Goal: Task Accomplishment & Management: Manage account settings

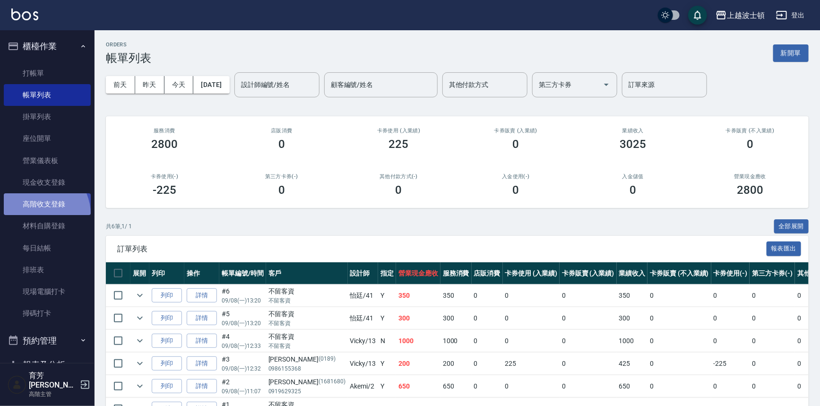
click at [38, 214] on link "高階收支登錄" at bounding box center [47, 204] width 87 height 22
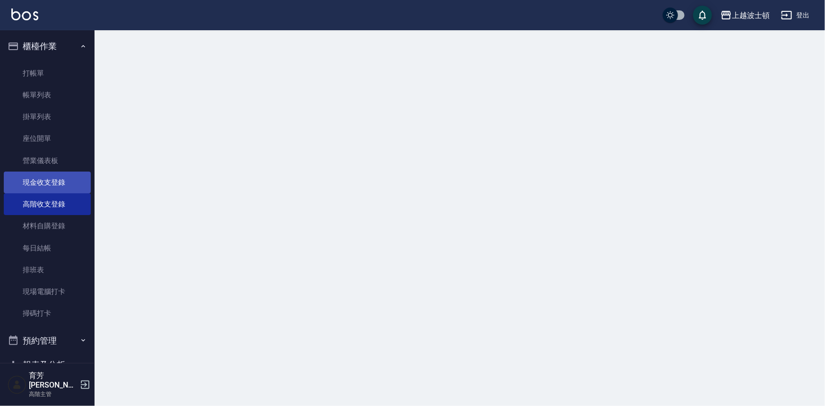
click at [36, 178] on link "現金收支登錄" at bounding box center [47, 183] width 87 height 22
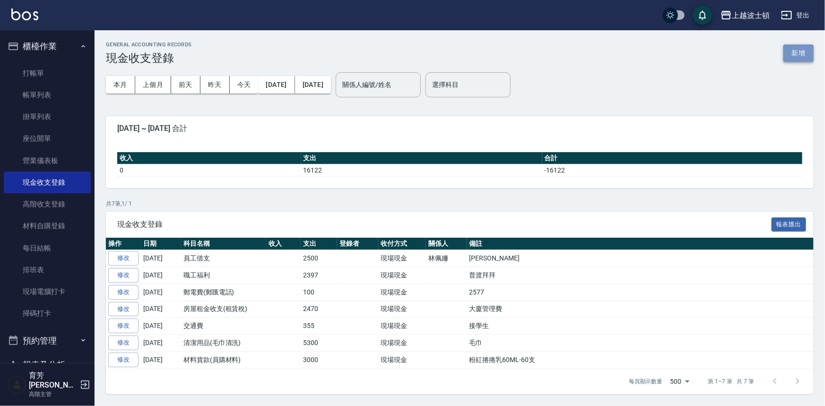
click at [805, 51] on button "新增" at bounding box center [798, 52] width 30 height 17
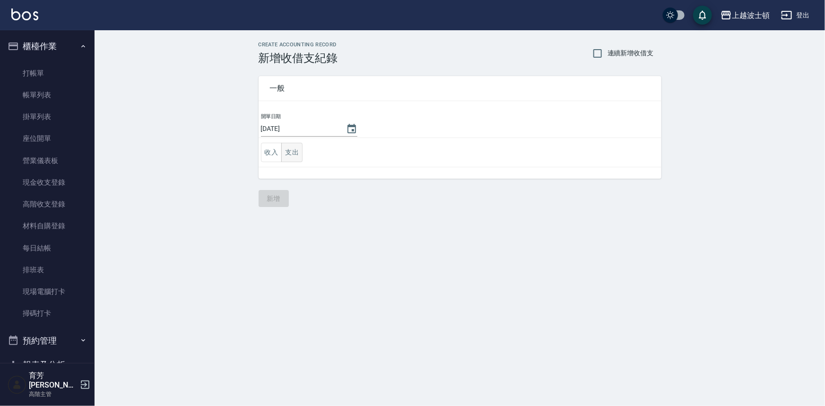
click at [297, 152] on button "支出" at bounding box center [291, 152] width 21 height 19
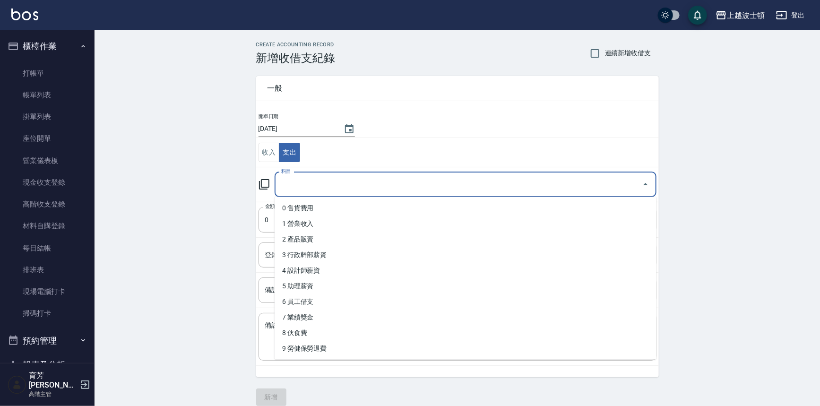
click at [309, 185] on input "科目" at bounding box center [458, 184] width 359 height 17
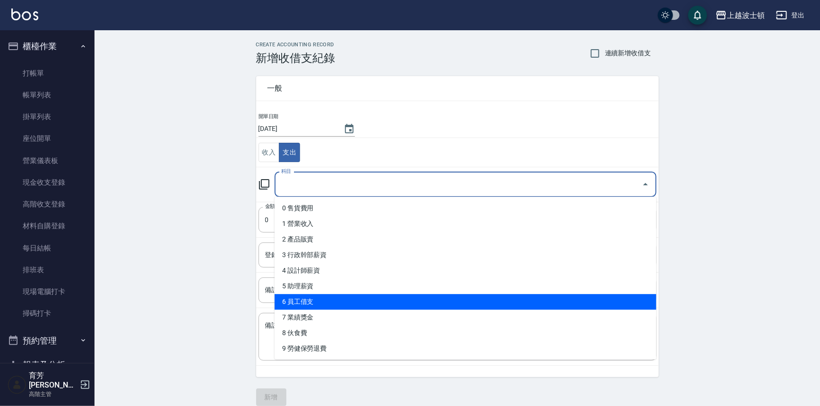
click at [303, 304] on li "6 員工借支" at bounding box center [466, 302] width 382 height 16
type input "6 員工借支"
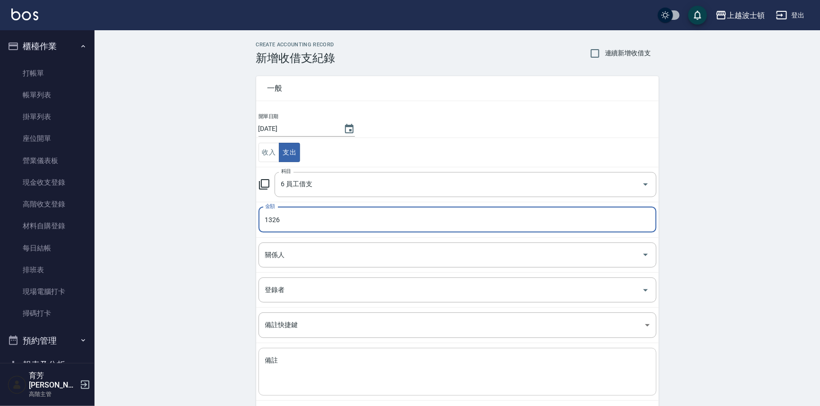
type input "1326"
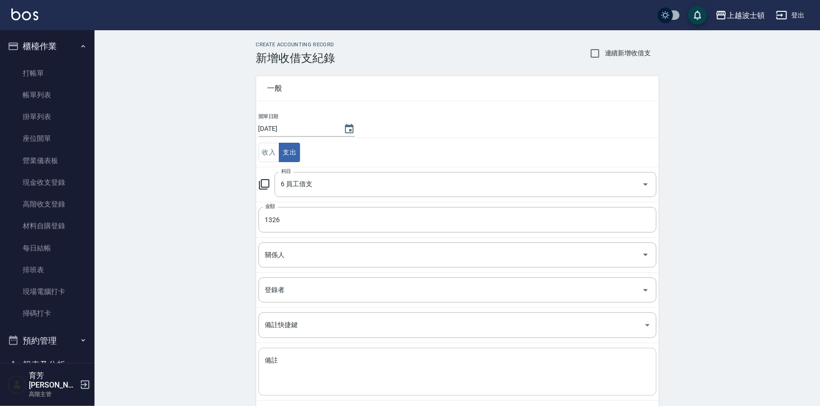
click at [291, 350] on div "x 備註" at bounding box center [458, 372] width 398 height 48
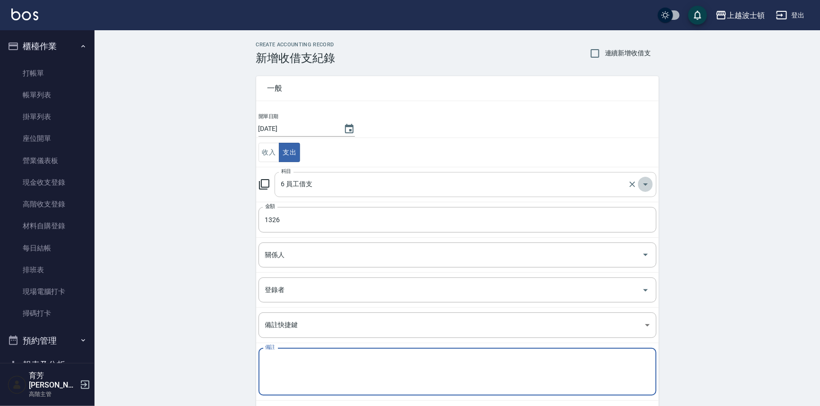
click at [645, 182] on icon "Open" at bounding box center [645, 184] width 11 height 11
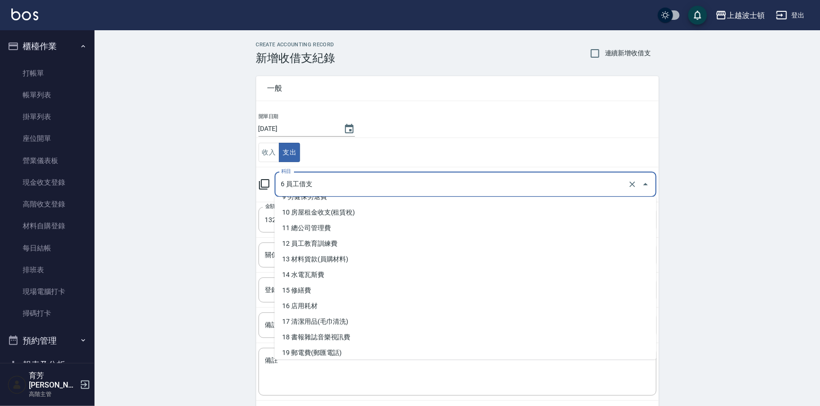
scroll to position [173, 0]
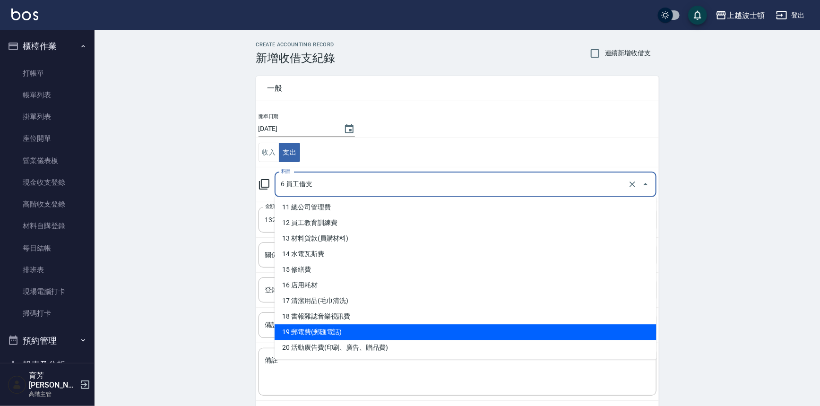
click at [304, 336] on li "19 郵電費(郵匯電話)" at bounding box center [466, 332] width 382 height 16
type input "19 郵電費(郵匯電話)"
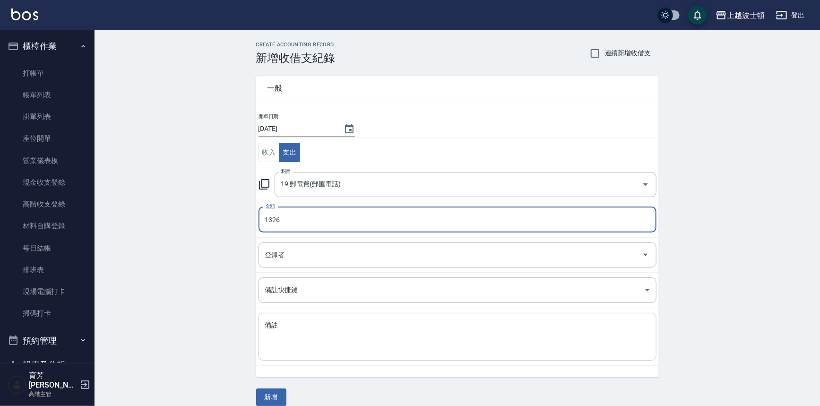
click at [289, 336] on textarea "備註" at bounding box center [457, 337] width 385 height 32
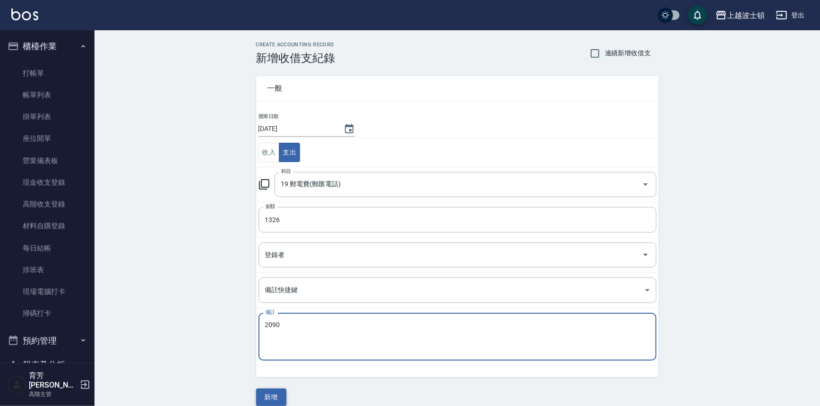
type textarea "2090"
click at [272, 399] on button "新增" at bounding box center [271, 397] width 30 height 17
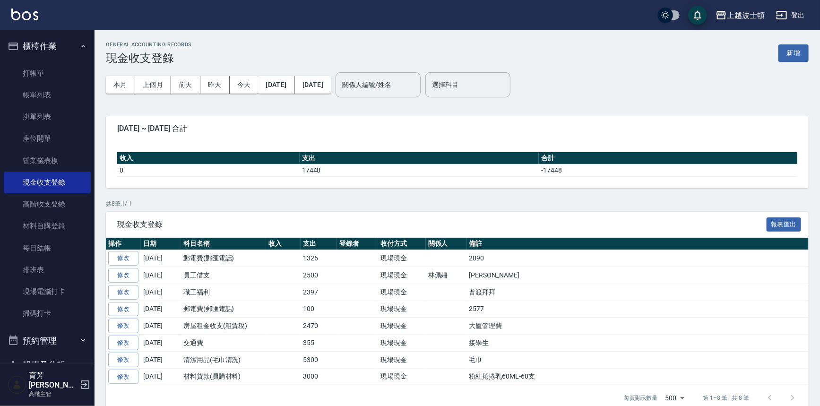
click at [41, 38] on button "櫃檯作業" at bounding box center [47, 46] width 87 height 25
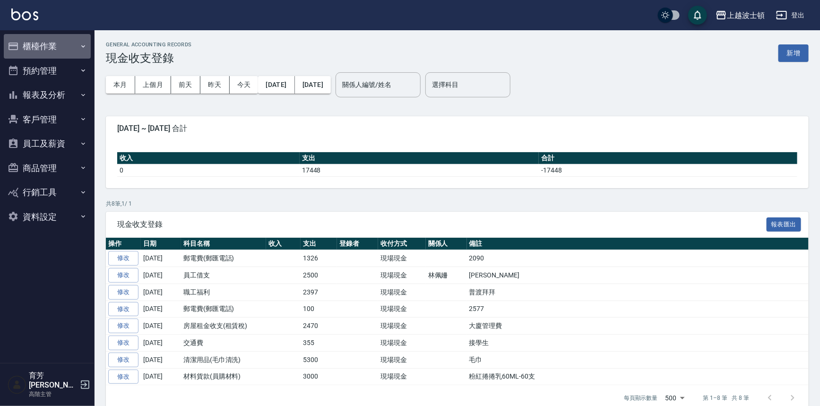
click at [38, 43] on button "櫃檯作業" at bounding box center [47, 46] width 87 height 25
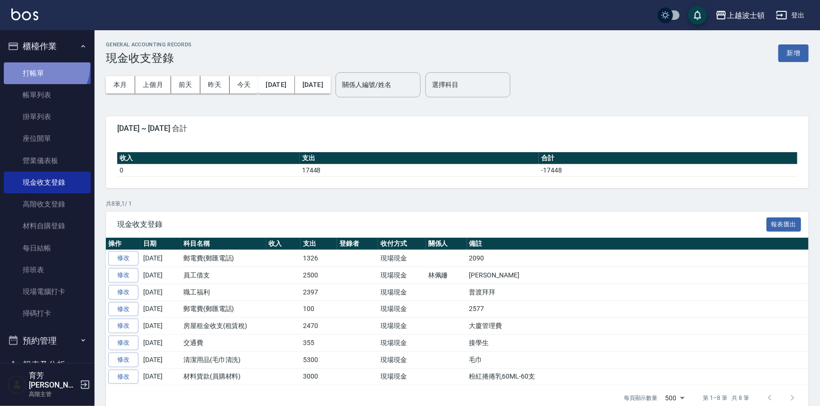
click at [42, 66] on link "打帳單" at bounding box center [47, 73] width 87 height 22
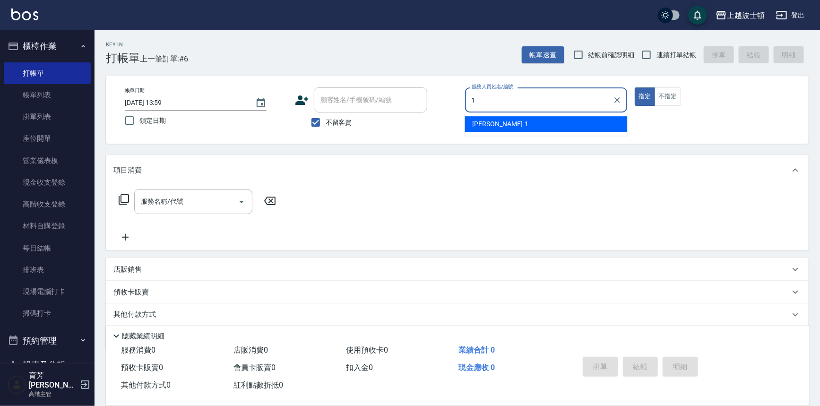
type input "1"
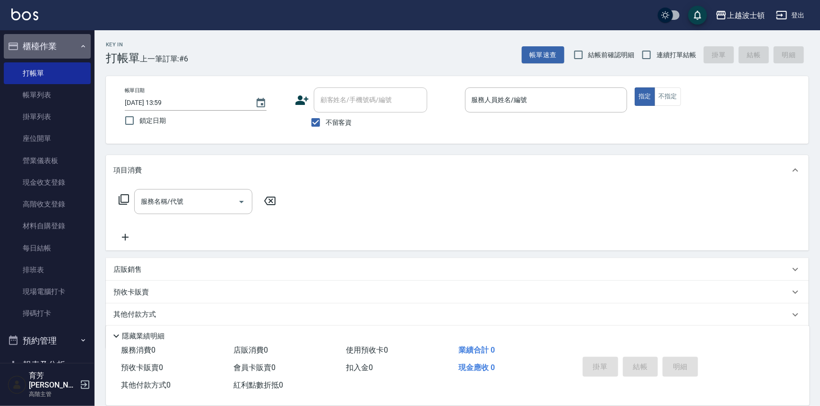
click at [49, 44] on button "櫃檯作業" at bounding box center [47, 46] width 87 height 25
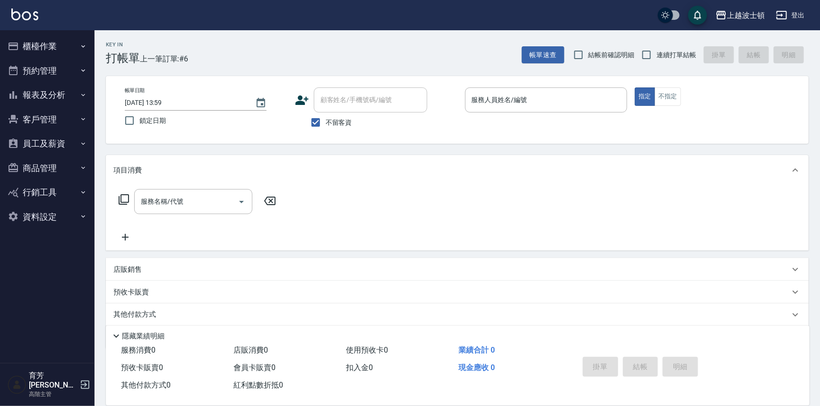
click at [32, 38] on button "櫃檯作業" at bounding box center [47, 46] width 87 height 25
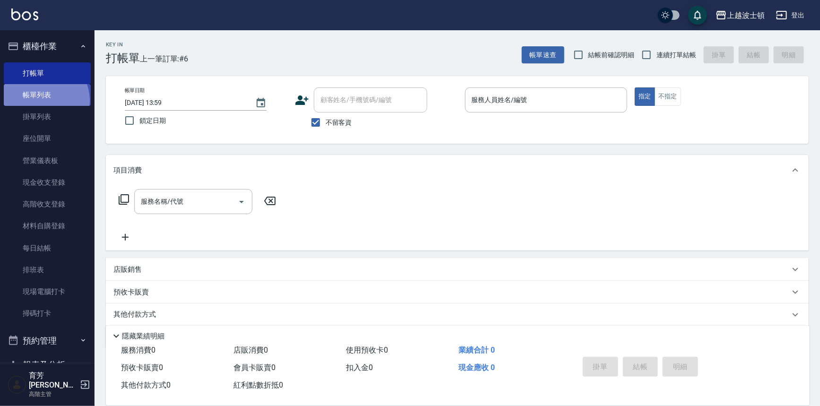
click at [41, 101] on link "帳單列表" at bounding box center [47, 95] width 87 height 22
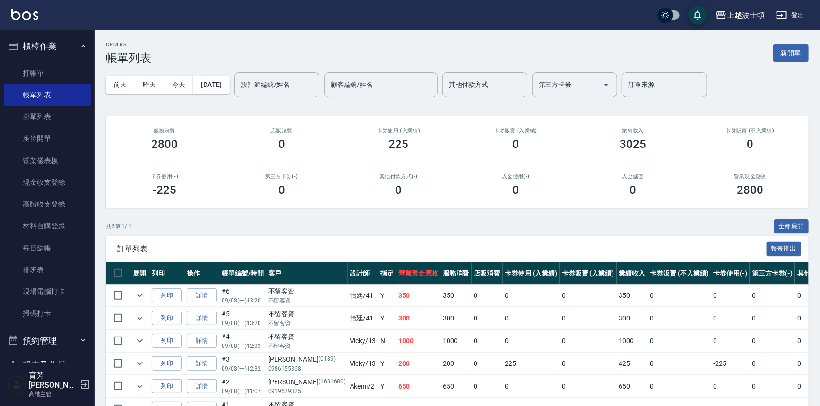
scroll to position [57, 0]
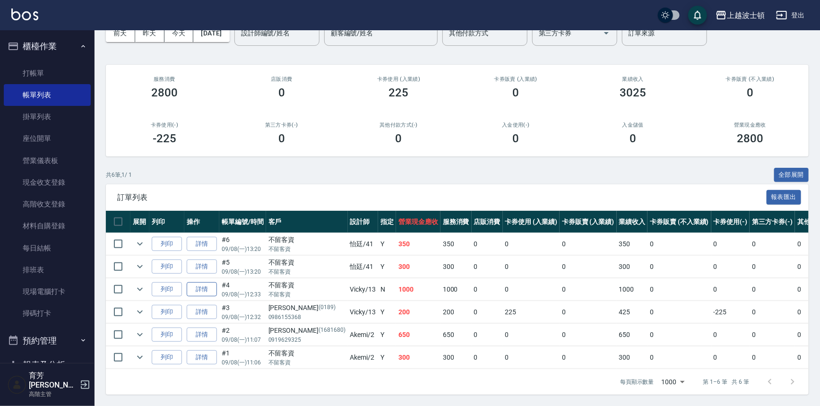
click at [199, 284] on link "詳情" at bounding box center [202, 289] width 30 height 15
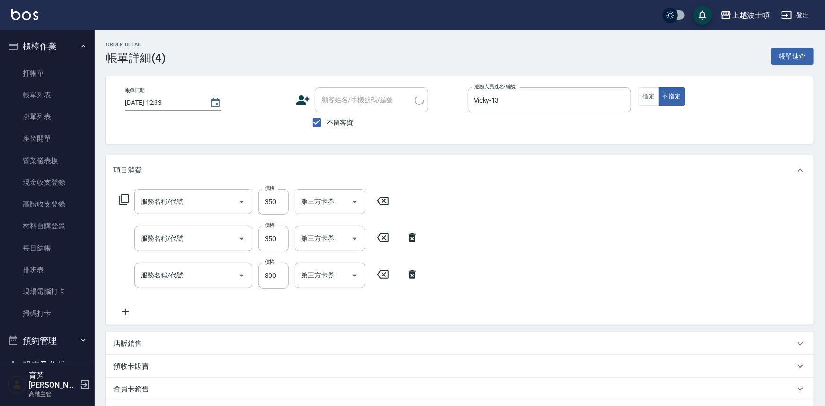
type input "[DATE] 12:33"
checkbox input "true"
type input "Vicky-13"
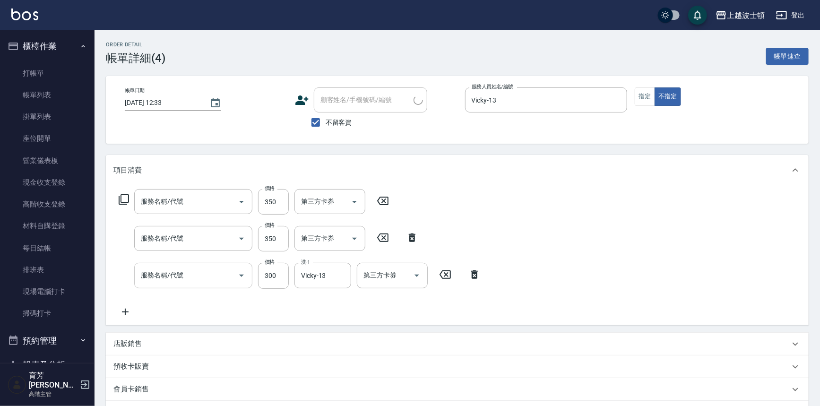
type input "剪髮(305)"
type input "洗髮(205)"
click at [125, 309] on icon at bounding box center [125, 312] width 7 height 7
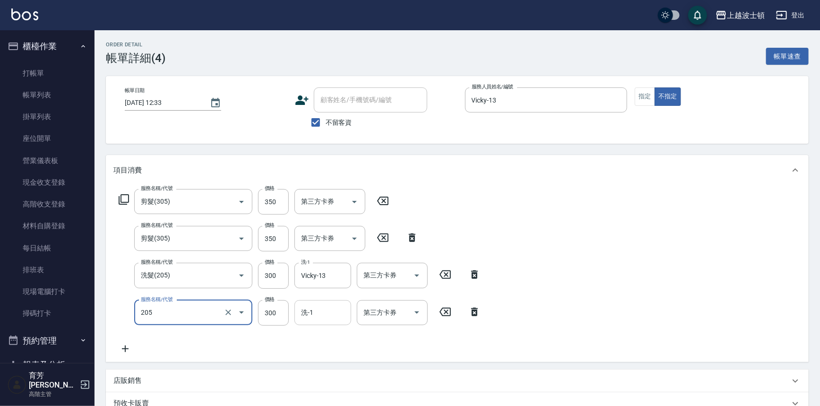
type input "洗髮(205)"
click at [310, 315] on input "洗-1" at bounding box center [323, 312] width 48 height 17
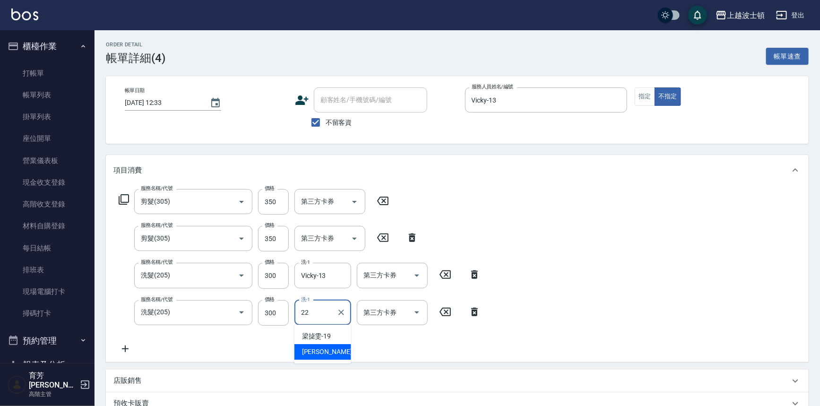
type input "[PERSON_NAME]-22"
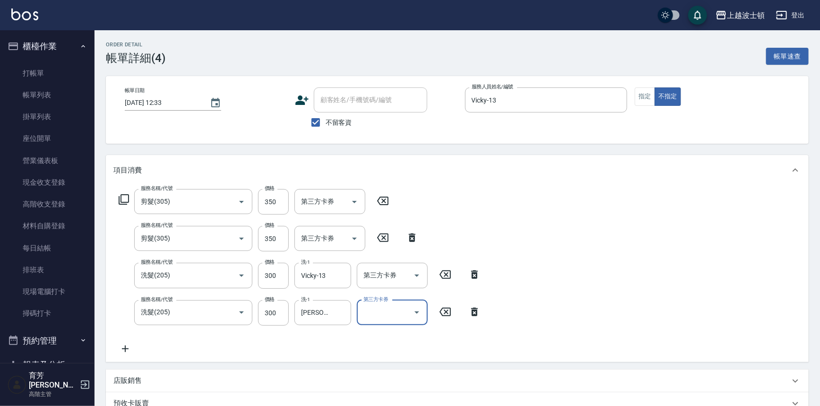
scroll to position [147, 0]
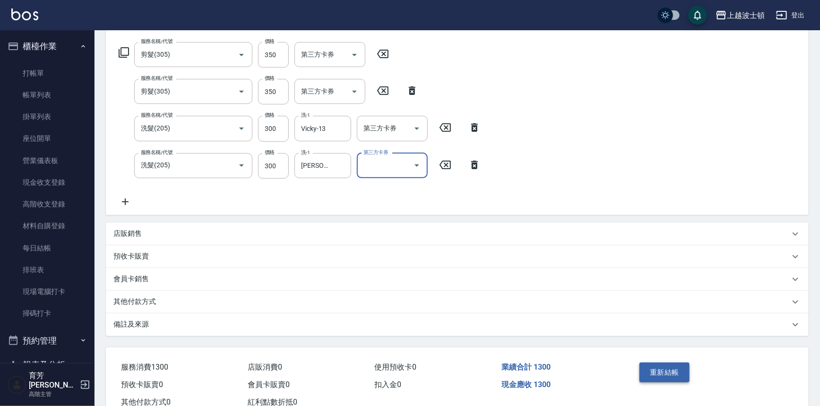
click at [659, 363] on button "重新結帳" at bounding box center [665, 373] width 50 height 20
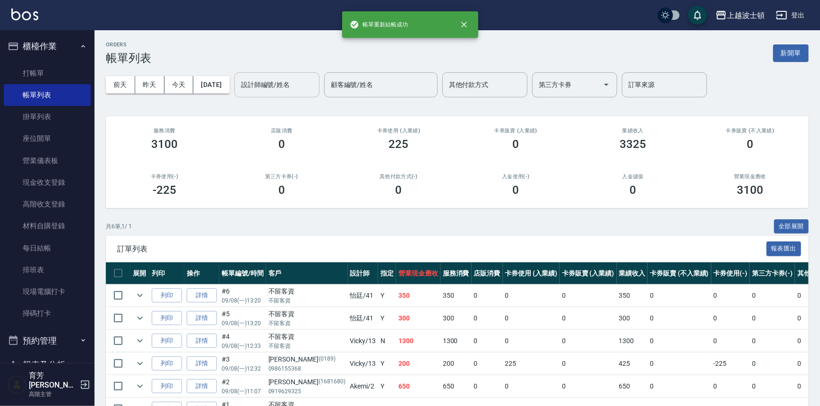
click at [299, 82] on input "設計師編號/姓名" at bounding box center [277, 85] width 77 height 17
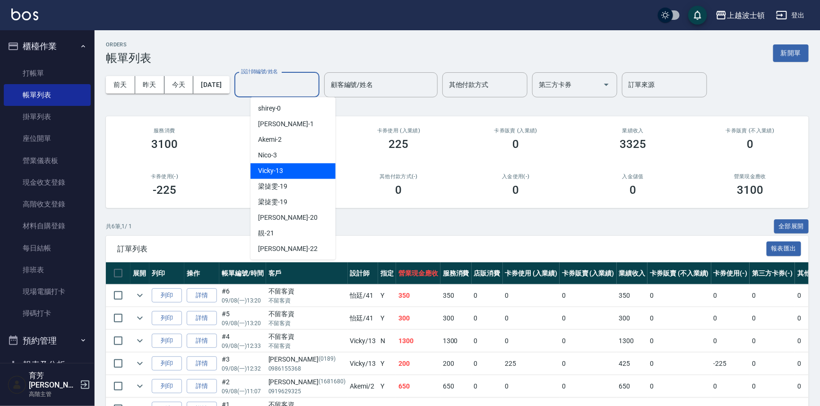
click at [291, 167] on div "Vicky -13" at bounding box center [293, 171] width 85 height 16
type input "Vicky-13"
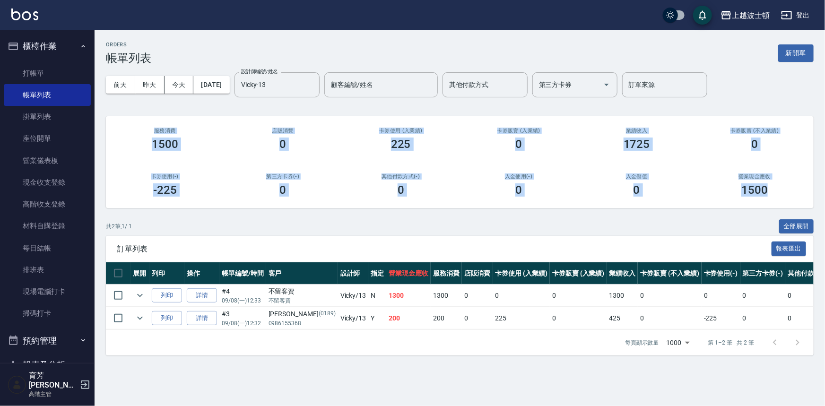
drag, startPoint x: 824, startPoint y: 123, endPoint x: 778, endPoint y: 184, distance: 75.9
click at [820, 201] on div "ORDERS 帳單列表 新開單 [DATE] [DATE] [DATE] [DATE] 設計師編號/姓名 [PERSON_NAME]-13 設計師編號/姓名 …" at bounding box center [460, 198] width 730 height 337
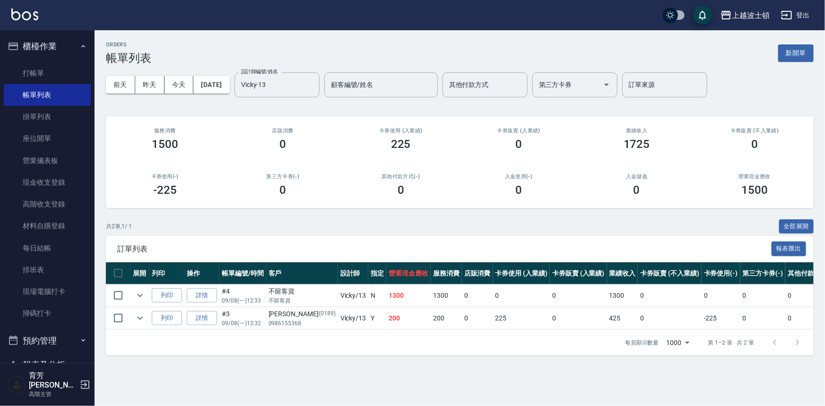
click at [357, 230] on div "共 2 筆, 1 / 1 全部展開" at bounding box center [460, 226] width 708 height 15
click at [28, 72] on link "打帳單" at bounding box center [47, 73] width 87 height 22
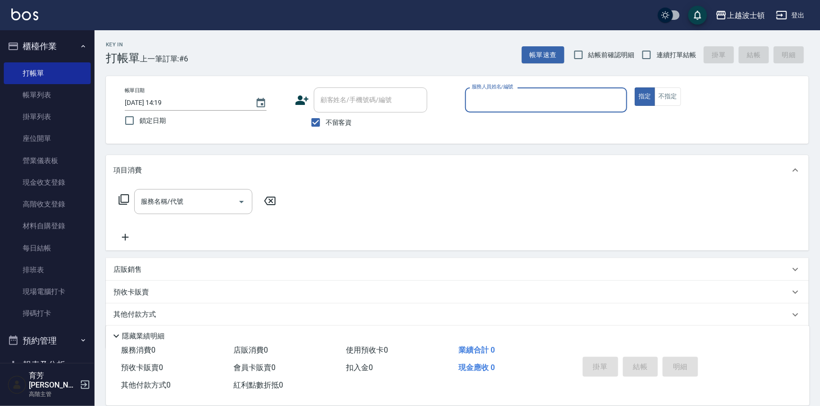
click at [340, 123] on span "不留客資" at bounding box center [339, 123] width 26 height 10
click at [326, 123] on input "不留客資" at bounding box center [316, 122] width 20 height 20
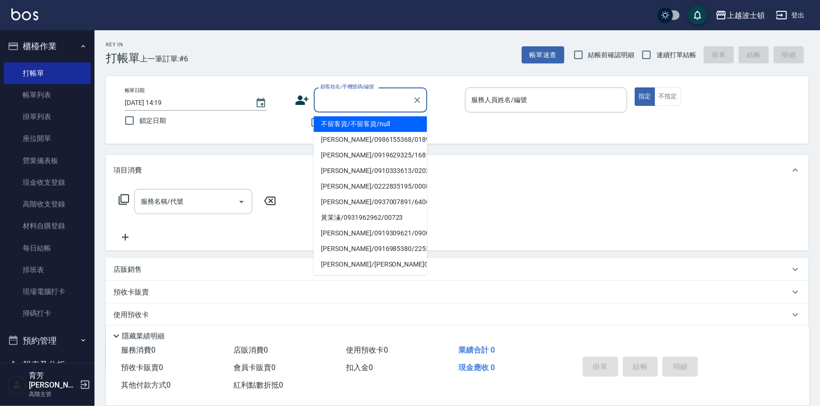
click at [340, 104] on input "顧客姓名/手機號碼/編號" at bounding box center [363, 100] width 91 height 17
click at [553, 141] on div "帳單日期 [DATE] 14:19 鎖定日期 顧客姓名/手機號碼/編號 顧客姓名/手機號碼/編號 不留客資 服務人員姓名/編號 服務人員姓名/編號 指定 不指定" at bounding box center [457, 110] width 703 height 68
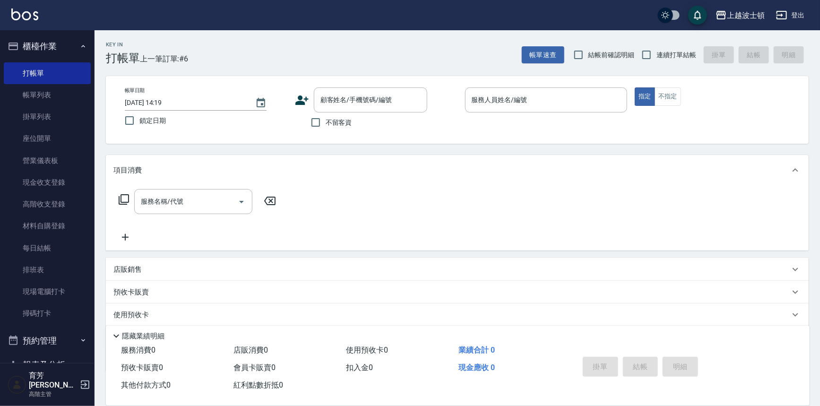
drag, startPoint x: 342, startPoint y: 125, endPoint x: 360, endPoint y: 118, distance: 19.1
click at [342, 123] on span "不留客資" at bounding box center [339, 123] width 26 height 10
click at [326, 123] on input "不留客資" at bounding box center [316, 122] width 20 height 20
checkbox input "true"
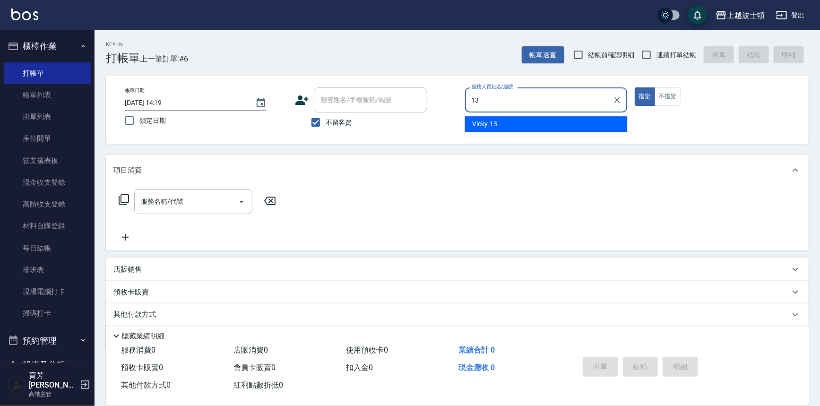
type input "Vicky-13"
type button "true"
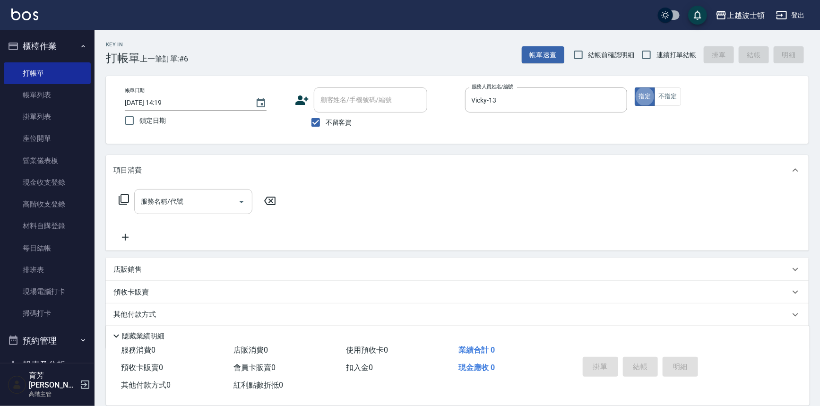
click at [192, 206] on input "服務名稱/代號" at bounding box center [185, 201] width 95 height 17
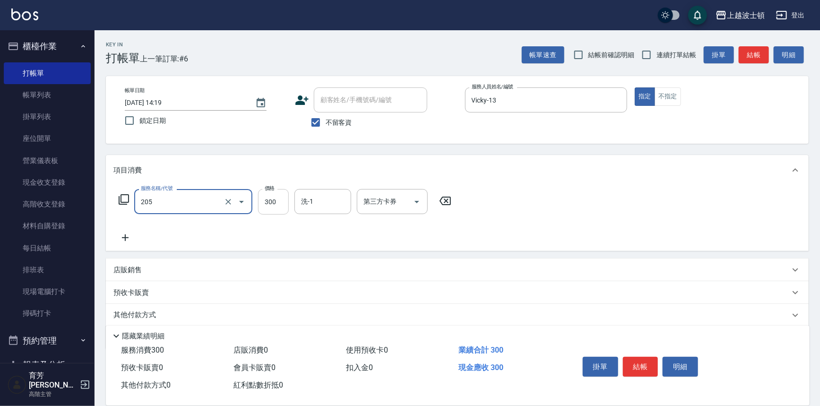
type input "洗髮(205)"
click at [285, 206] on input "300" at bounding box center [273, 202] width 31 height 26
type input "270"
click at [314, 197] on input "洗-1" at bounding box center [323, 201] width 48 height 17
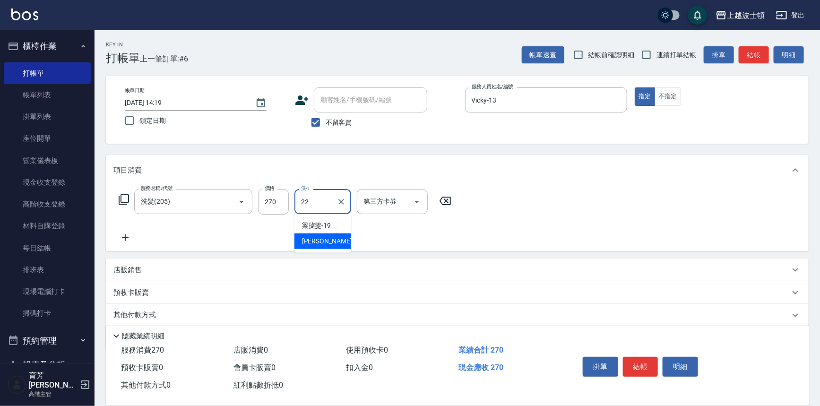
type input "[PERSON_NAME]-22"
click at [637, 357] on button "結帳" at bounding box center [640, 367] width 35 height 20
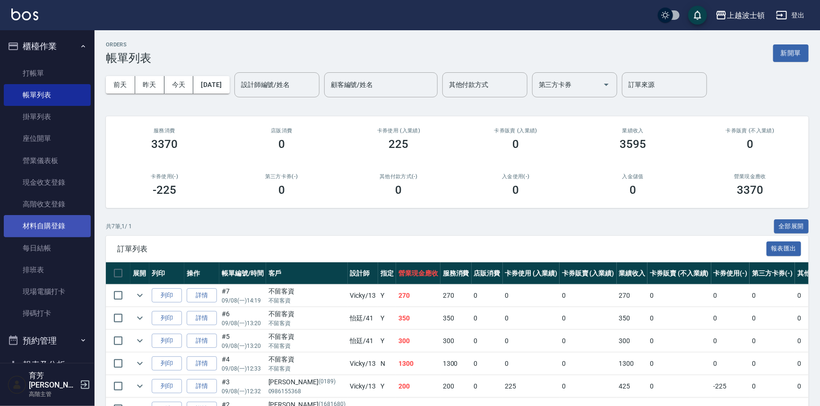
drag, startPoint x: 47, startPoint y: 231, endPoint x: 44, endPoint y: 224, distance: 7.2
click at [47, 231] on link "材料自購登錄" at bounding box center [47, 226] width 87 height 22
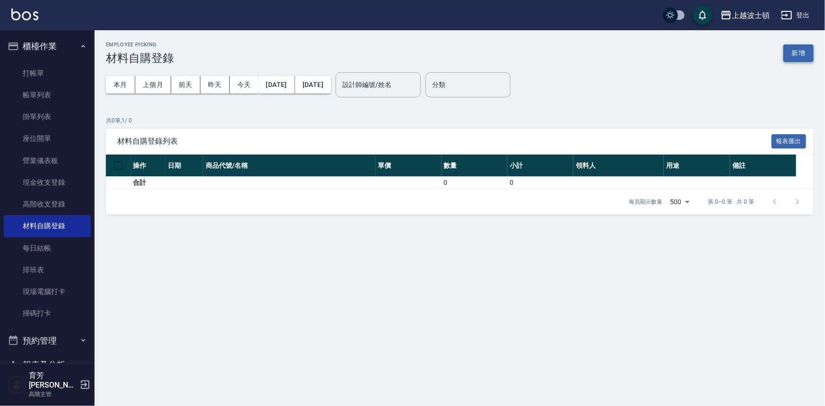
click at [796, 54] on button "新增" at bounding box center [798, 52] width 30 height 17
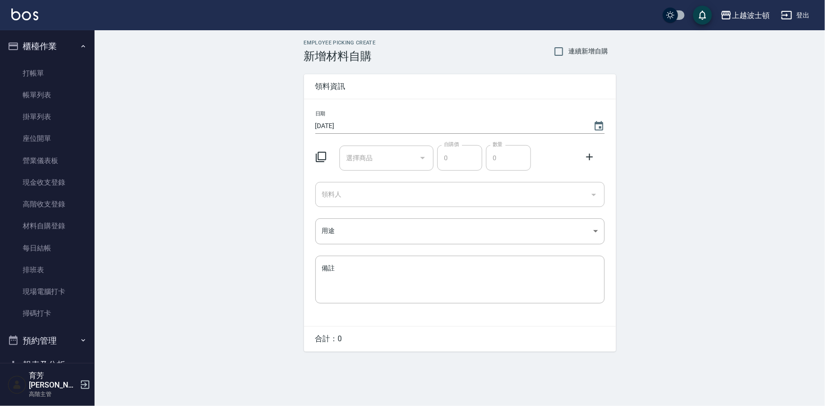
click at [369, 160] on input "選擇商品" at bounding box center [379, 158] width 71 height 17
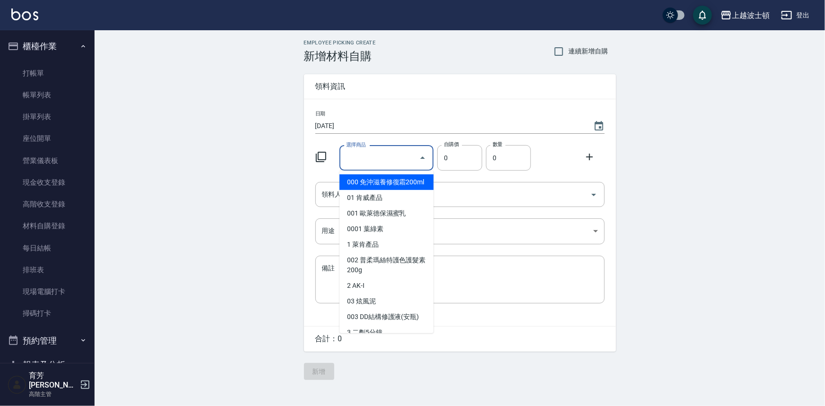
type input "川越染膏雙氧"
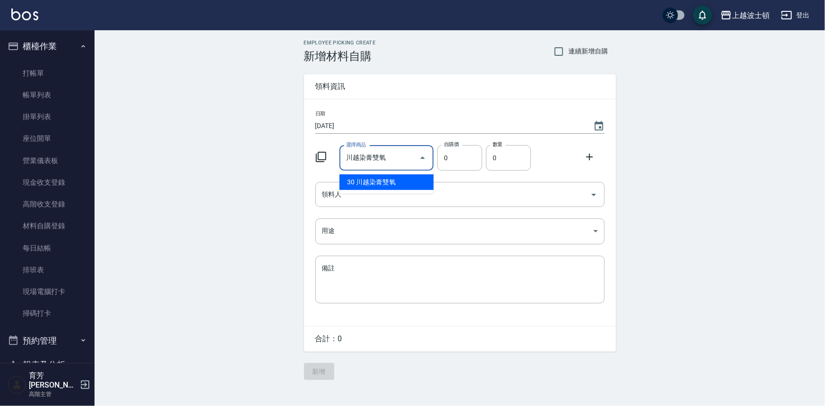
click at [405, 180] on li "30 川越染膏雙氧" at bounding box center [386, 182] width 94 height 16
type input "137"
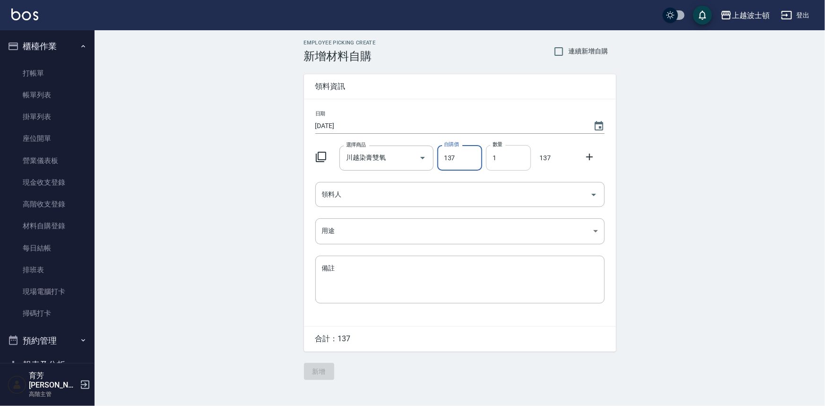
click at [493, 159] on input "1" at bounding box center [508, 158] width 45 height 26
drag, startPoint x: 503, startPoint y: 159, endPoint x: 491, endPoint y: 161, distance: 12.4
click at [491, 161] on input "1" at bounding box center [508, 158] width 45 height 26
type input "3"
click at [588, 156] on icon at bounding box center [589, 156] width 11 height 11
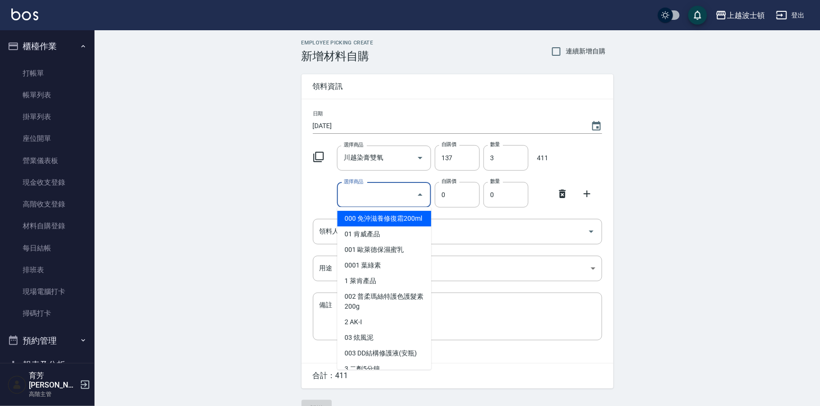
click at [346, 201] on input "選擇商品" at bounding box center [376, 195] width 71 height 17
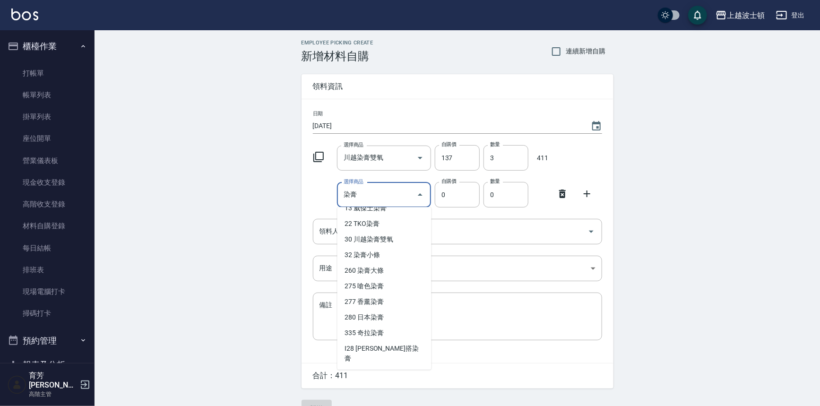
scroll to position [57, 0]
click at [393, 356] on li "R1 綻放染膏.根本染膏.露西亞染膏120g" at bounding box center [384, 364] width 94 height 26
type input "綻放染膏.根本染膏.露西亞染膏120g"
type input "188"
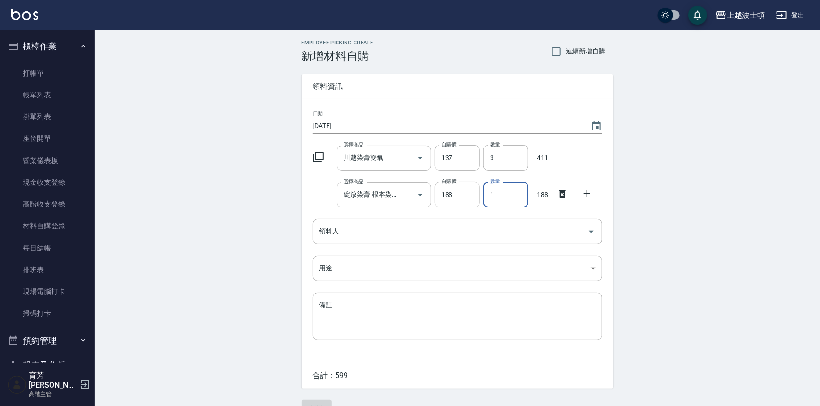
drag, startPoint x: 500, startPoint y: 195, endPoint x: 479, endPoint y: 197, distance: 20.9
click at [479, 197] on div "選擇商品 綻放染膏.根本染膏.露西亞染膏120g 選擇商品 自購價 188 自購價 數量 1 數量 188" at bounding box center [455, 192] width 293 height 29
type input "3"
click at [584, 195] on icon at bounding box center [586, 193] width 11 height 11
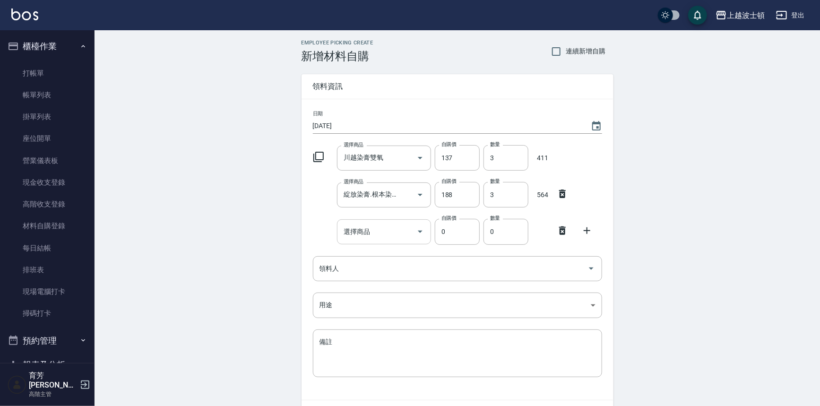
click at [400, 228] on input "選擇商品" at bounding box center [376, 232] width 71 height 17
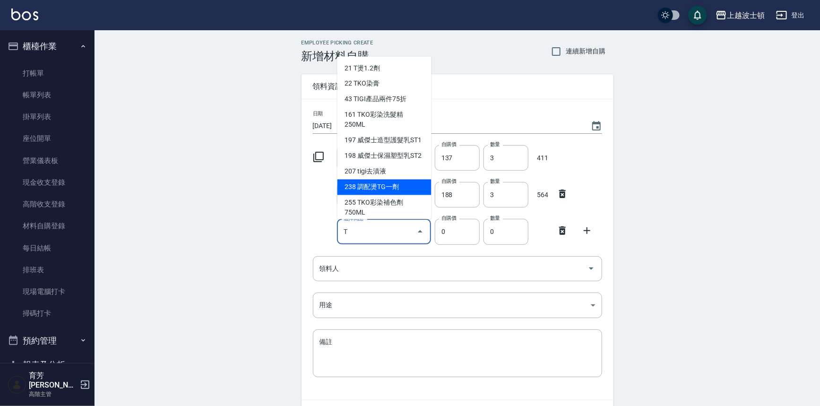
click at [379, 195] on li "238 調配燙TG一劑" at bounding box center [384, 188] width 94 height 16
type input "調配燙TG一劑"
type input "230"
type input "1"
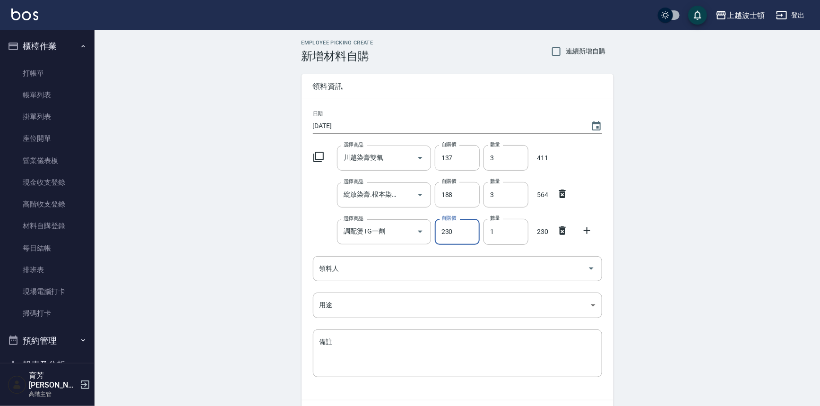
drag, startPoint x: 589, startPoint y: 234, endPoint x: 566, endPoint y: 233, distance: 23.2
click at [588, 233] on icon at bounding box center [586, 230] width 11 height 11
click at [381, 265] on input "選擇商品" at bounding box center [376, 268] width 71 height 17
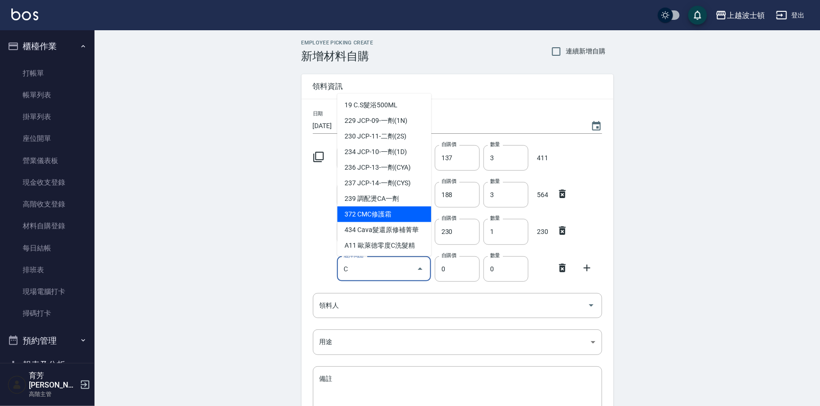
click at [396, 207] on li "372 CMC修護霜" at bounding box center [384, 215] width 94 height 16
type input "CMC修護霜"
type input "475"
type input "1"
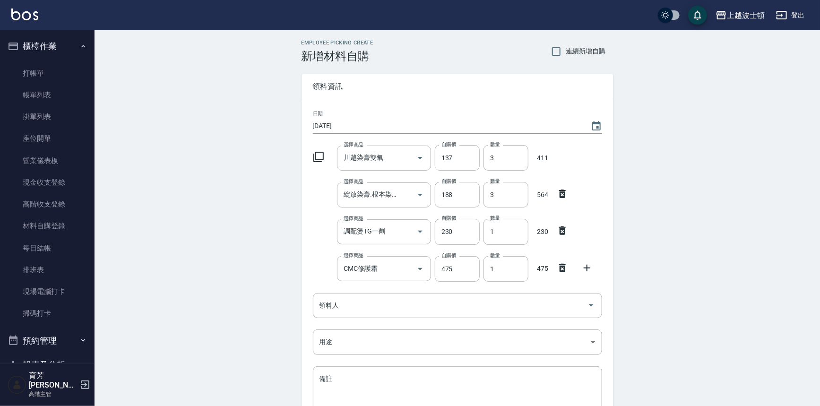
click at [562, 266] on icon at bounding box center [562, 268] width 7 height 9
click at [589, 234] on icon at bounding box center [586, 230] width 11 height 11
click at [388, 276] on input "選擇商品" at bounding box center [376, 268] width 71 height 17
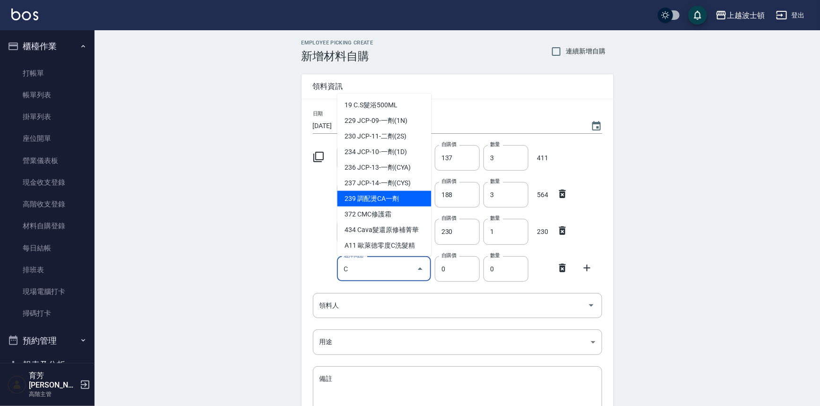
click at [394, 199] on li "239 調配燙CA一劑" at bounding box center [384, 199] width 94 height 16
type input "調配燙CA一劑"
type input "230"
type input "1"
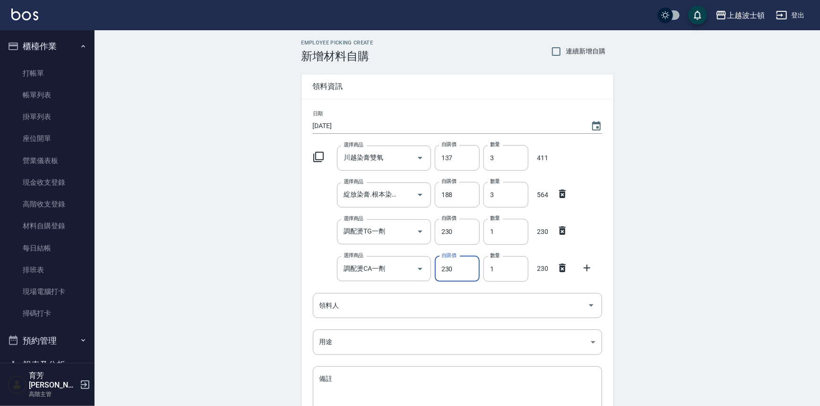
click at [589, 264] on icon at bounding box center [586, 267] width 11 height 11
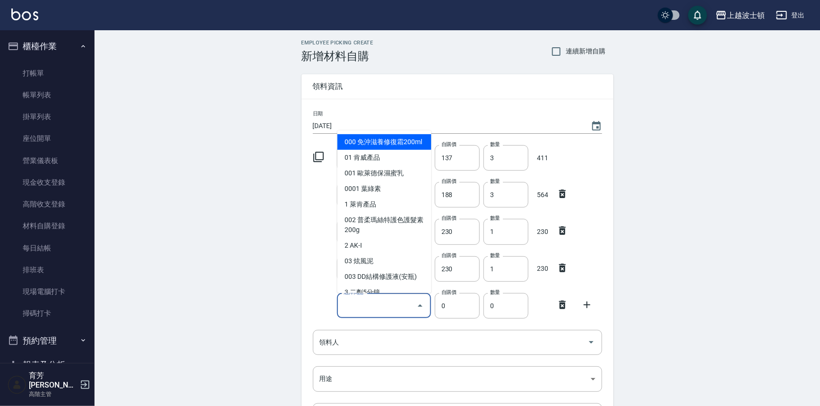
click at [388, 302] on input "選擇商品" at bounding box center [376, 305] width 71 height 17
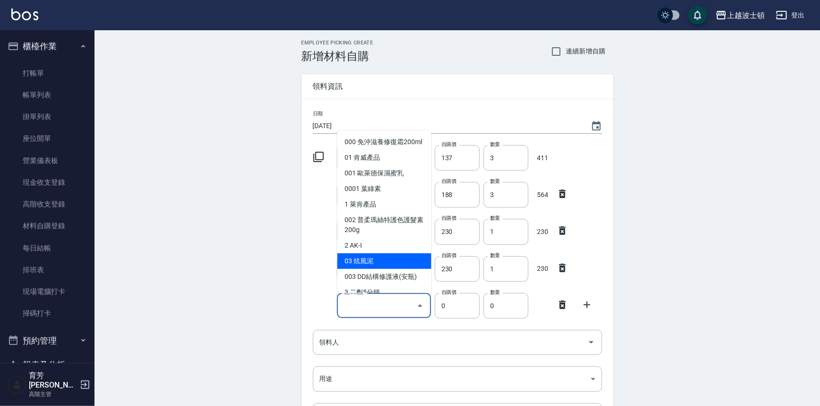
click at [345, 307] on input "選擇商品" at bounding box center [376, 305] width 71 height 17
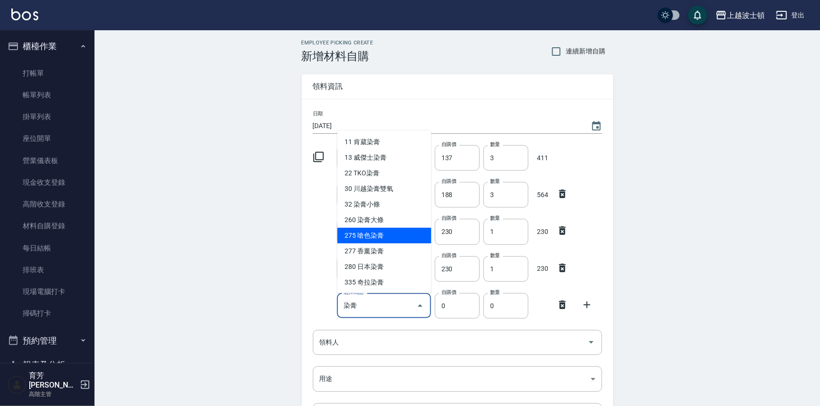
click at [394, 236] on li "275 嗆色染膏" at bounding box center [384, 236] width 94 height 16
type input "嗆色染膏"
type input "120"
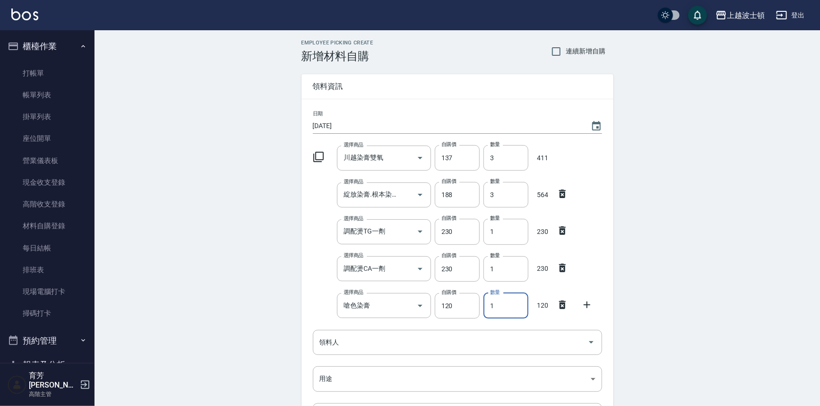
click at [489, 308] on input "1" at bounding box center [506, 306] width 45 height 26
type input "3"
click at [589, 304] on icon at bounding box center [587, 305] width 7 height 7
click at [384, 333] on div "選擇商品" at bounding box center [384, 342] width 94 height 25
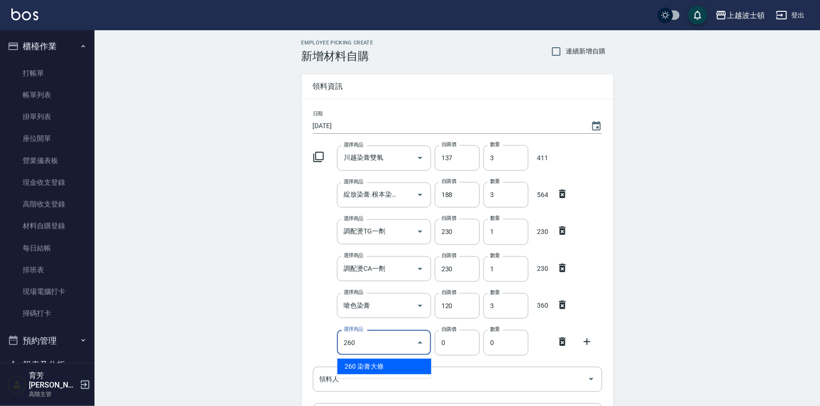
type input "染膏大條"
type input "120"
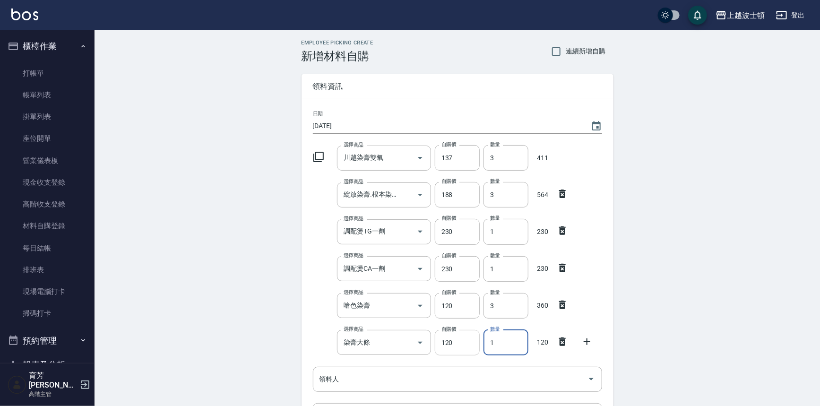
drag, startPoint x: 502, startPoint y: 342, endPoint x: 478, endPoint y: 343, distance: 24.6
click at [478, 343] on div "選擇商品 染膏大條 選擇商品 自購價 120 自購價 數量 1 數量 120" at bounding box center [455, 340] width 293 height 29
type input "4"
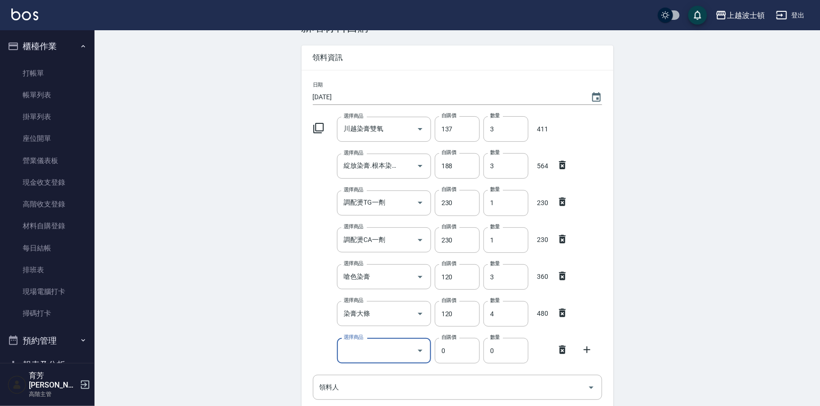
scroll to position [43, 0]
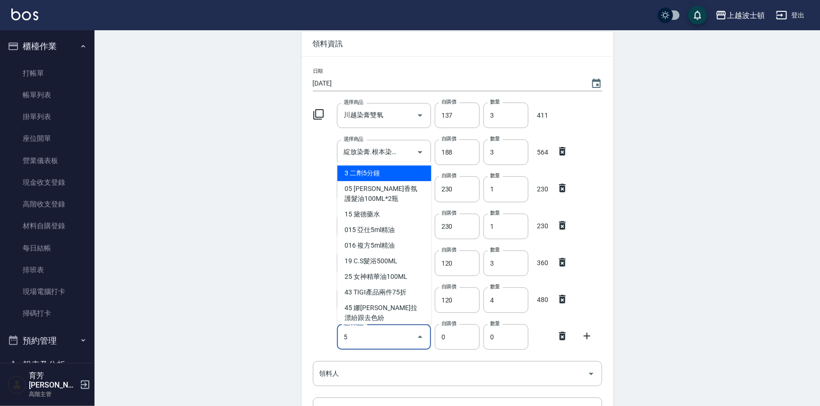
click at [387, 175] on li "3 二劑5分鐘" at bounding box center [384, 174] width 94 height 16
type input "二劑5分鐘"
type input "180"
type input "1"
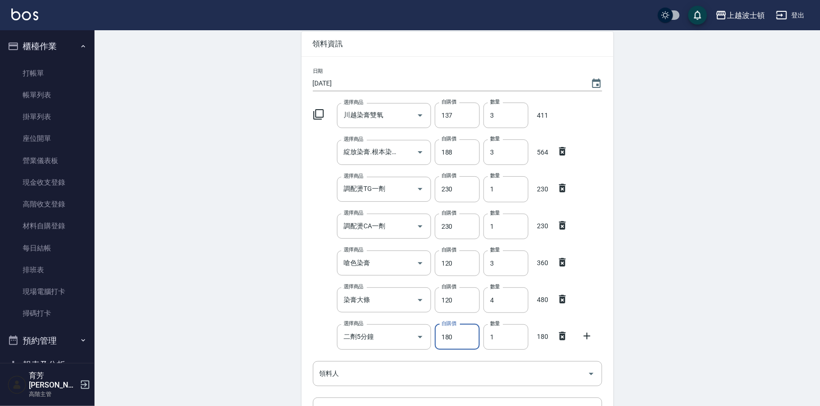
click at [590, 338] on icon at bounding box center [586, 335] width 11 height 11
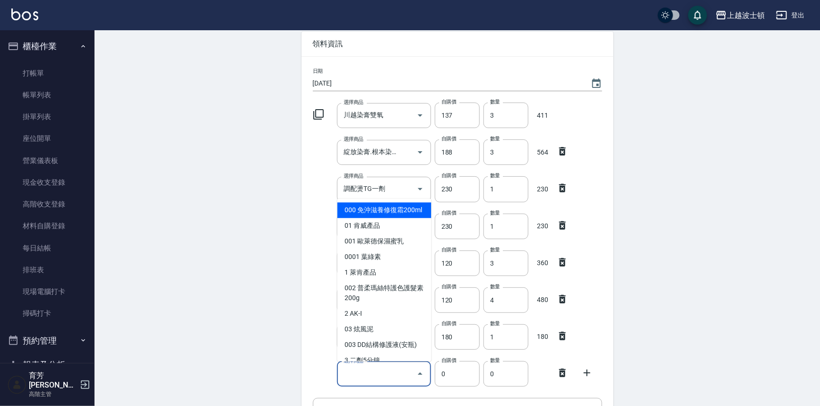
click at [389, 370] on input "選擇商品" at bounding box center [376, 374] width 71 height 17
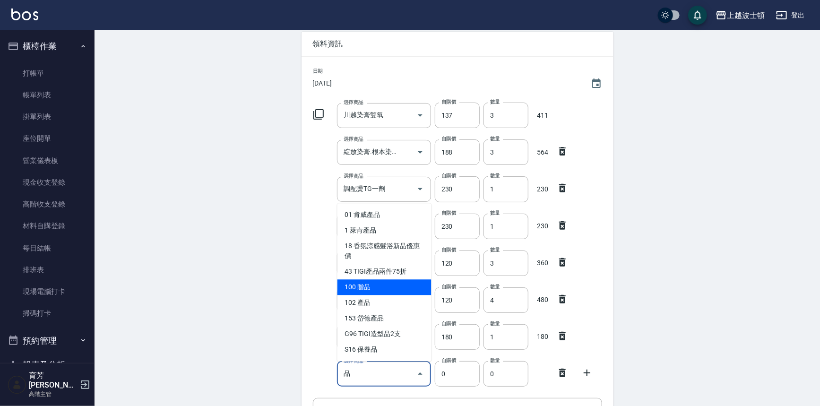
click at [372, 286] on li "100 贈品" at bounding box center [384, 287] width 94 height 16
type input "贈品"
type input "35"
type input "1"
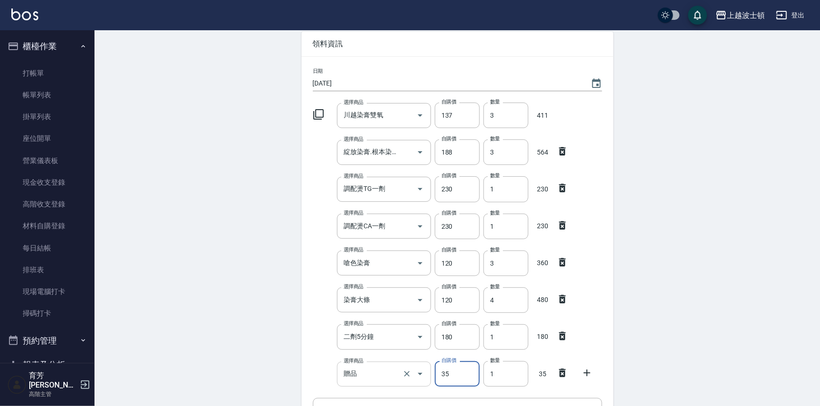
drag, startPoint x: 466, startPoint y: 377, endPoint x: 427, endPoint y: 379, distance: 38.8
click at [428, 379] on div "選擇商品 贈品 選擇商品 自購價 35 自購價 數量 1 數量 35" at bounding box center [455, 371] width 293 height 29
type input "55"
click at [589, 369] on icon at bounding box center [586, 372] width 11 height 11
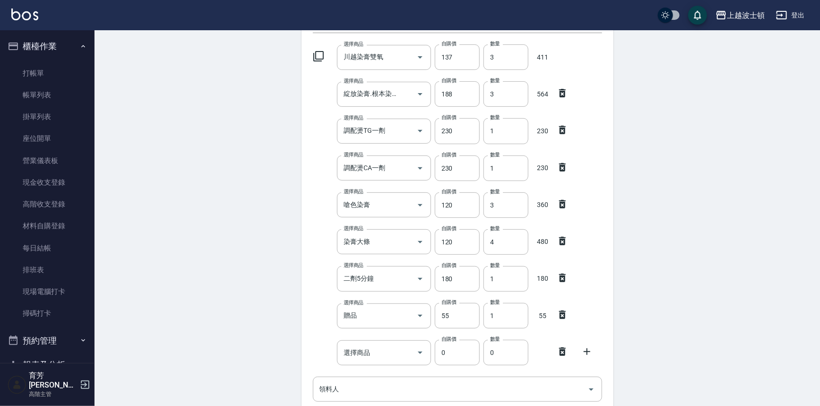
scroll to position [107, 0]
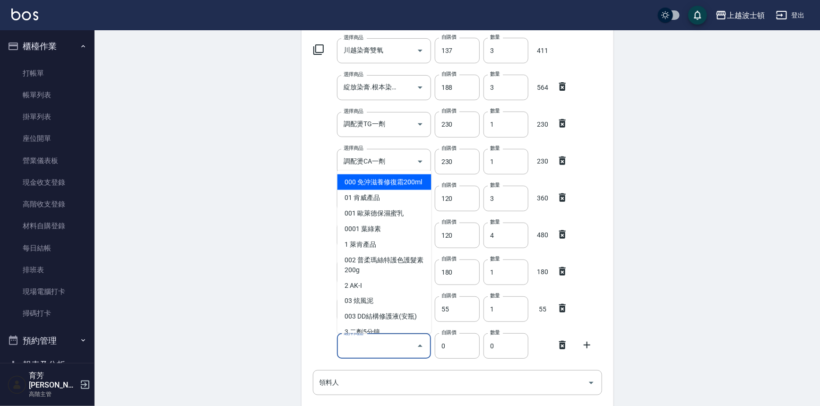
click at [355, 349] on input "選擇商品" at bounding box center [376, 346] width 71 height 17
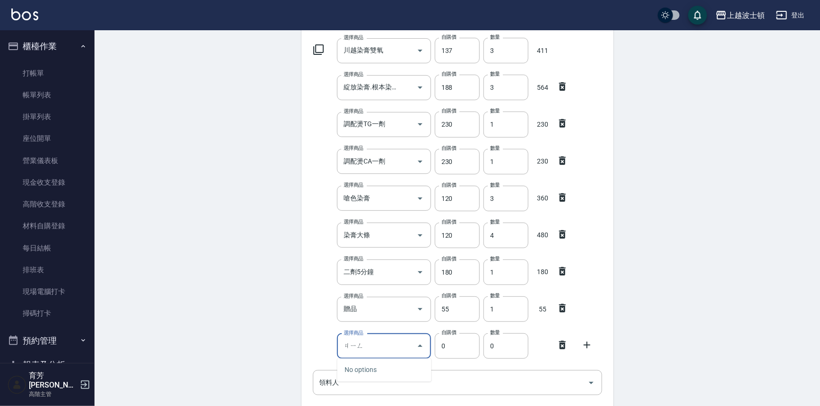
type input "警"
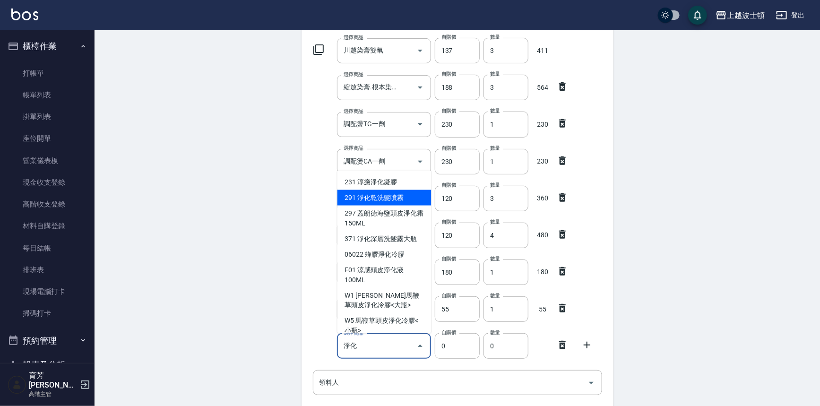
click at [398, 199] on li "291 淨化乾洗髮噴霧" at bounding box center [384, 198] width 94 height 16
type input "淨化乾洗髮噴霧"
type input "340"
type input "1"
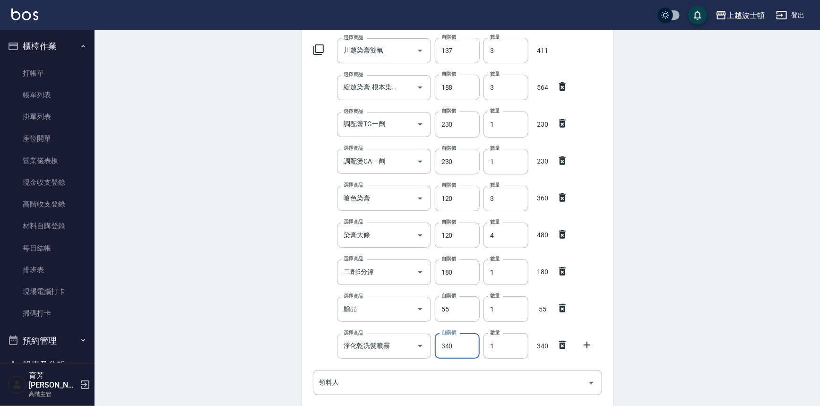
drag, startPoint x: 449, startPoint y: 355, endPoint x: 451, endPoint y: 347, distance: 7.9
click at [449, 350] on input "340" at bounding box center [457, 346] width 45 height 26
drag, startPoint x: 452, startPoint y: 346, endPoint x: 425, endPoint y: 348, distance: 27.0
click at [425, 348] on div "選擇商品 淨化乾洗髮噴霧 選擇商品 自購價 340 自購價 數量 1 數量 340" at bounding box center [455, 343] width 293 height 29
type input "272"
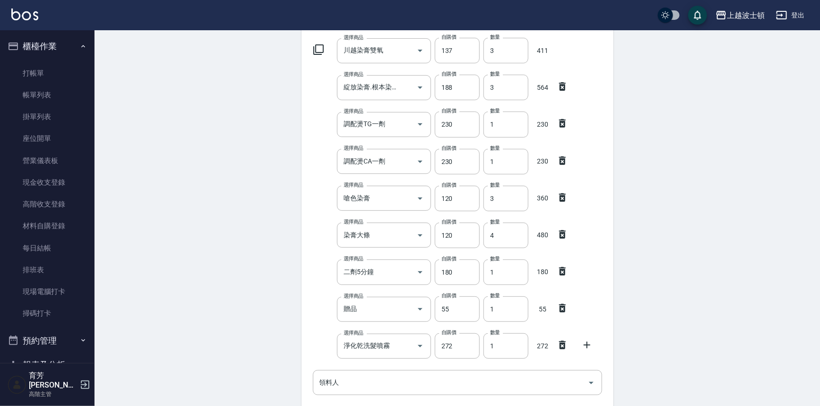
click at [732, 325] on div "Employee Picking Create 新增材料自購 連續新增自購 領料資訊 日期 [DATE] 選擇商品 川越染膏雙氧 選擇商品 自購價 137 自…" at bounding box center [458, 250] width 726 height 655
click at [586, 343] on icon at bounding box center [586, 344] width 11 height 11
click at [394, 381] on input "選擇商品" at bounding box center [376, 383] width 71 height 17
type input "ㄓ"
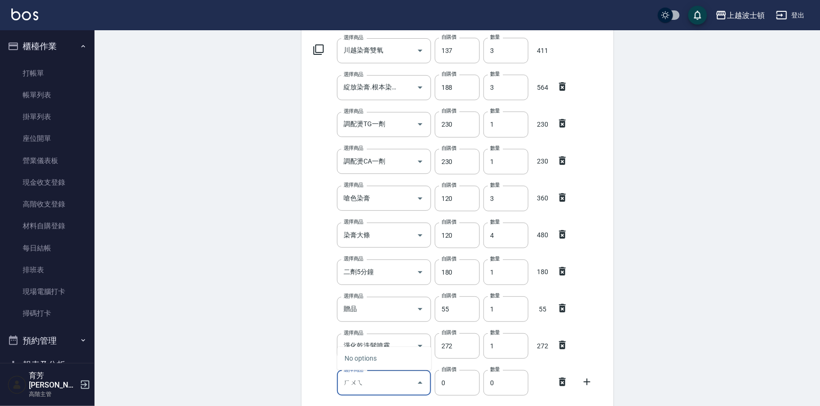
type input "回"
click at [378, 359] on li "454 迴轉精粹200Ml" at bounding box center [384, 359] width 94 height 16
type input "迴轉精粹200Ml"
type input "670"
type input "1"
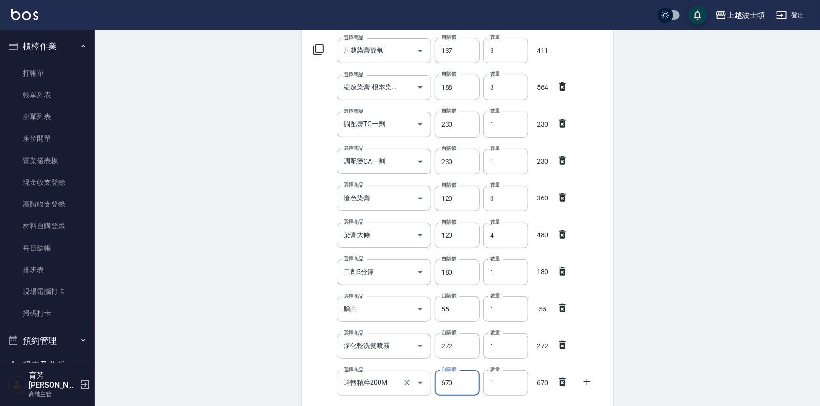
drag, startPoint x: 456, startPoint y: 384, endPoint x: 414, endPoint y: 383, distance: 42.6
click at [414, 383] on div "選擇商品 迴轉精粹200Ml 選擇商品 自購價 670 自購價 數量 1 數量 670" at bounding box center [455, 380] width 293 height 29
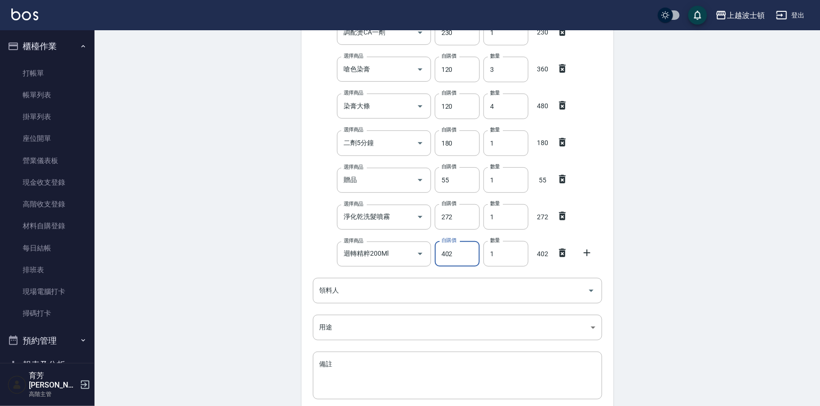
scroll to position [252, 0]
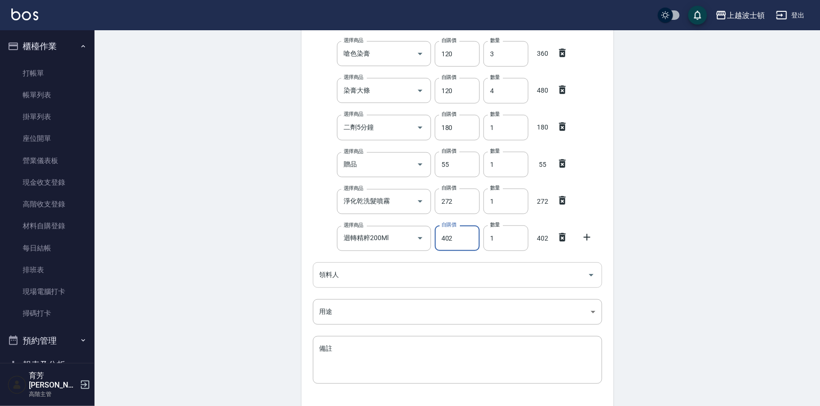
drag, startPoint x: 372, startPoint y: 283, endPoint x: 367, endPoint y: 277, distance: 7.8
click at [372, 283] on div "領料人" at bounding box center [457, 274] width 289 height 25
type input "402"
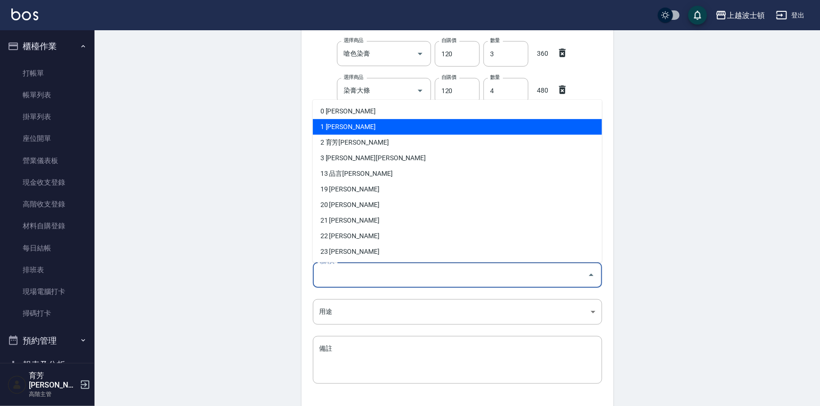
click at [343, 127] on li "1 [PERSON_NAME]" at bounding box center [457, 127] width 289 height 16
type input "[PERSON_NAME]"
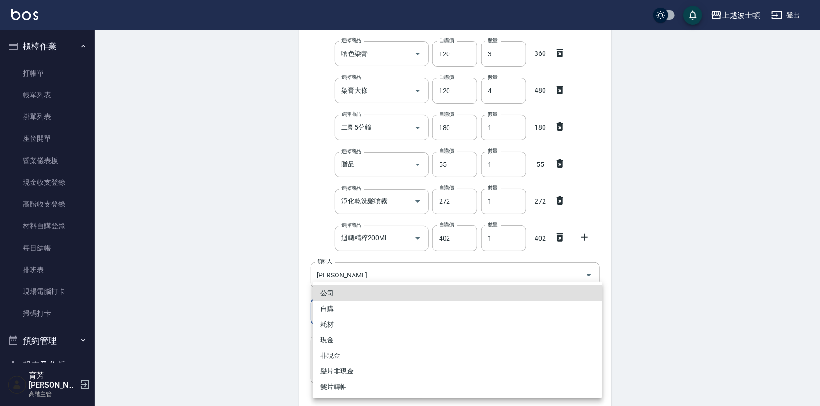
click at [329, 310] on body "上越波士頓 登出 櫃檯作業 打帳單 帳單列表 掛單列表 座位開單 營業儀表板 現金收支登錄 高階收支登錄 材料自購登錄 每日結帳 排班表 現場電腦打卡 掃碼打…" at bounding box center [410, 109] width 820 height 722
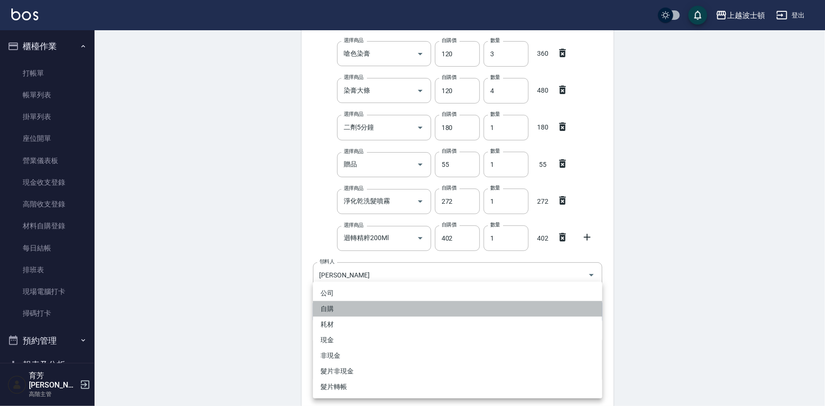
click at [328, 308] on li "自購" at bounding box center [457, 309] width 289 height 16
type input "自購"
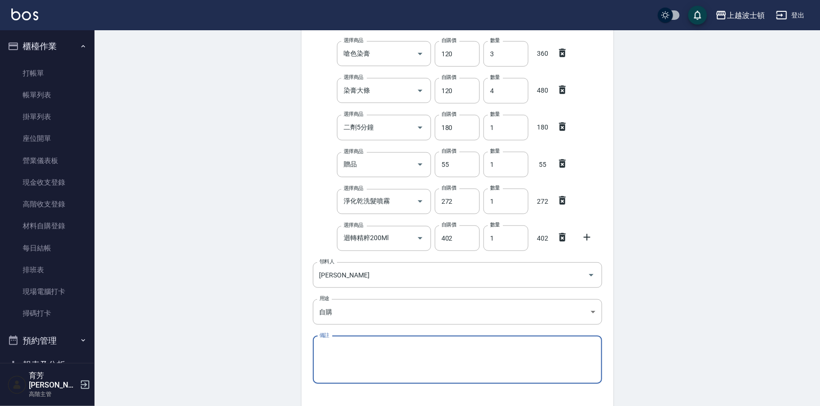
scroll to position [316, 0]
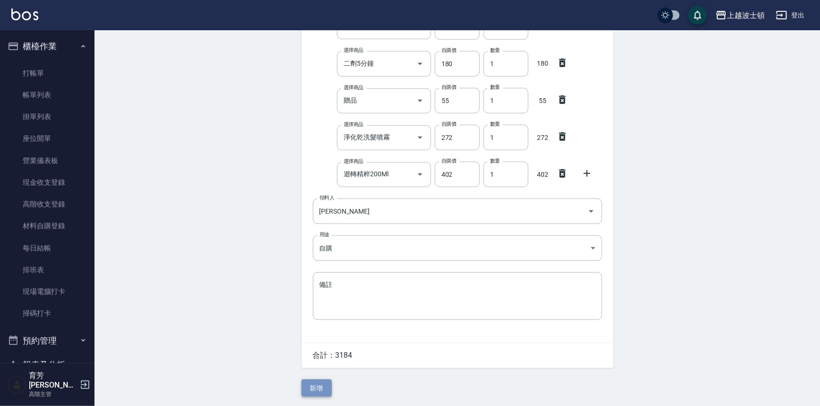
click at [320, 394] on button "新增" at bounding box center [317, 388] width 30 height 17
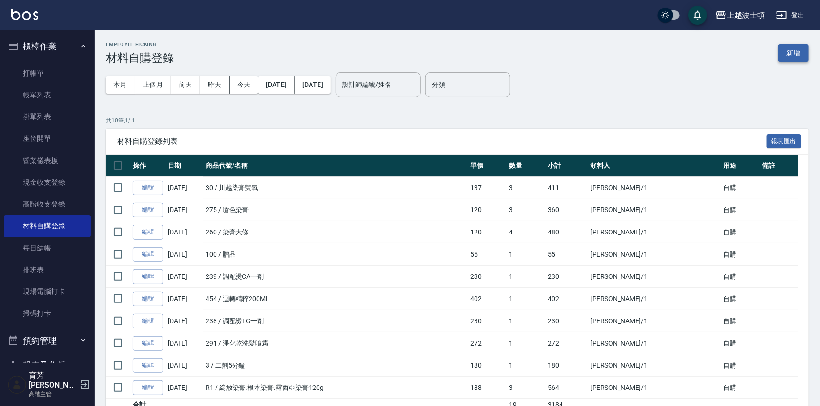
click at [789, 53] on button "新增" at bounding box center [793, 52] width 30 height 17
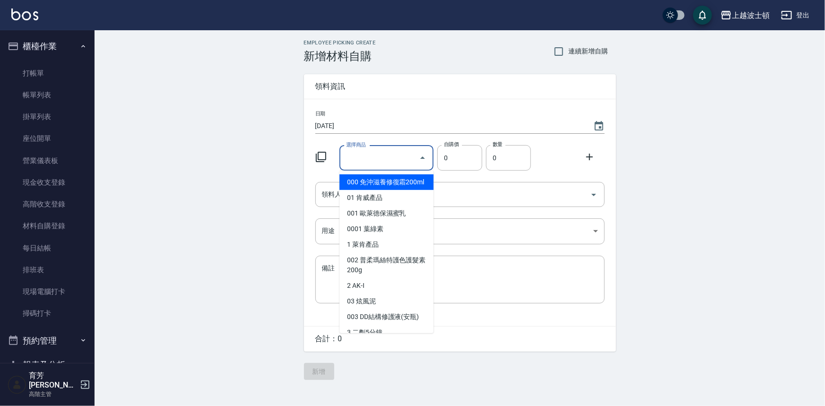
click at [401, 161] on input "選擇商品" at bounding box center [379, 158] width 71 height 17
type input "川越染膏雙氧"
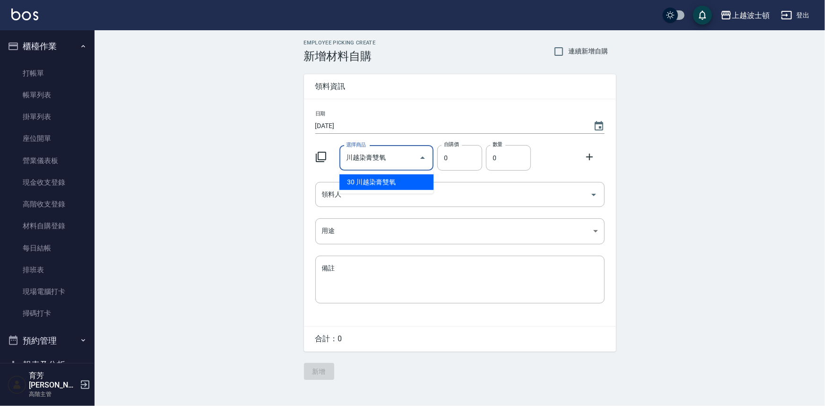
click at [410, 177] on li "30 川越染膏雙氧" at bounding box center [386, 182] width 94 height 16
type input "137"
type input "1"
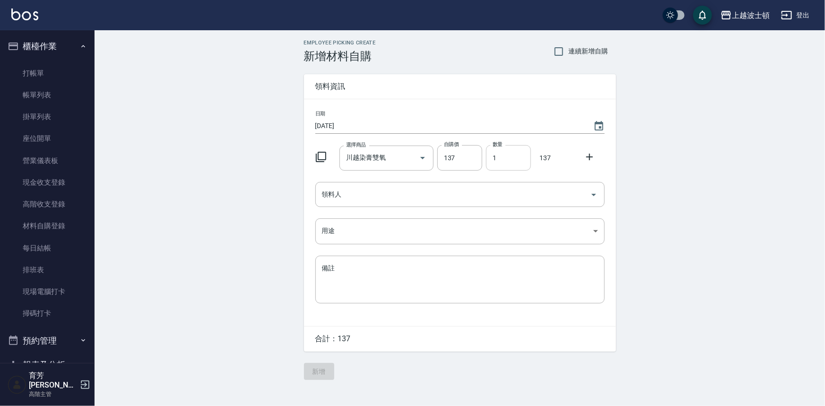
drag, startPoint x: 595, startPoint y: 158, endPoint x: 519, endPoint y: 170, distance: 76.5
click at [595, 158] on div at bounding box center [592, 155] width 25 height 17
click at [591, 159] on icon at bounding box center [589, 156] width 11 height 11
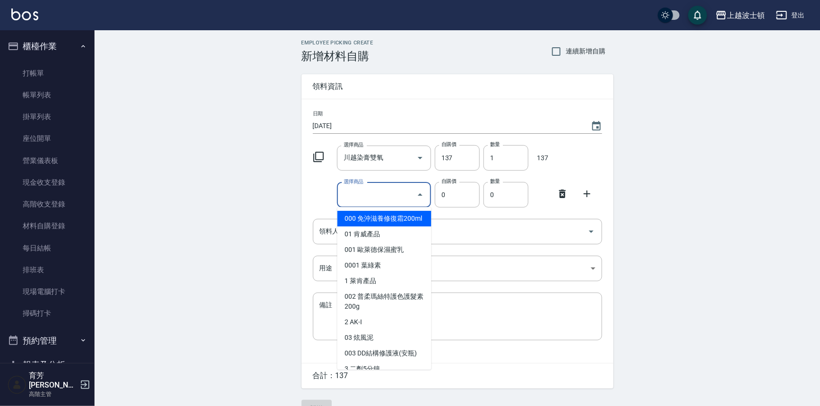
click at [387, 193] on input "選擇商品" at bounding box center [376, 195] width 71 height 17
click at [540, 207] on div "選擇商品 選擇商品 自購價 0 自購價 數量 0 數量" at bounding box center [455, 192] width 293 height 29
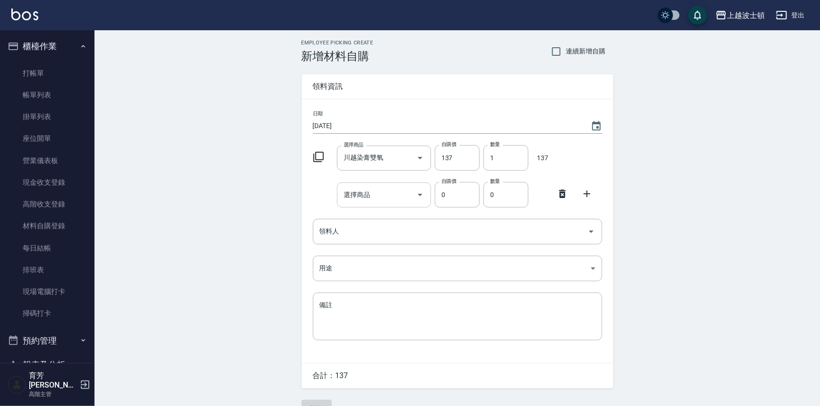
click at [389, 199] on input "選擇商品" at bounding box center [376, 195] width 71 height 17
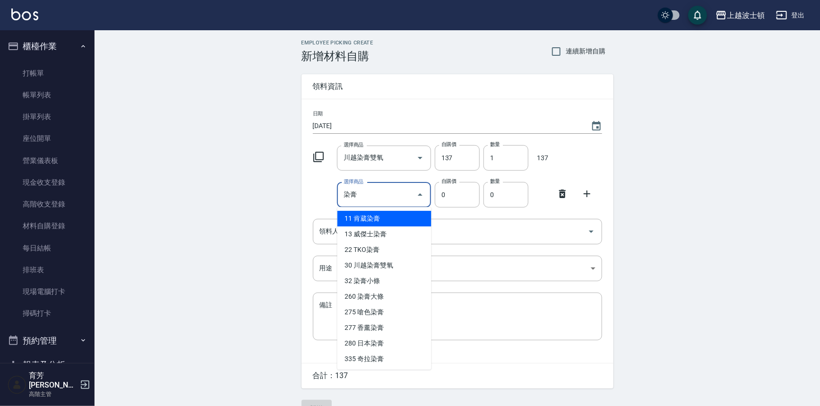
scroll to position [57, 0]
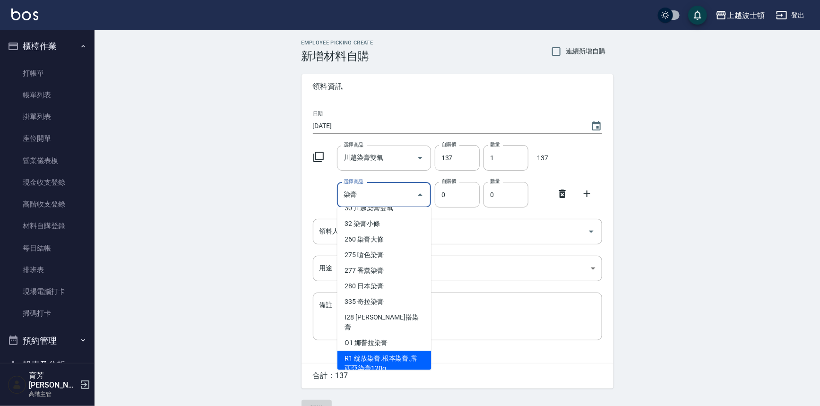
click at [404, 351] on li "R1 綻放染膏.根本染膏.露西亞染膏120g" at bounding box center [384, 364] width 94 height 26
type input "綻放染膏.根本染膏.露西亞染膏120g"
type input "188"
type input "1"
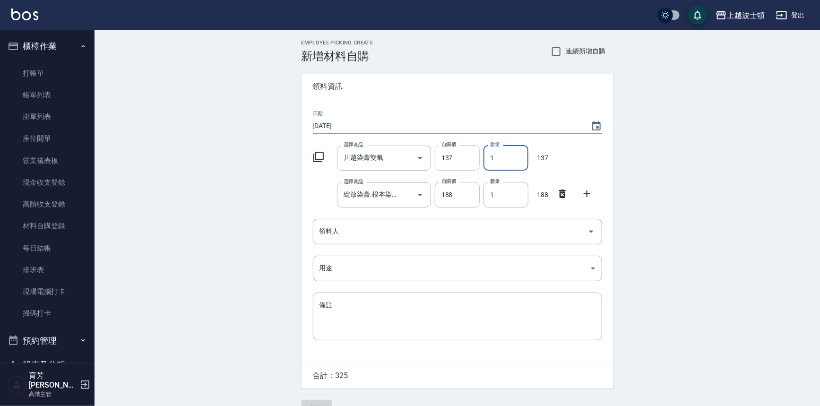
drag, startPoint x: 500, startPoint y: 161, endPoint x: 477, endPoint y: 161, distance: 22.2
click at [477, 161] on div "選擇商品 川越染膏雙氧 選擇商品 自購價 137 自購價 數量 1 數量 137" at bounding box center [455, 155] width 293 height 29
type input "8"
drag, startPoint x: 501, startPoint y: 199, endPoint x: 481, endPoint y: 201, distance: 20.0
click at [481, 201] on div "數量 1 數量" at bounding box center [504, 192] width 49 height 29
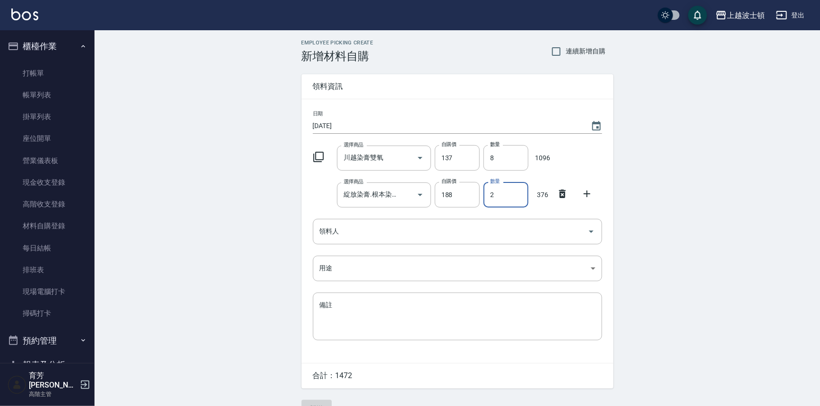
type input "2"
click at [584, 191] on icon at bounding box center [586, 193] width 11 height 11
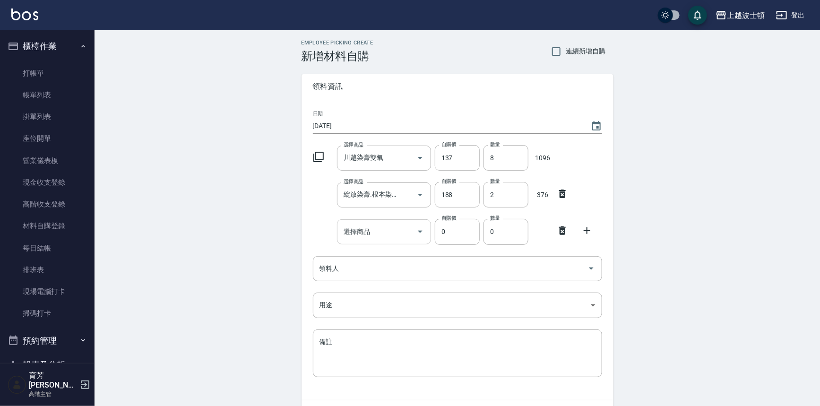
click at [379, 229] on input "選擇商品" at bounding box center [376, 232] width 71 height 17
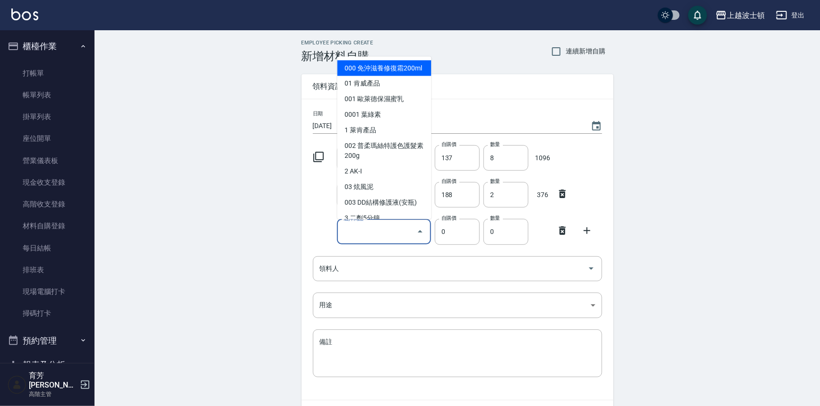
type input "川越染膏雙氧"
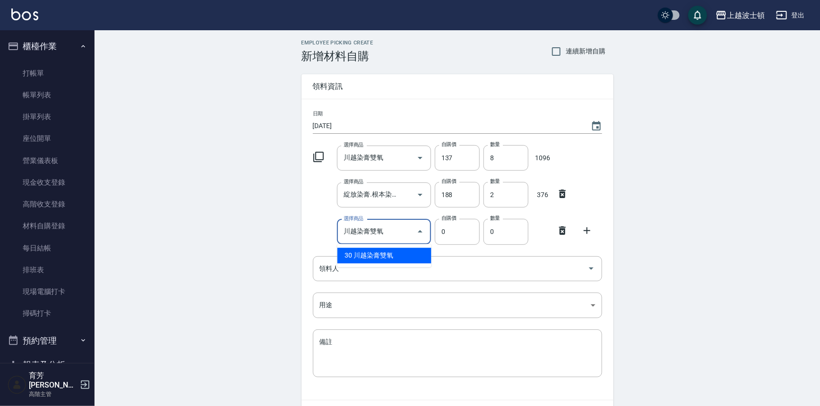
click at [406, 251] on li "30 川越染膏雙氧" at bounding box center [384, 256] width 94 height 16
type input "137"
type input "1"
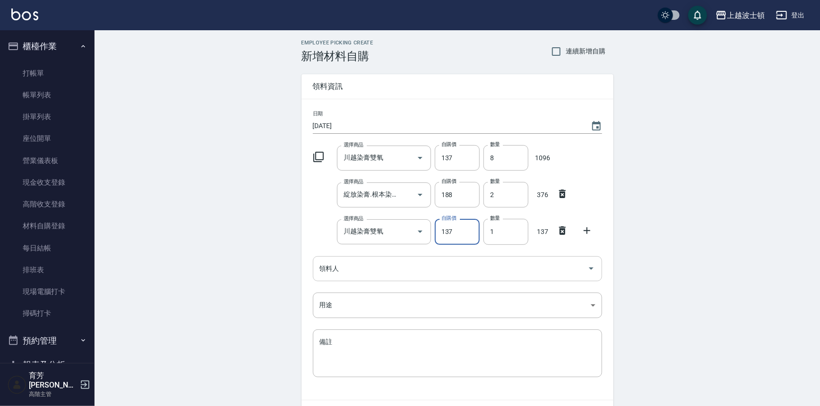
click at [318, 277] on div "領料人" at bounding box center [457, 268] width 289 height 25
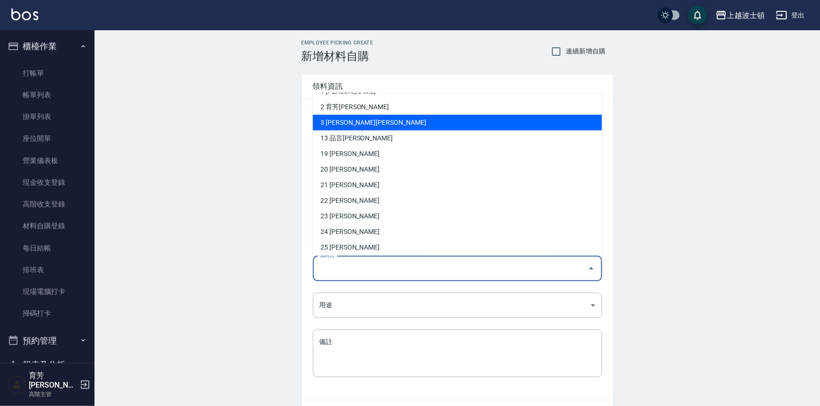
scroll to position [110, 0]
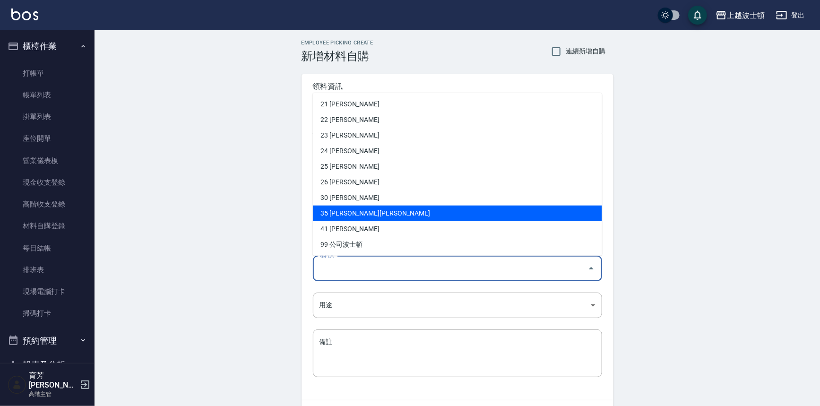
click at [363, 217] on li "35 [PERSON_NAME][PERSON_NAME]" at bounding box center [457, 214] width 289 height 16
type input "[PERSON_NAME]黃"
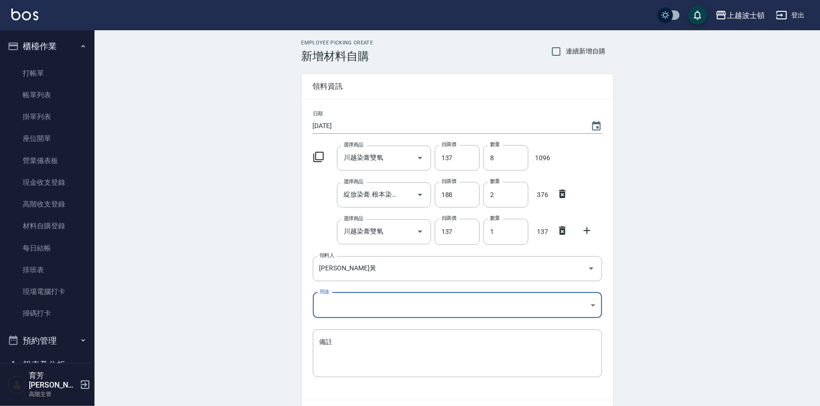
click at [337, 302] on body "上越波士頓 登出 櫃檯作業 打帳單 帳單列表 掛單列表 座位開單 營業儀表板 現金收支登錄 高階收支登錄 材料自購登錄 每日結帳 排班表 現場電腦打卡 掃碼打…" at bounding box center [410, 231] width 820 height 463
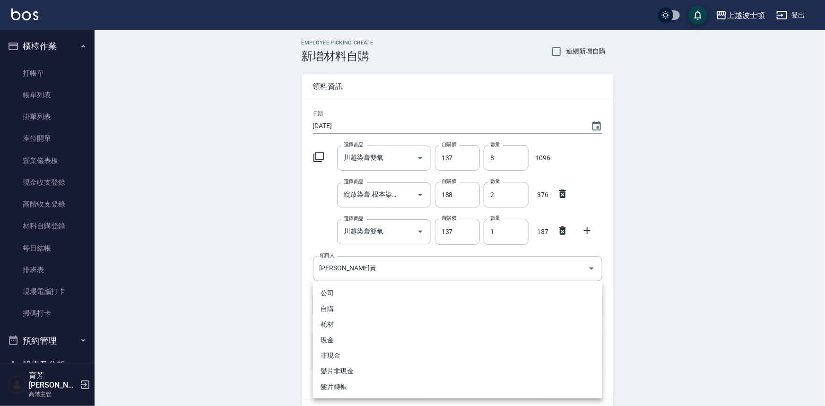
click at [326, 310] on li "自購" at bounding box center [457, 309] width 289 height 16
type input "自購"
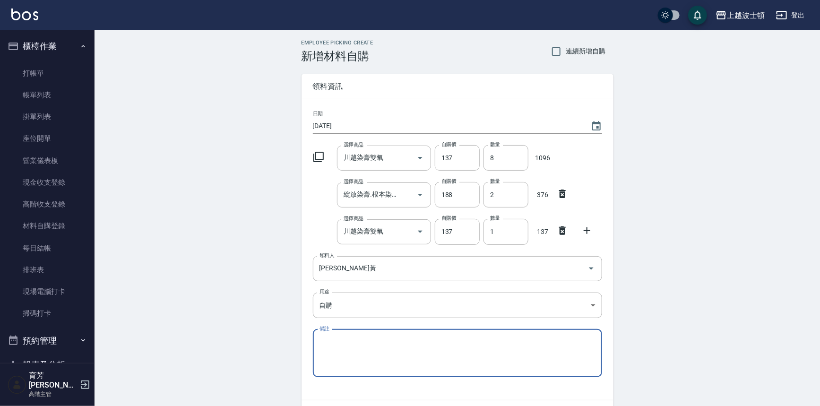
scroll to position [58, 0]
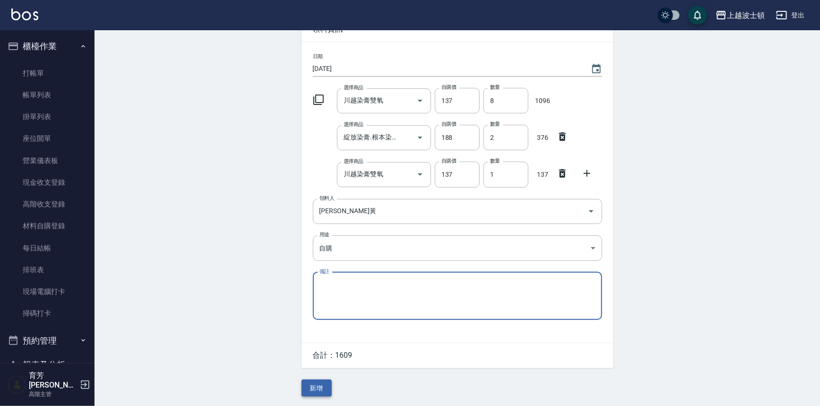
click at [314, 384] on button "新增" at bounding box center [317, 388] width 30 height 17
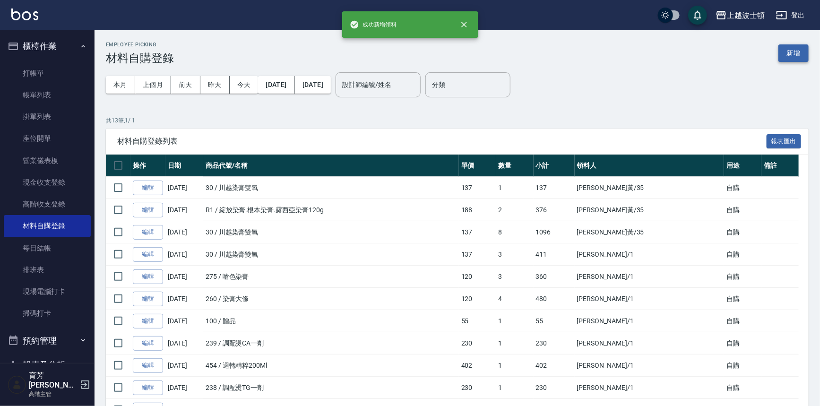
click at [804, 51] on button "新增" at bounding box center [793, 52] width 30 height 17
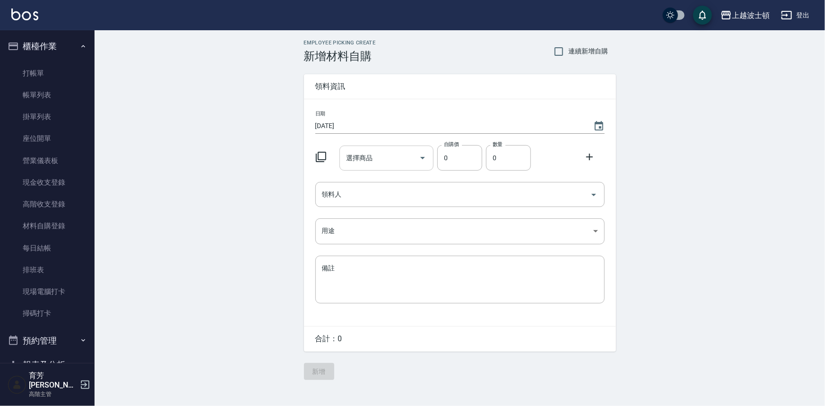
click at [383, 160] on input "選擇商品" at bounding box center [379, 158] width 71 height 17
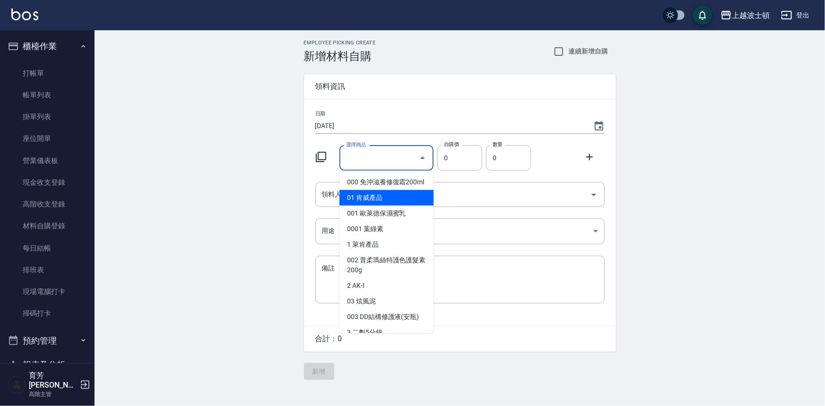
type input "川越染膏雙氧"
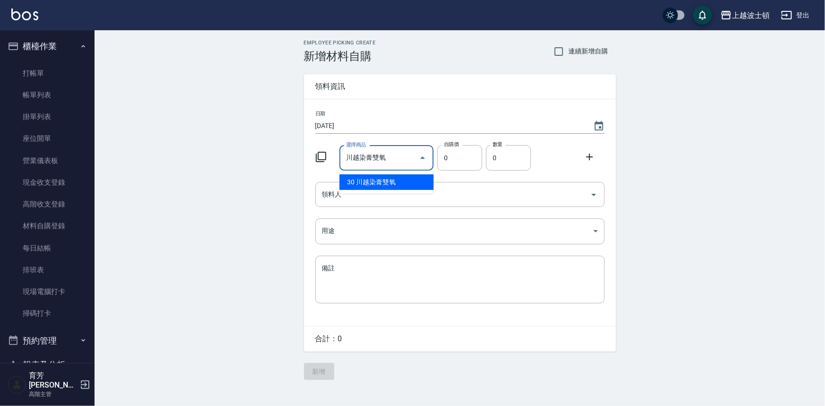
click at [412, 181] on li "30 川越染膏雙氧" at bounding box center [386, 182] width 94 height 16
type input "137"
type input "1"
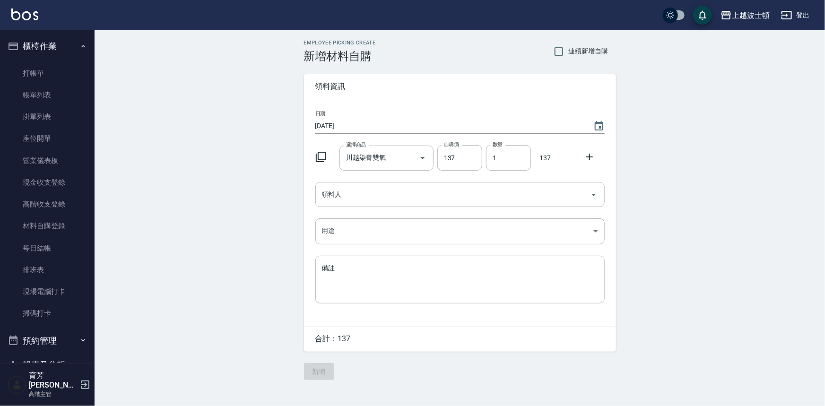
click at [588, 156] on icon at bounding box center [589, 156] width 11 height 11
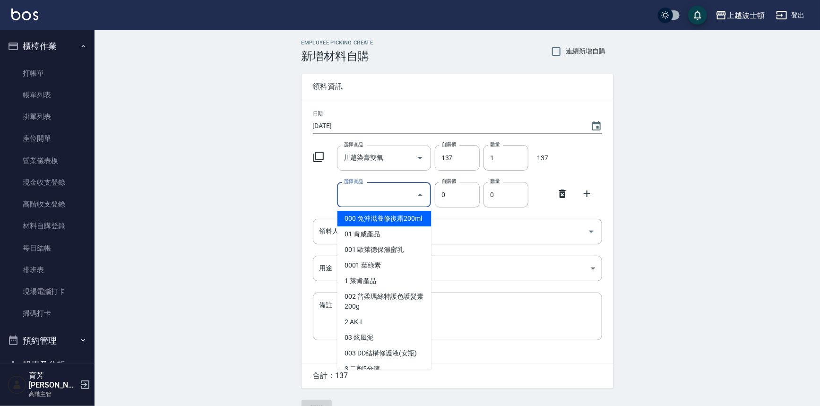
click at [398, 189] on input "選擇商品" at bounding box center [376, 195] width 71 height 17
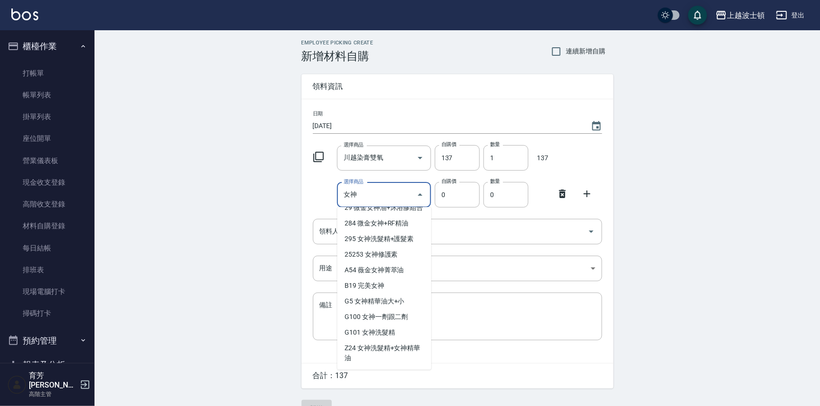
scroll to position [52, 0]
click at [389, 321] on li "G100 女神一劑跟二劑" at bounding box center [384, 317] width 94 height 16
type input "女神一劑跟二劑"
type input "600"
type input "1"
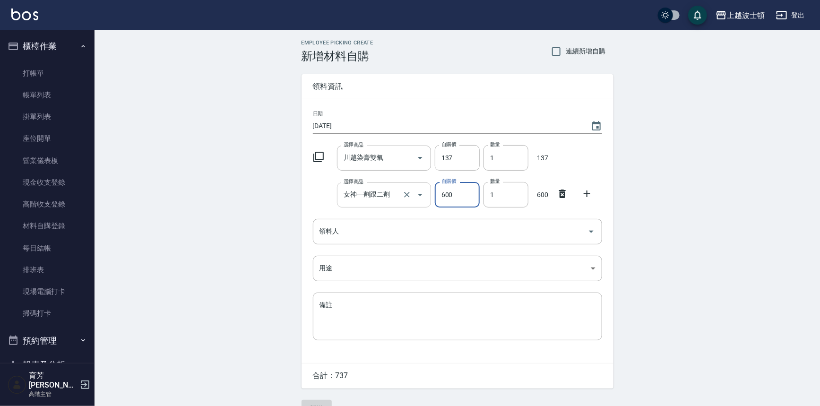
drag, startPoint x: 459, startPoint y: 200, endPoint x: 426, endPoint y: 207, distance: 33.3
click at [426, 207] on div "選擇商品 女神一劑跟二劑 選擇商品 自購價 600 自購價 數量 1 數量 600" at bounding box center [455, 192] width 293 height 29
type input "1300"
drag, startPoint x: 500, startPoint y: 156, endPoint x: 464, endPoint y: 167, distance: 37.2
click at [464, 167] on div "選擇商品 川越染膏雙氧 選擇商品 自購價 137 自購價 數量 1 數量 137" at bounding box center [455, 155] width 293 height 29
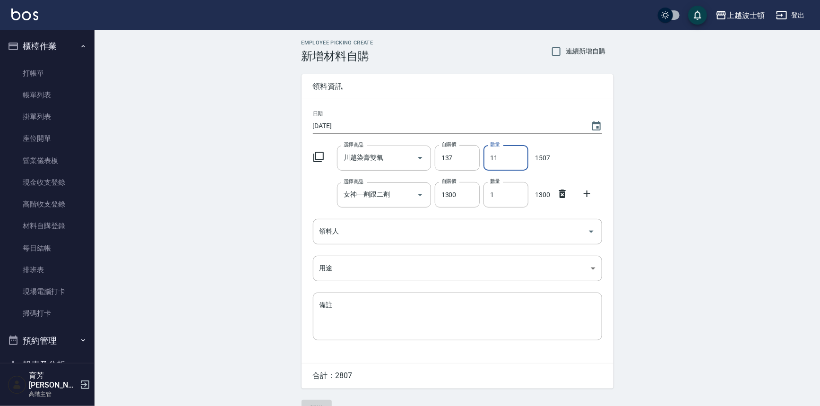
type input "11"
click at [589, 193] on icon at bounding box center [586, 193] width 11 height 11
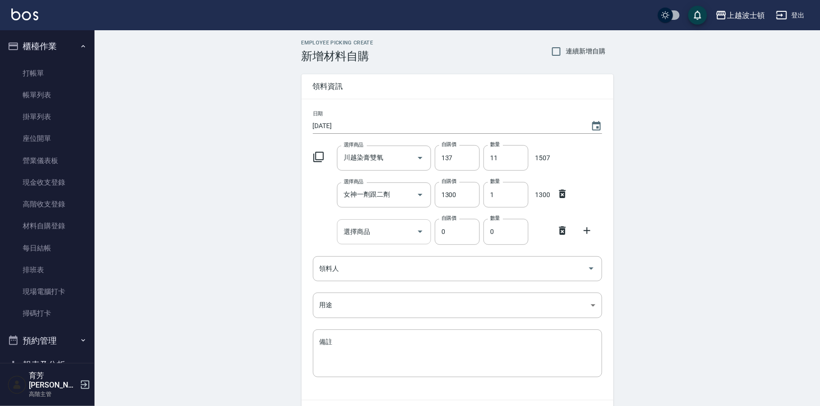
click at [358, 237] on input "選擇商品" at bounding box center [376, 232] width 71 height 17
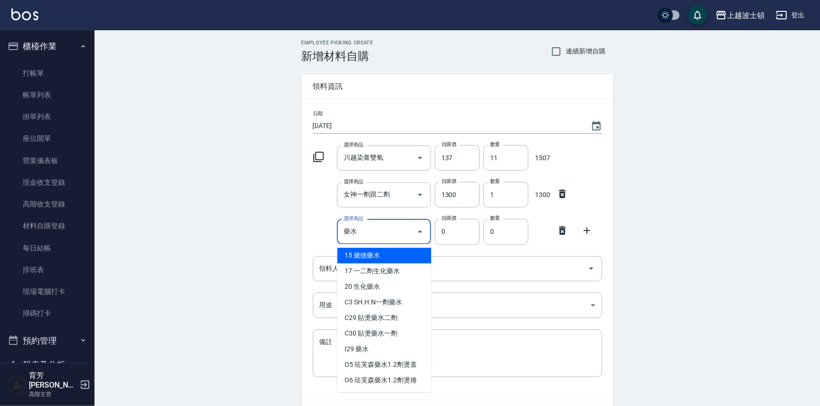
click at [364, 350] on li "I29 藥水" at bounding box center [384, 349] width 94 height 16
type input "藥水"
type input "260"
type input "1"
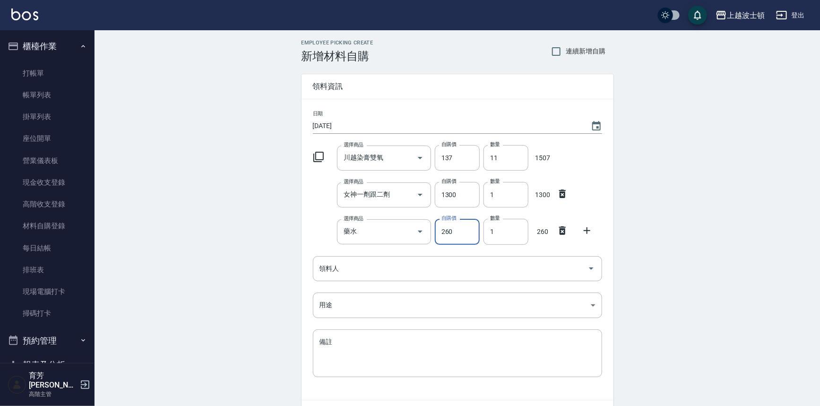
drag, startPoint x: 456, startPoint y: 223, endPoint x: 457, endPoint y: 229, distance: 6.3
click at [456, 225] on input "260" at bounding box center [457, 232] width 45 height 26
drag, startPoint x: 457, startPoint y: 229, endPoint x: 435, endPoint y: 235, distance: 23.2
click at [435, 235] on input "260" at bounding box center [457, 232] width 45 height 26
type input "751"
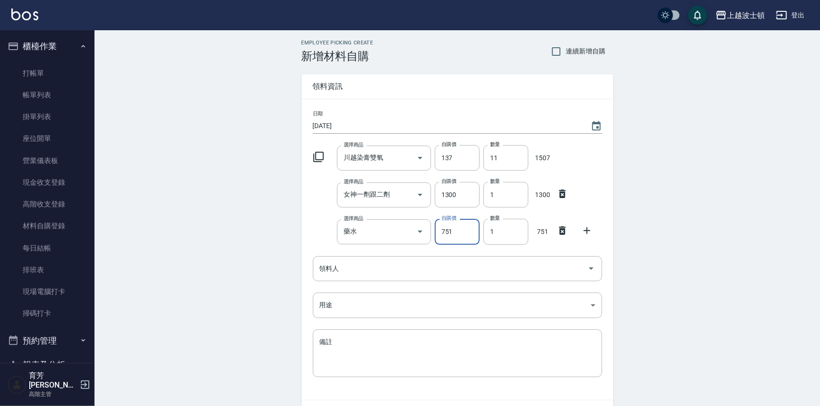
click at [591, 229] on icon at bounding box center [586, 230] width 11 height 11
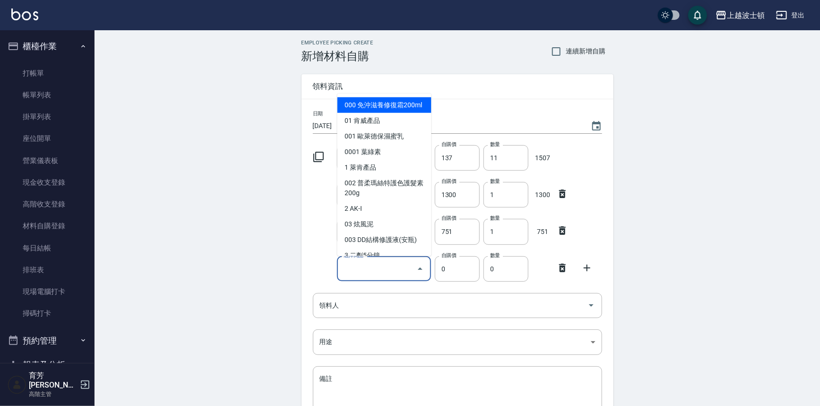
click at [368, 261] on input "選擇商品" at bounding box center [376, 268] width 71 height 17
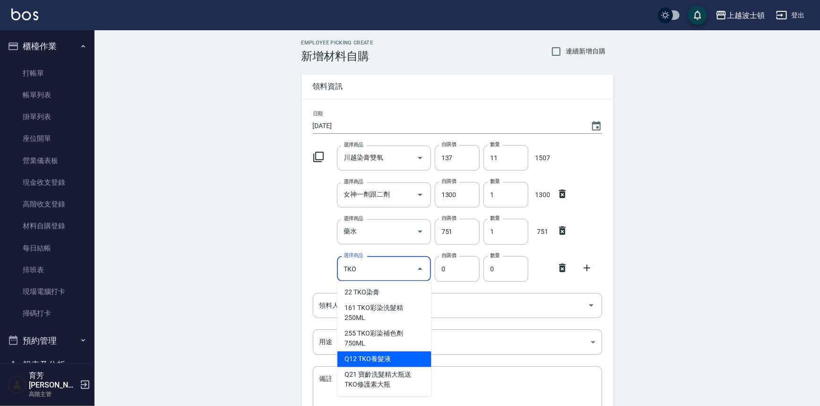
click at [381, 352] on li "Q12 TKO養髮液" at bounding box center [384, 360] width 94 height 16
type input "TKO養髮液"
type input "420"
type input "1"
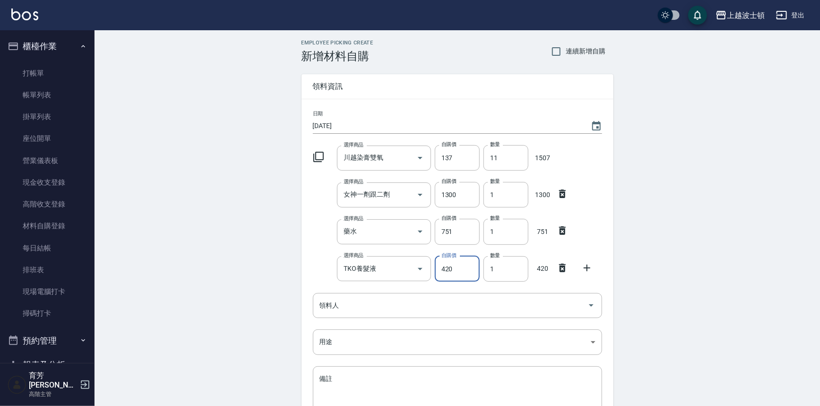
drag, startPoint x: 464, startPoint y: 271, endPoint x: 432, endPoint y: 275, distance: 32.4
click at [432, 275] on div "自購價 420 自購價" at bounding box center [455, 266] width 49 height 29
type input "480"
drag, startPoint x: 361, startPoint y: 306, endPoint x: 357, endPoint y: 303, distance: 5.7
click at [361, 306] on input "領料人" at bounding box center [450, 305] width 267 height 17
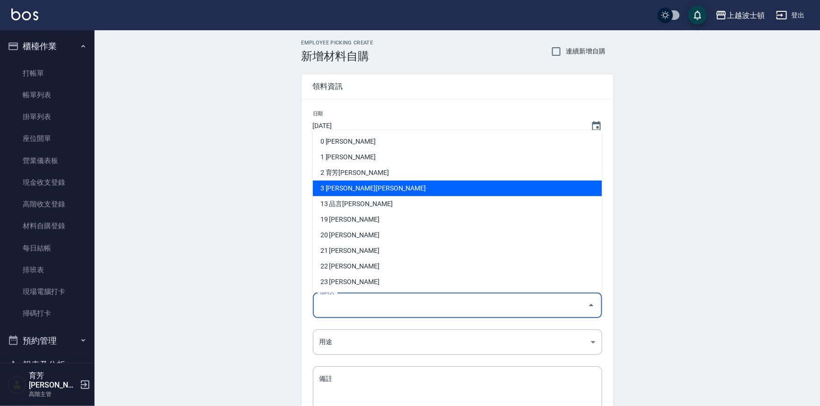
scroll to position [110, 0]
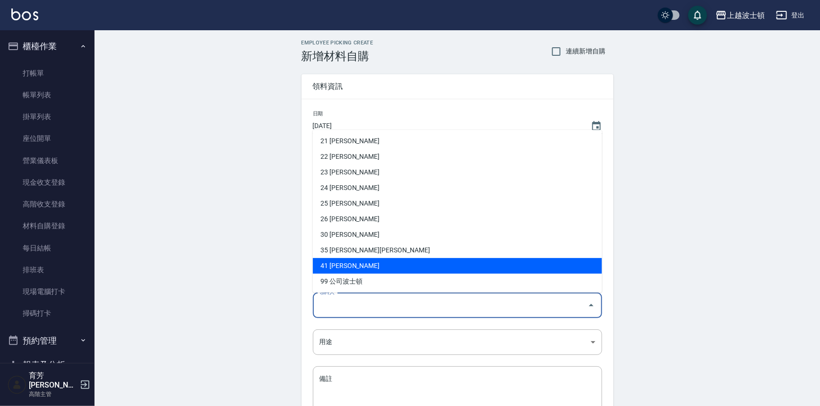
click at [366, 269] on li "41 [PERSON_NAME]" at bounding box center [457, 266] width 289 height 16
type input "陳怡廷"
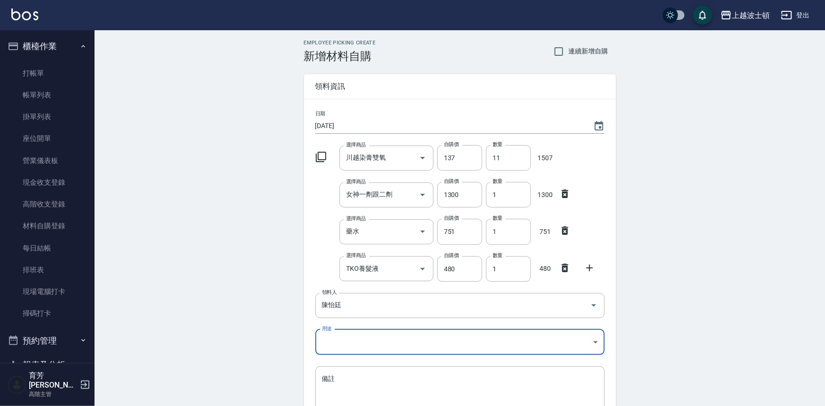
click at [333, 339] on body "上越波士頓 登出 櫃檯作業 打帳單 帳單列表 掛單列表 座位開單 營業儀表板 現金收支登錄 高階收支登錄 材料自購登錄 每日結帳 排班表 現場電腦打卡 掃碼打…" at bounding box center [412, 250] width 825 height 500
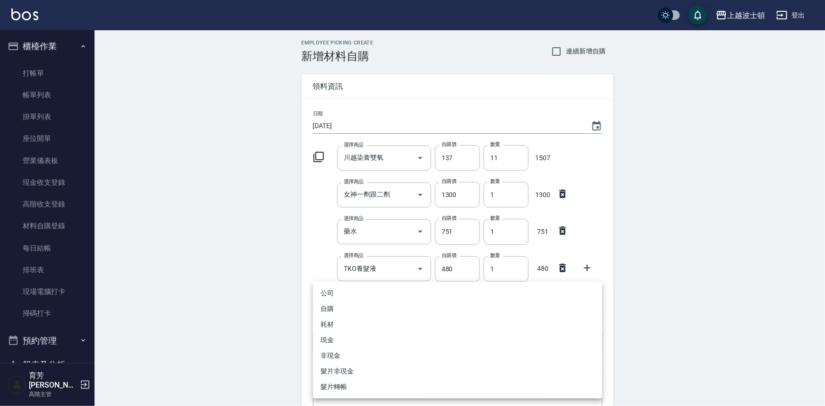
click at [330, 303] on li "自購" at bounding box center [457, 309] width 289 height 16
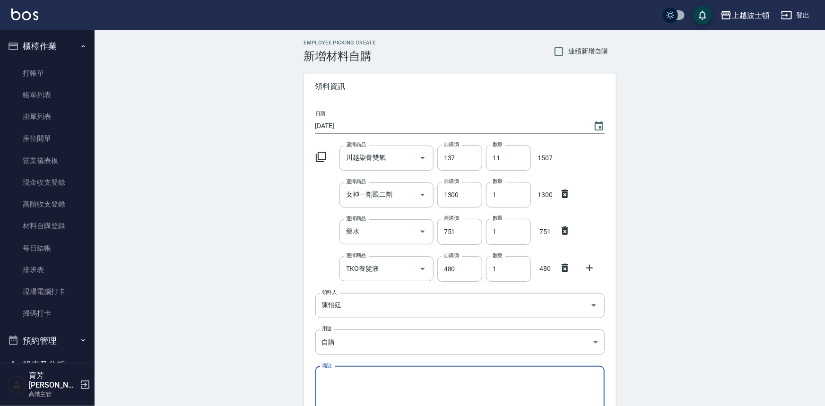
type input "自購"
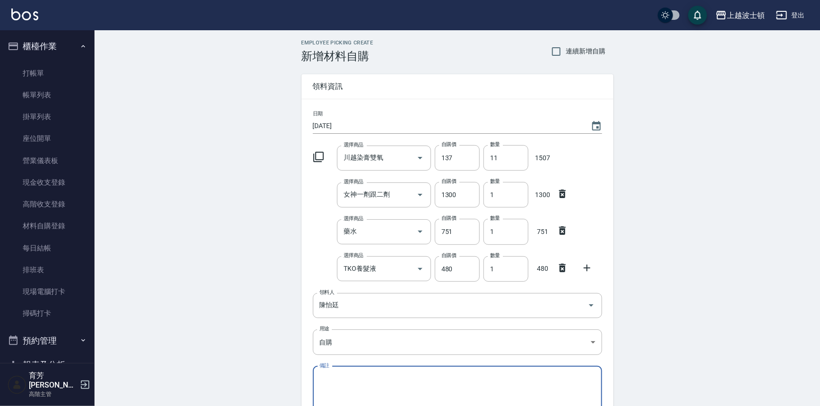
scroll to position [95, 0]
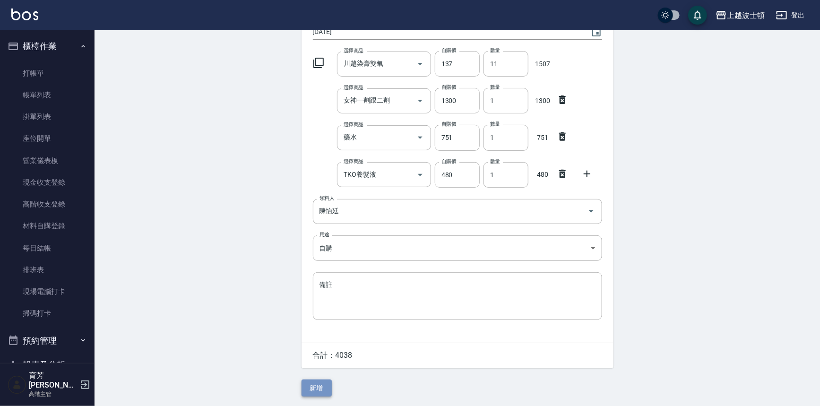
click at [317, 389] on button "新增" at bounding box center [317, 388] width 30 height 17
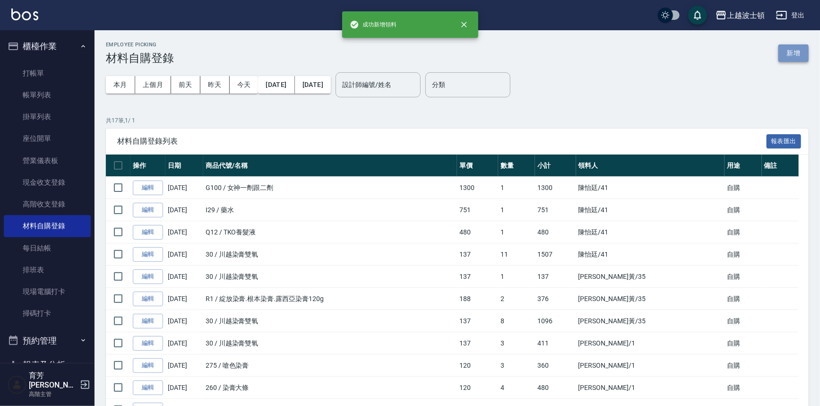
click at [784, 56] on button "新增" at bounding box center [793, 52] width 30 height 17
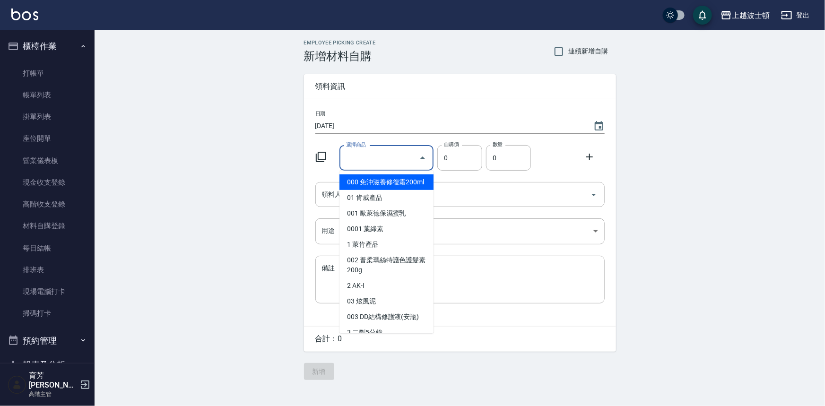
click at [369, 162] on input "選擇商品" at bounding box center [379, 158] width 71 height 17
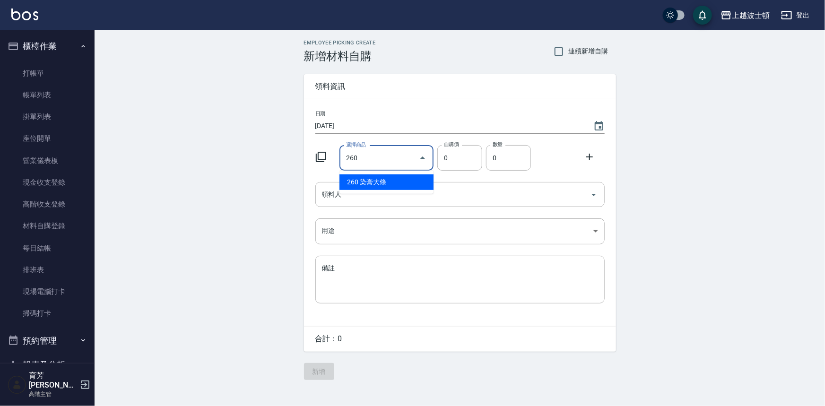
click at [362, 177] on li "260 染膏大條" at bounding box center [386, 182] width 94 height 16
type input "染膏大條"
type input "120"
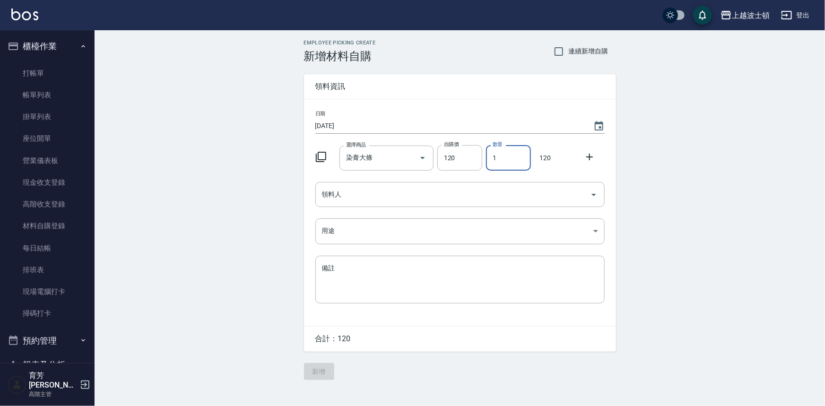
drag, startPoint x: 497, startPoint y: 161, endPoint x: 487, endPoint y: 161, distance: 9.5
click at [487, 161] on input "1" at bounding box center [508, 158] width 45 height 26
type input "21"
click at [591, 154] on icon at bounding box center [589, 156] width 11 height 11
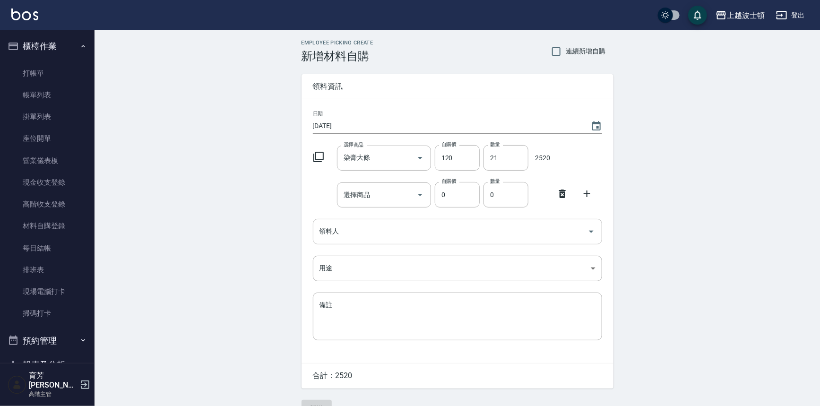
drag, startPoint x: 386, startPoint y: 187, endPoint x: 594, endPoint y: 219, distance: 210.0
click at [386, 187] on input "選擇商品" at bounding box center [376, 195] width 71 height 17
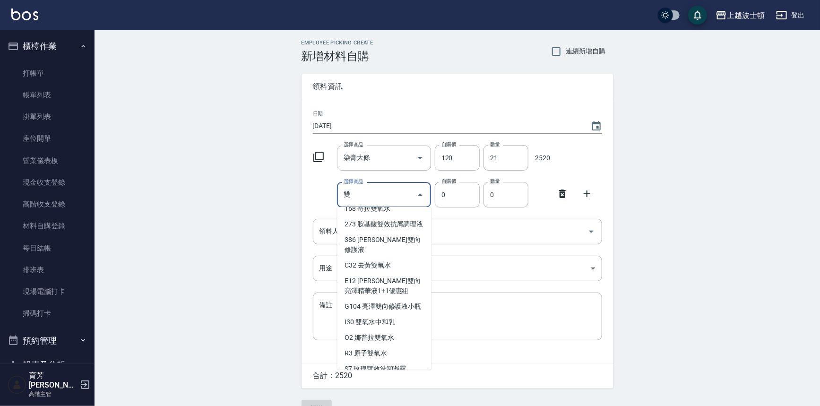
scroll to position [52, 0]
click at [387, 320] on li "I30 雙氧水中和乳" at bounding box center [384, 321] width 94 height 16
type input "雙氧水中和乳"
type input "130"
type input "1"
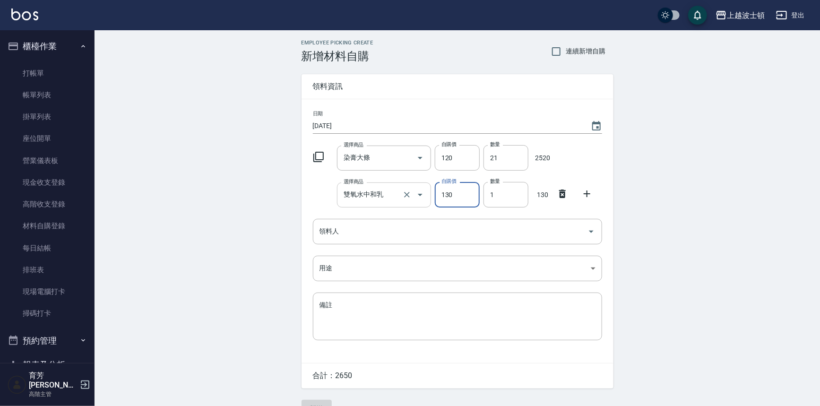
drag, startPoint x: 463, startPoint y: 199, endPoint x: 422, endPoint y: 207, distance: 41.8
click at [422, 207] on div "選擇商品 雙氧水中和乳 選擇商品 自購價 130 自購價 數量 1 數量 130" at bounding box center [455, 192] width 293 height 29
type input "210"
drag, startPoint x: 520, startPoint y: 199, endPoint x: 478, endPoint y: 203, distance: 41.8
click at [478, 203] on div "選擇商品 雙氧水中和乳 選擇商品 自購價 210 自購價 數量 1 數量 210" at bounding box center [455, 192] width 293 height 29
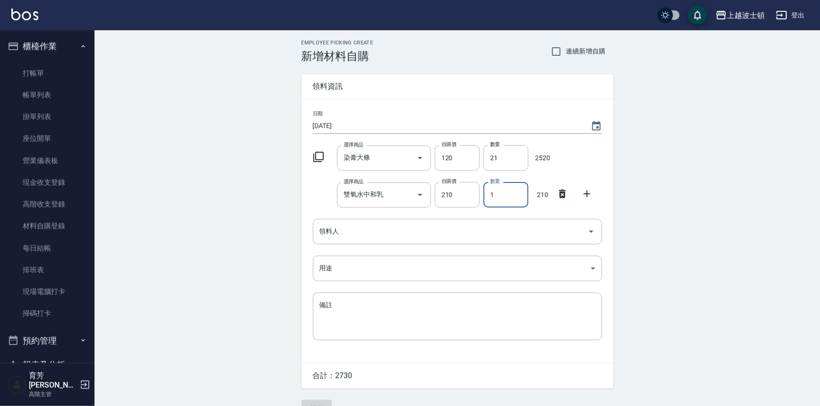
drag, startPoint x: 500, startPoint y: 203, endPoint x: 484, endPoint y: 202, distance: 16.6
click at [484, 202] on input "1" at bounding box center [506, 195] width 45 height 26
type input "5"
click at [591, 194] on icon at bounding box center [586, 193] width 11 height 11
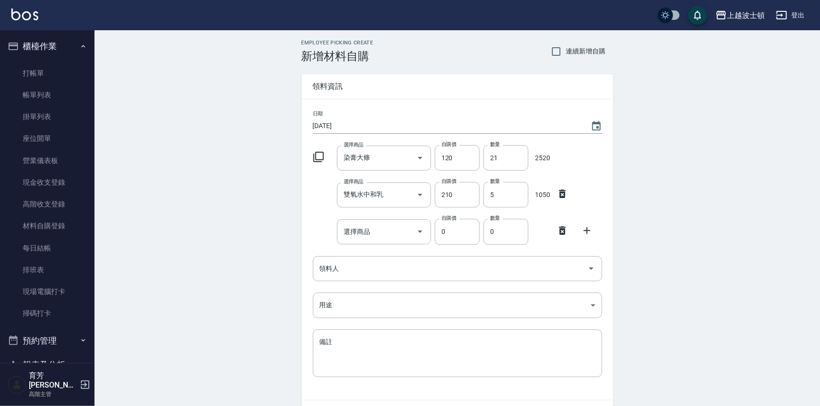
click at [384, 218] on div "選擇商品 選擇商品" at bounding box center [382, 230] width 98 height 29
click at [383, 227] on input "選擇商品" at bounding box center [376, 232] width 71 height 17
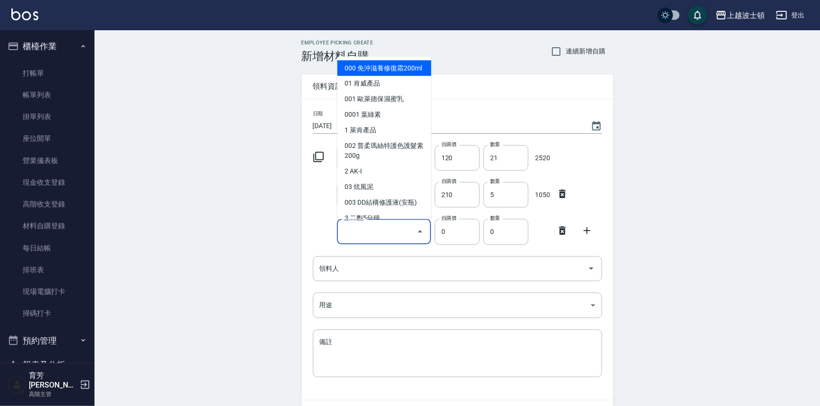
type input "b"
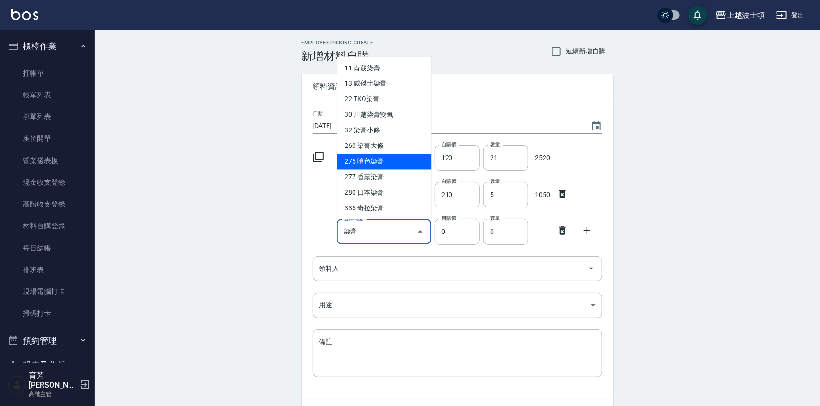
click at [387, 165] on li "275 嗆色染膏" at bounding box center [384, 162] width 94 height 16
type input "嗆色染膏"
type input "120"
type input "1"
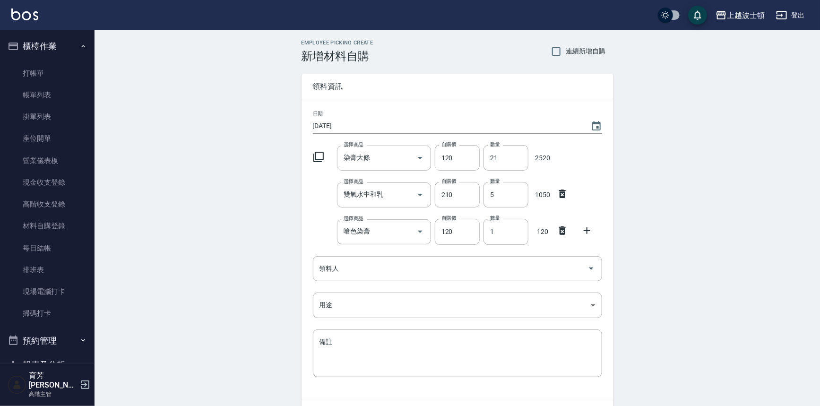
click at [579, 231] on div at bounding box center [590, 229] width 25 height 17
click at [586, 232] on icon at bounding box center [586, 230] width 11 height 11
click at [392, 275] on input "選擇商品" at bounding box center [376, 268] width 71 height 17
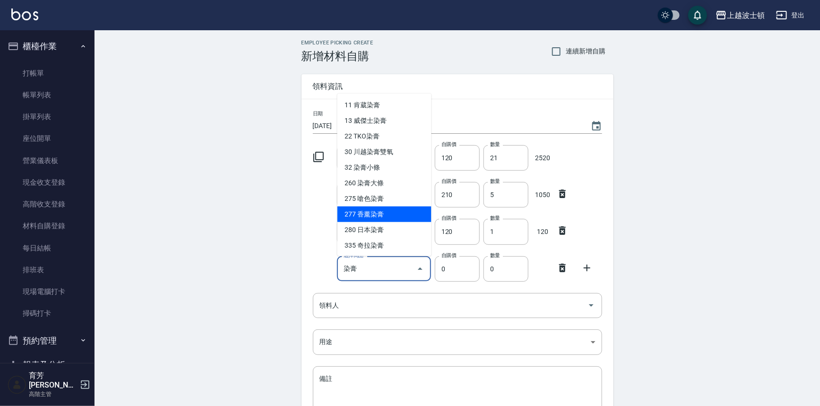
click at [373, 218] on li "277 香薰染膏" at bounding box center [384, 215] width 94 height 16
type input "香薰染膏"
type input "90"
type input "1"
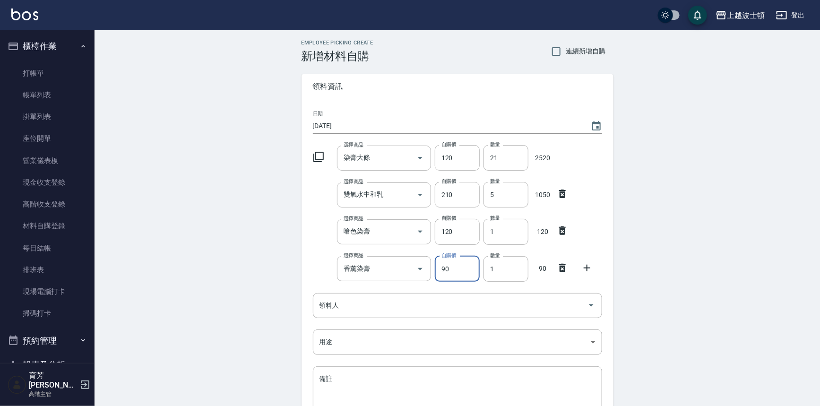
click at [591, 270] on icon at bounding box center [586, 267] width 11 height 11
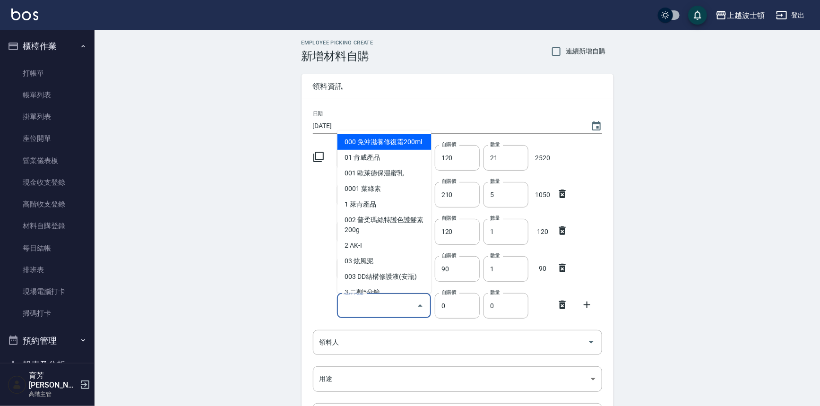
click at [392, 309] on input "選擇商品" at bounding box center [376, 305] width 71 height 17
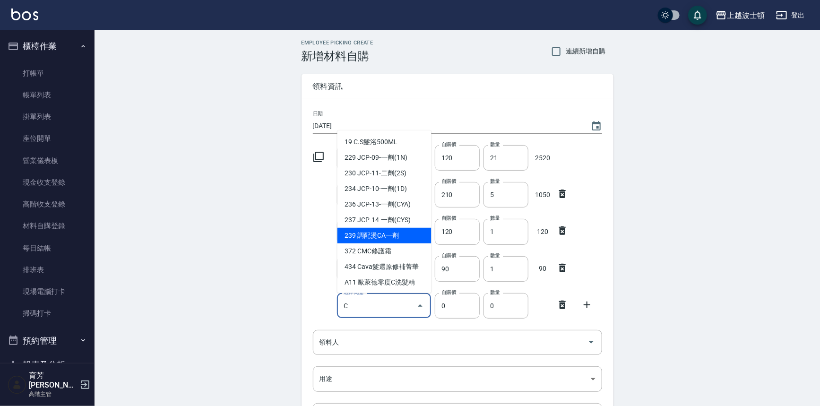
click at [377, 234] on li "239 調配燙CA一劑" at bounding box center [384, 236] width 94 height 16
type input "調配燙CA一劑"
type input "230"
type input "1"
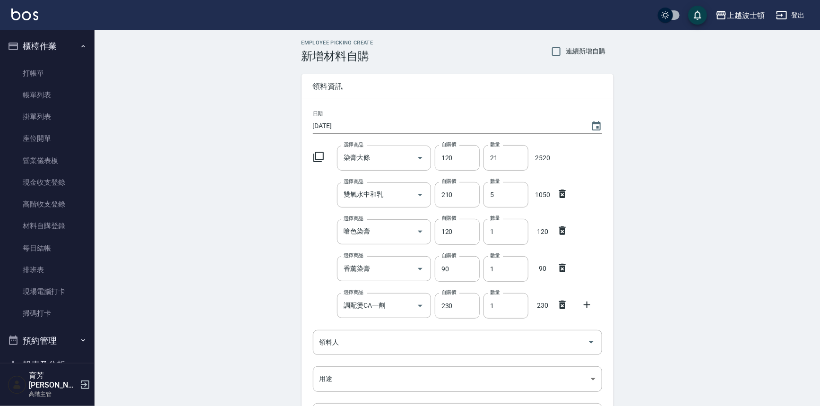
click at [588, 304] on icon at bounding box center [587, 305] width 7 height 7
click at [563, 343] on icon at bounding box center [562, 341] width 7 height 9
drag, startPoint x: 501, startPoint y: 270, endPoint x: 488, endPoint y: 275, distance: 14.1
click at [488, 275] on input "1" at bounding box center [506, 269] width 45 height 26
type input "5"
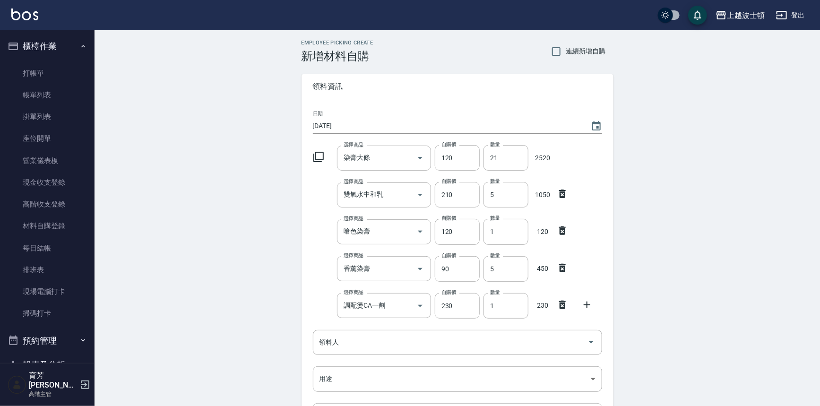
click at [558, 304] on icon at bounding box center [562, 304] width 11 height 11
click at [380, 300] on input "領料人" at bounding box center [450, 305] width 267 height 17
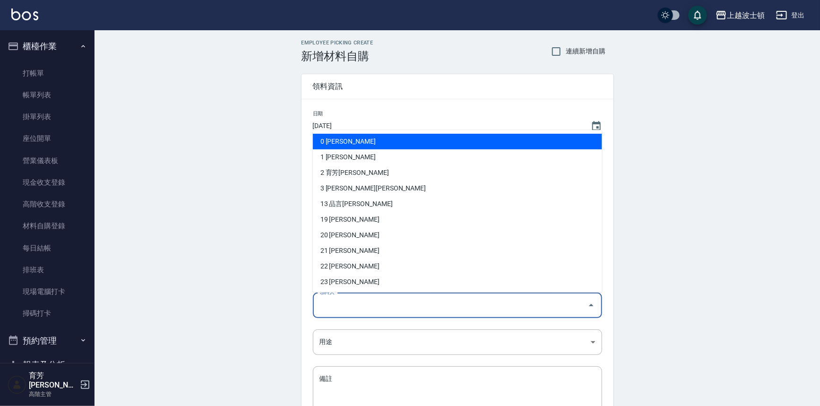
click at [343, 144] on li "0 [PERSON_NAME]" at bounding box center [457, 142] width 289 height 16
type input "[PERSON_NAME]"
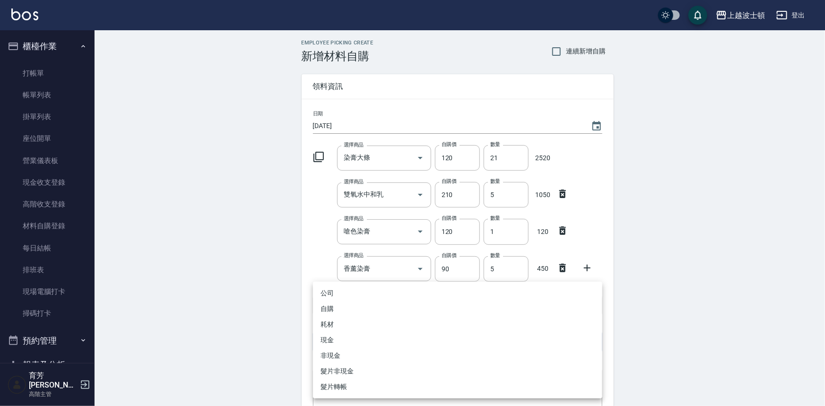
click at [342, 345] on body "上越波士頓 登出 櫃檯作業 打帳單 帳單列表 掛單列表 座位開單 營業儀表板 現金收支登錄 高階收支登錄 材料自購登錄 每日結帳 排班表 現場電腦打卡 掃碼打…" at bounding box center [412, 250] width 825 height 500
click at [321, 311] on li "自購" at bounding box center [457, 309] width 289 height 16
type input "自購"
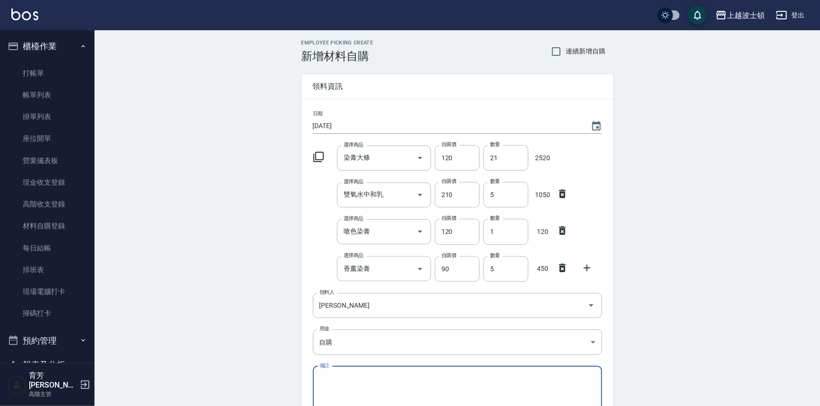
scroll to position [95, 0]
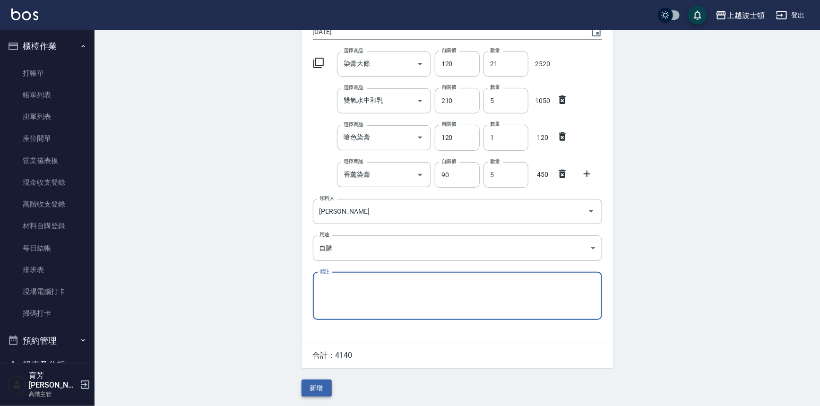
click at [322, 388] on button "新增" at bounding box center [317, 388] width 30 height 17
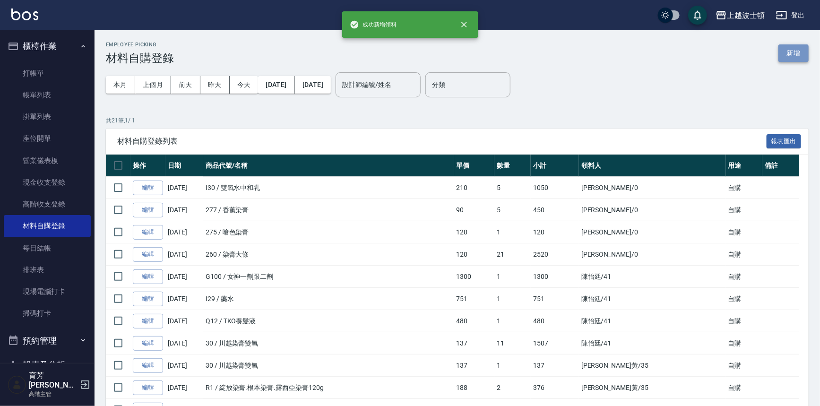
click at [795, 52] on button "新增" at bounding box center [793, 52] width 30 height 17
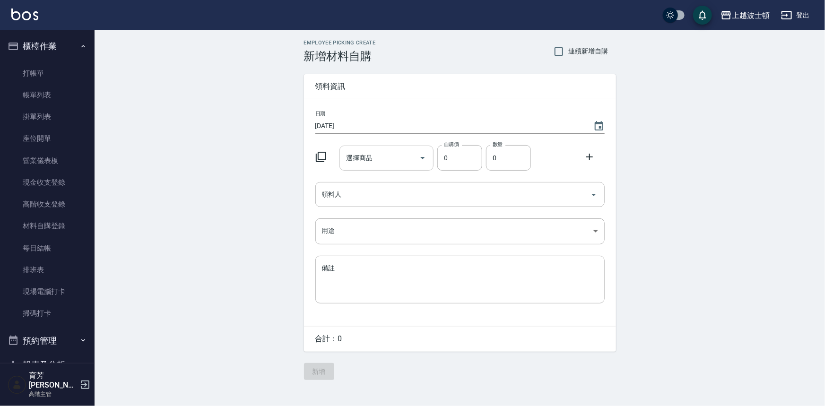
click at [398, 162] on input "選擇商品" at bounding box center [379, 158] width 71 height 17
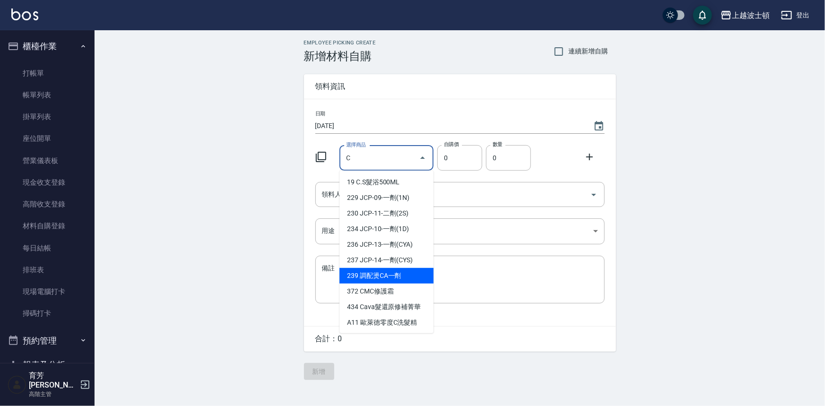
click at [387, 275] on li "239 調配燙CA一劑" at bounding box center [386, 276] width 94 height 16
type input "調配燙CA一劑"
type input "230"
type input "1"
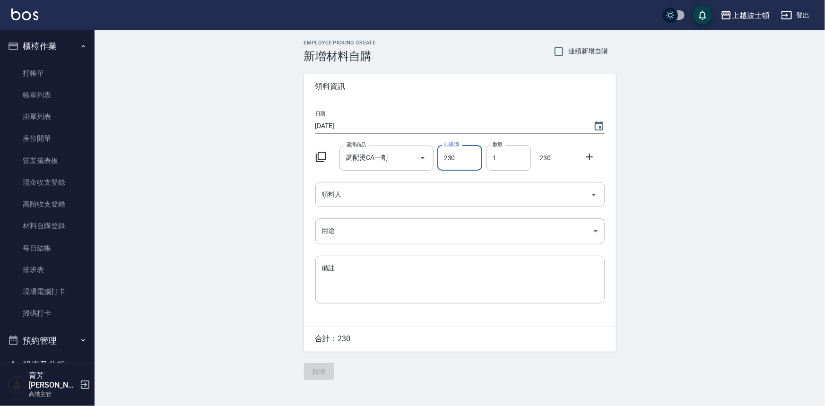
click at [592, 157] on icon at bounding box center [589, 156] width 11 height 11
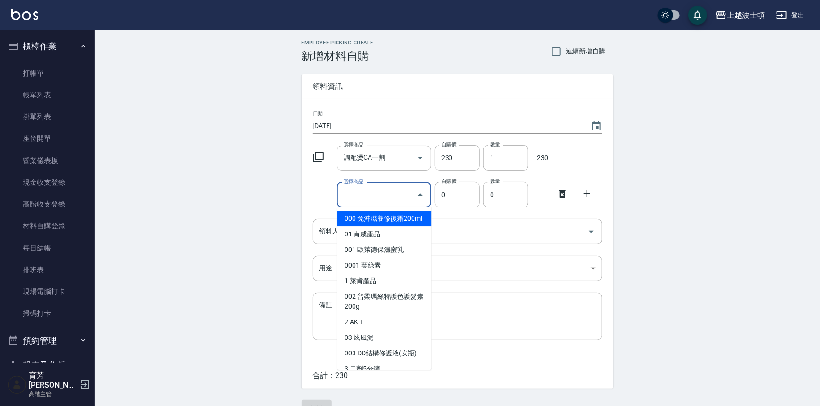
drag, startPoint x: 372, startPoint y: 192, endPoint x: 378, endPoint y: 200, distance: 9.8
click at [372, 192] on input "選擇商品" at bounding box center [376, 195] width 71 height 17
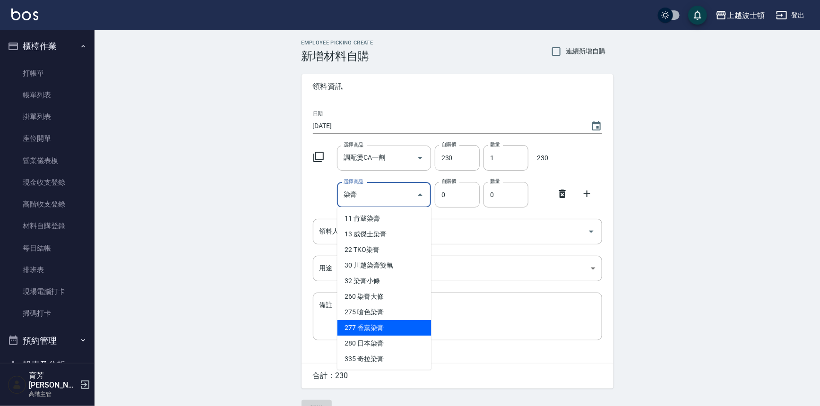
click at [366, 330] on li "277 香薰染膏" at bounding box center [384, 328] width 94 height 16
type input "香薰染膏"
type input "90"
type input "1"
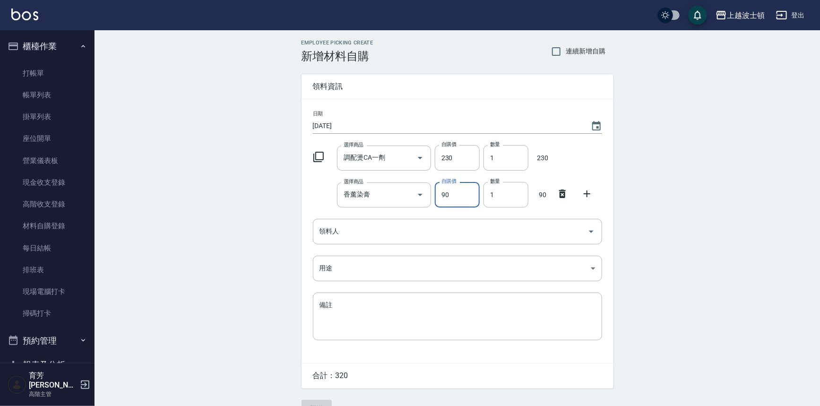
click at [586, 194] on icon at bounding box center [587, 193] width 7 height 7
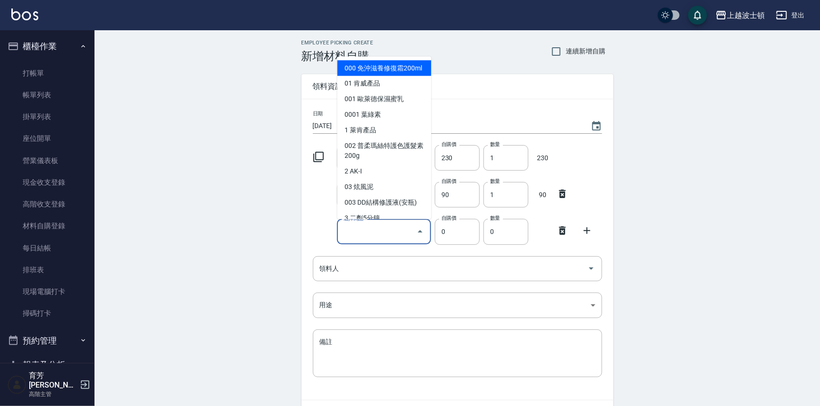
click at [353, 233] on input "選擇商品" at bounding box center [376, 232] width 71 height 17
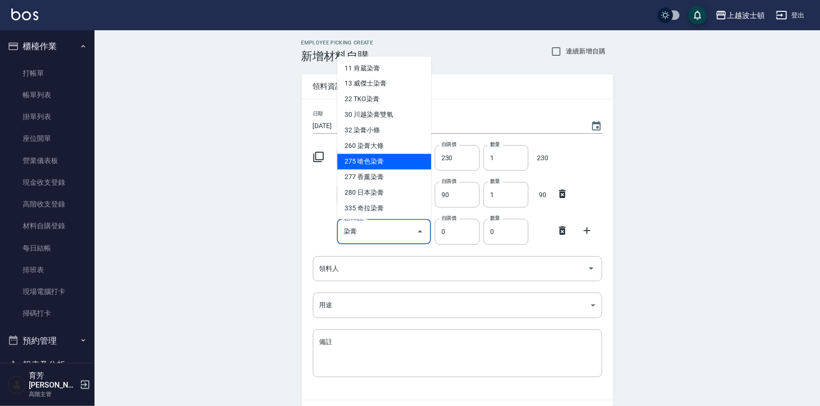
click at [371, 162] on li "275 嗆色染膏" at bounding box center [384, 162] width 94 height 16
type input "嗆色染膏"
type input "120"
type input "1"
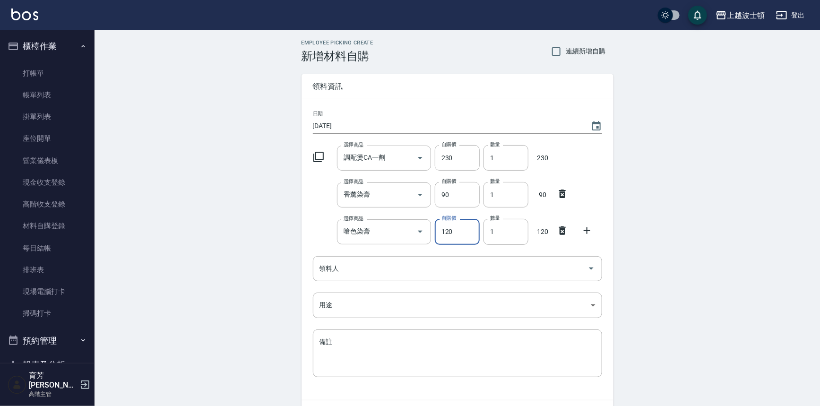
click at [586, 231] on icon at bounding box center [586, 230] width 11 height 11
click at [365, 271] on input "選擇商品" at bounding box center [376, 268] width 71 height 17
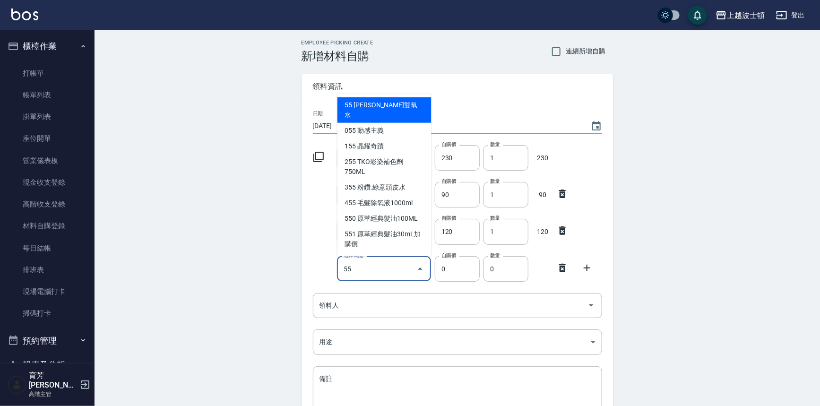
click at [388, 106] on li "55 [PERSON_NAME]雙氧水" at bounding box center [384, 110] width 94 height 26
type input "里歐雙氧水"
type input "126"
type input "1"
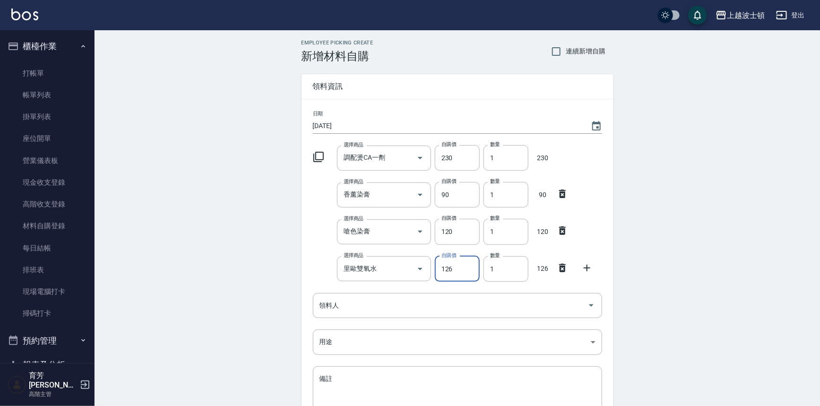
click at [589, 265] on icon at bounding box center [586, 267] width 11 height 11
click at [389, 303] on input "選擇商品" at bounding box center [376, 305] width 71 height 17
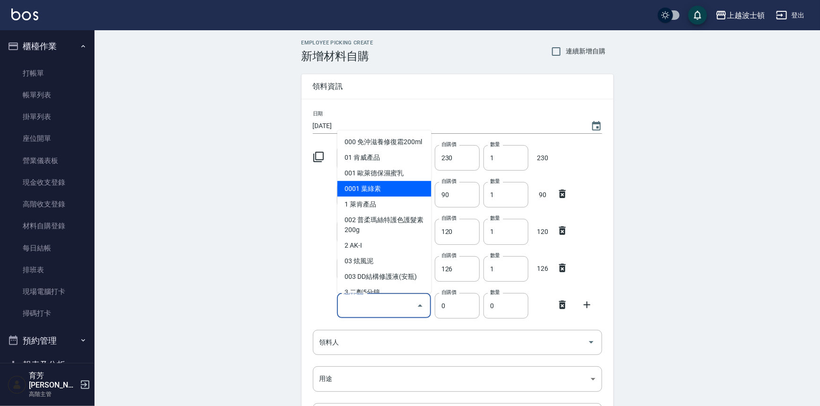
type input "川越染膏雙氧"
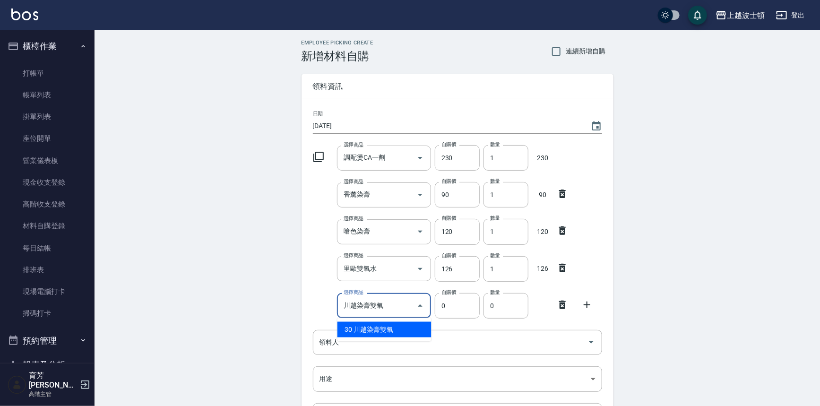
click at [403, 328] on li "30 川越染膏雙氧" at bounding box center [384, 330] width 94 height 16
type input "137"
type input "1"
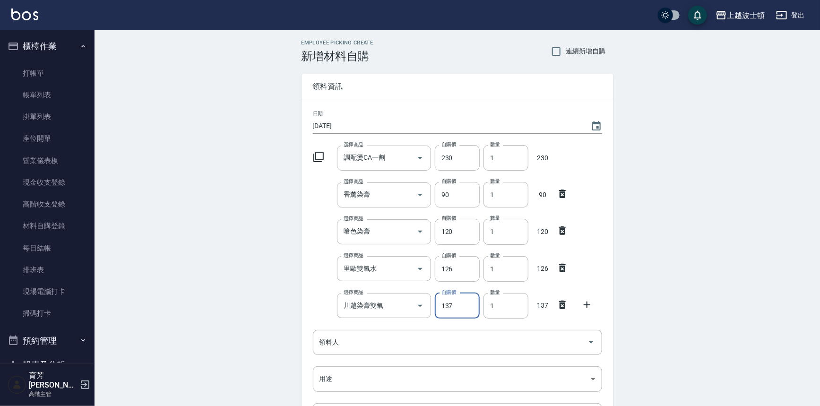
click at [590, 306] on icon at bounding box center [586, 304] width 11 height 11
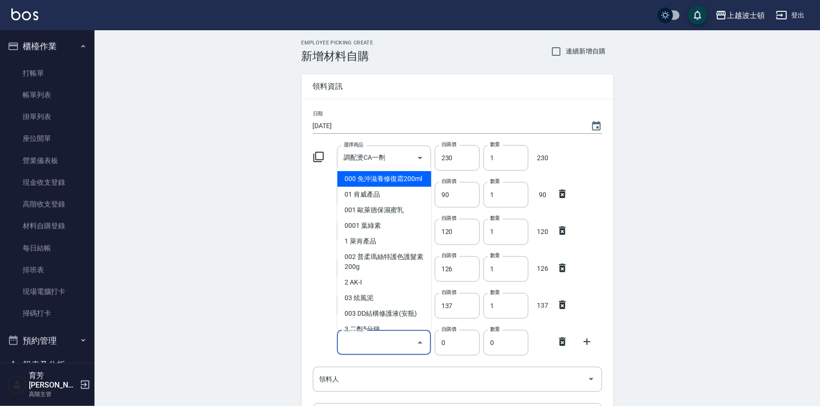
click at [387, 348] on input "選擇商品" at bounding box center [376, 342] width 71 height 17
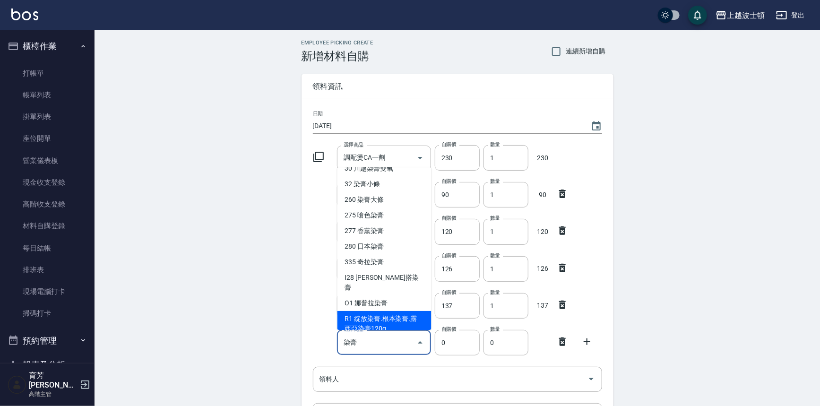
click at [394, 317] on li "R1 綻放染膏.根本染膏.露西亞染膏120g" at bounding box center [384, 324] width 94 height 26
type input "綻放染膏.根本染膏.露西亞染膏120g"
type input "188"
type input "1"
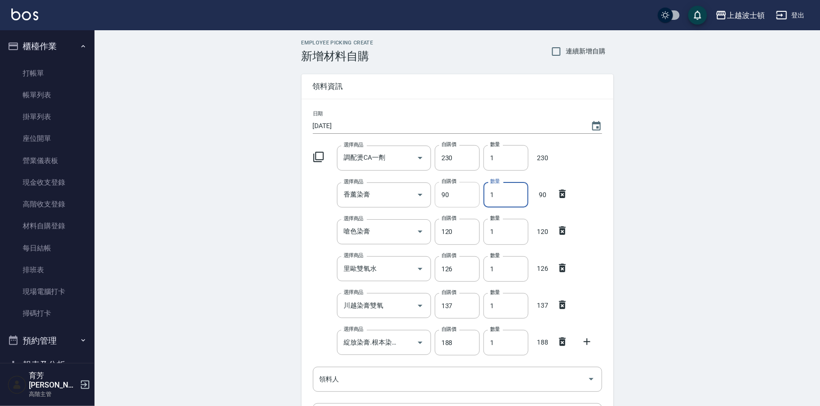
drag, startPoint x: 501, startPoint y: 190, endPoint x: 478, endPoint y: 201, distance: 25.6
click at [479, 201] on div "選擇商品 香薰染膏 選擇商品 自購價 90 自購價 數量 1 數量 90" at bounding box center [455, 192] width 293 height 29
type input "2"
drag, startPoint x: 506, startPoint y: 270, endPoint x: 476, endPoint y: 270, distance: 29.8
click at [476, 270] on div "選擇商品 [PERSON_NAME]雙氧水 選擇商品 自購價 126 自購價 數量 1 數量 126" at bounding box center [455, 266] width 293 height 29
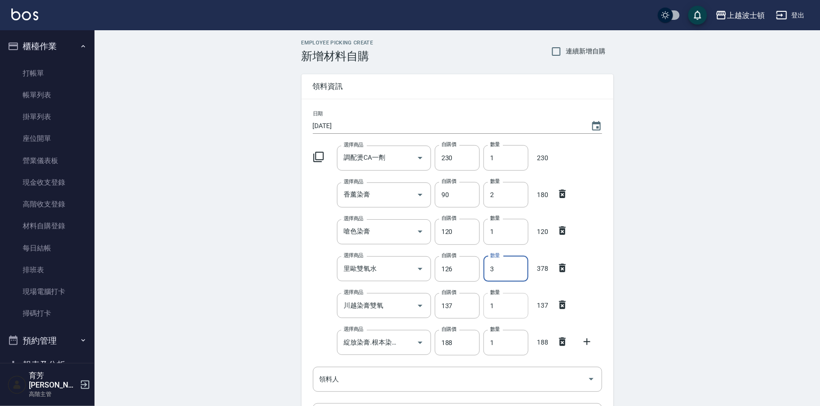
type input "3"
drag, startPoint x: 501, startPoint y: 306, endPoint x: 481, endPoint y: 306, distance: 19.4
click at [482, 306] on div "數量 1 數量" at bounding box center [504, 303] width 49 height 29
type input "9"
drag, startPoint x: 498, startPoint y: 339, endPoint x: 481, endPoint y: 346, distance: 18.4
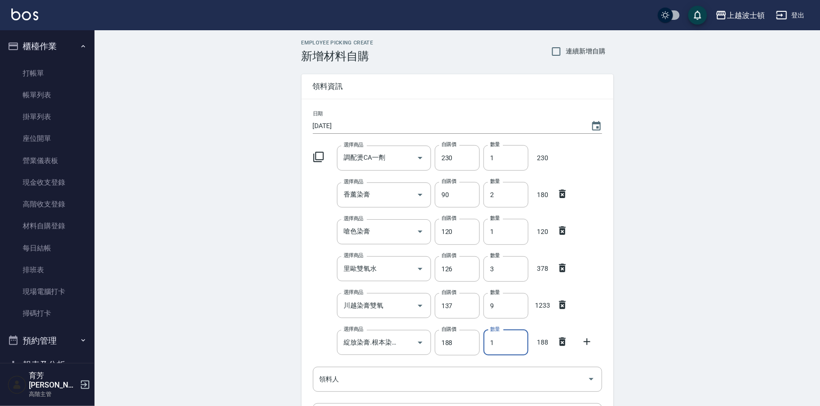
click at [481, 346] on div "數量 1 數量" at bounding box center [504, 340] width 49 height 29
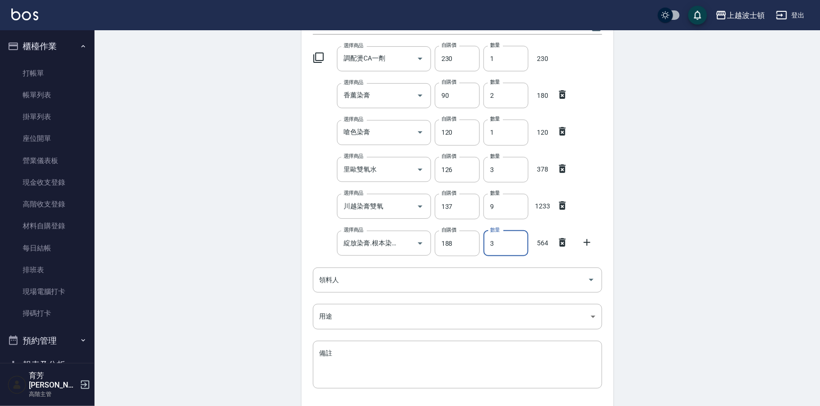
scroll to position [101, 0]
type input "3"
click at [355, 270] on input "領料人" at bounding box center [450, 278] width 267 height 17
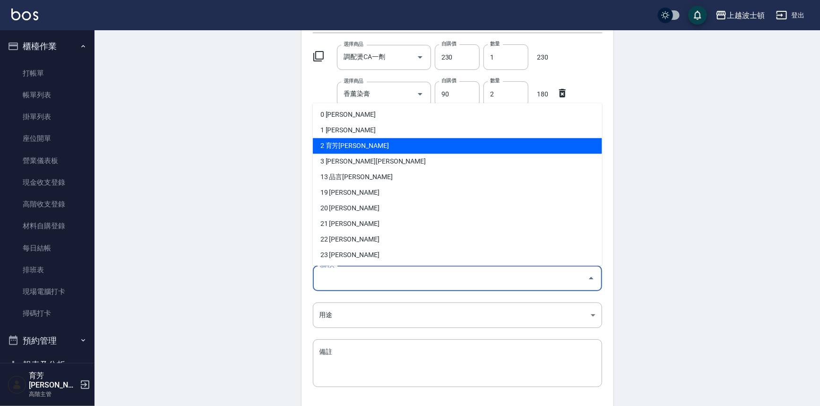
click at [317, 151] on li "2 育芳[PERSON_NAME]" at bounding box center [457, 146] width 289 height 16
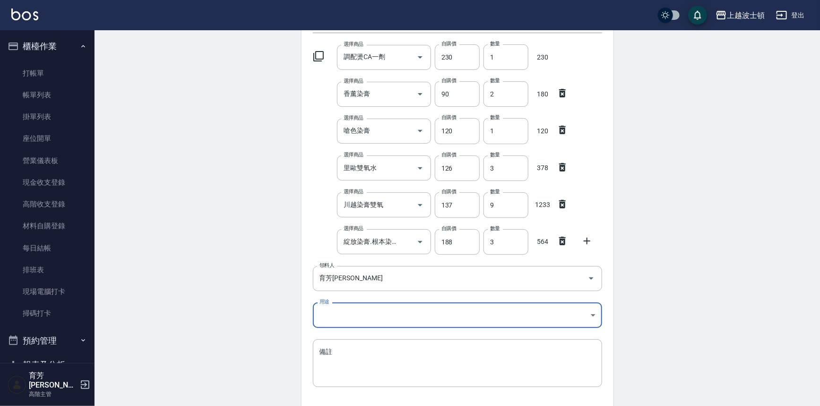
type input "育芳[PERSON_NAME]"
click at [336, 315] on body "上越波士頓 登出 櫃檯作業 打帳單 帳單列表 掛單列表 座位開單 營業儀表板 現金收支登錄 高階收支登錄 材料自購登錄 每日結帳 排班表 現場電腦打卡 掃碼打…" at bounding box center [410, 186] width 820 height 574
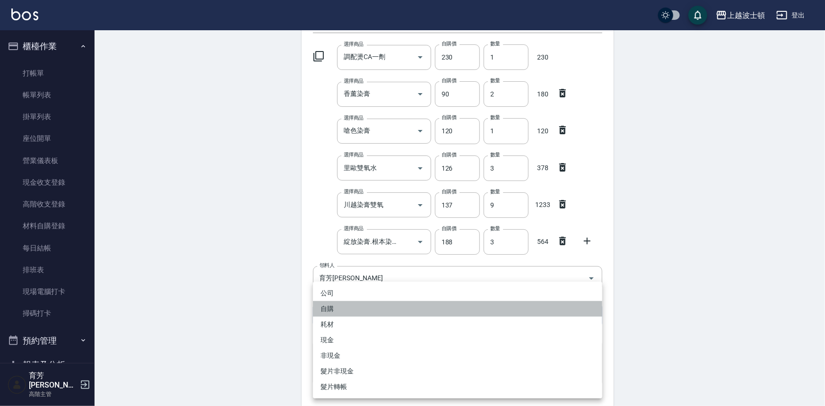
click at [332, 309] on li "自購" at bounding box center [457, 309] width 289 height 16
type input "自購"
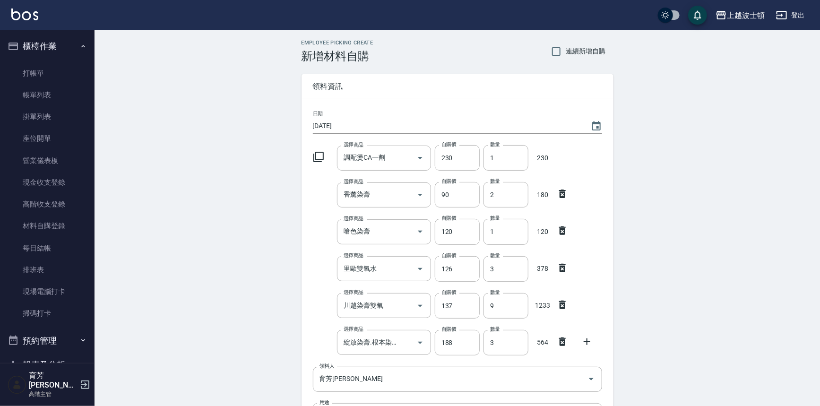
scroll to position [168, 0]
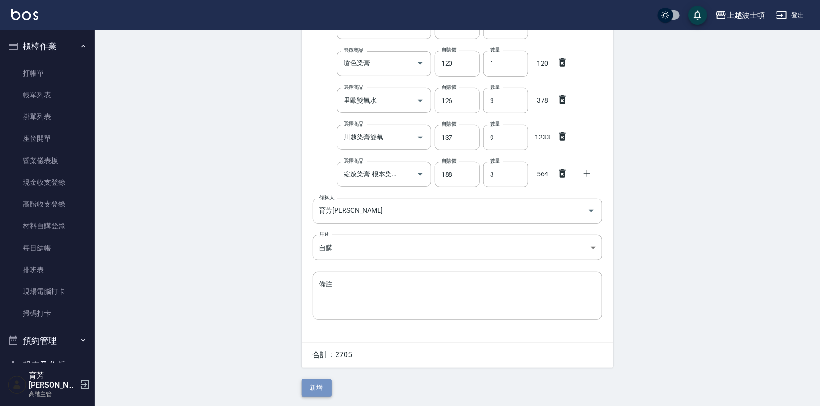
click at [311, 391] on button "新增" at bounding box center [317, 387] width 30 height 17
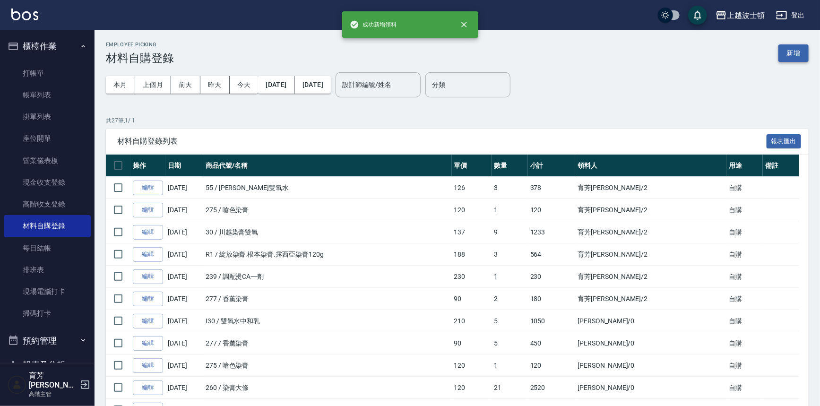
click at [803, 52] on button "新增" at bounding box center [793, 52] width 30 height 17
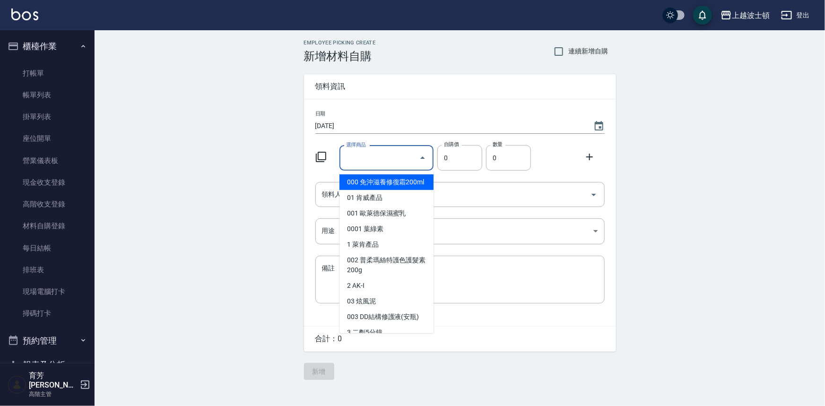
click at [388, 160] on input "選擇商品" at bounding box center [379, 158] width 71 height 17
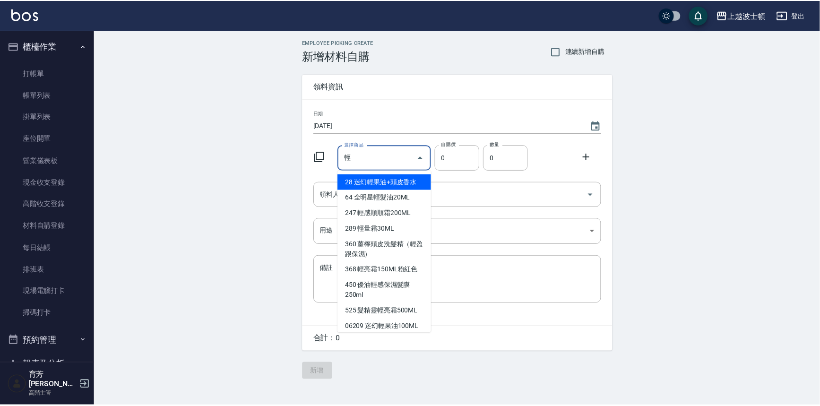
scroll to position [21, 0]
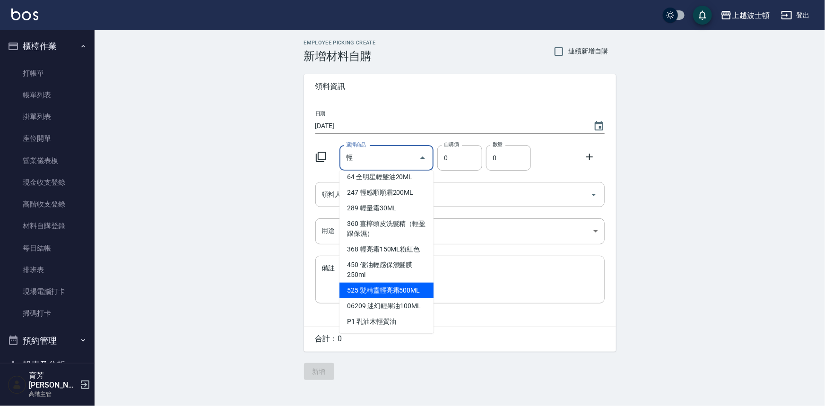
click at [400, 293] on li "525 髮精靈輕亮霜500ML" at bounding box center [386, 291] width 94 height 16
type input "髮精靈輕亮霜500ML"
type input "500"
type input "1"
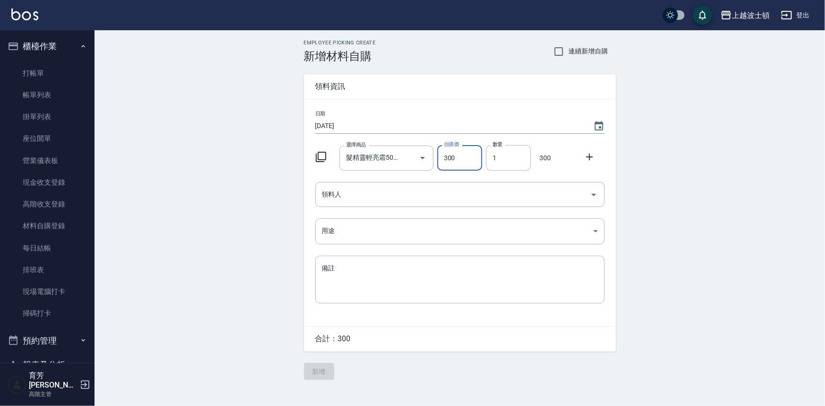
type input "300"
click at [589, 155] on icon at bounding box center [589, 157] width 7 height 7
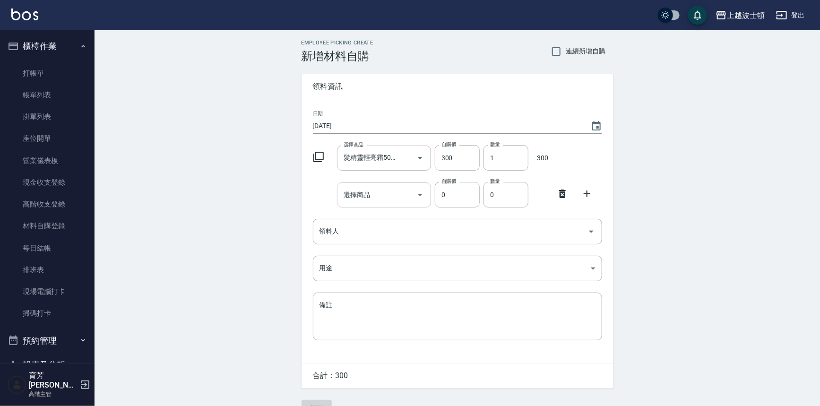
click at [392, 199] on input "選擇商品" at bounding box center [376, 195] width 71 height 17
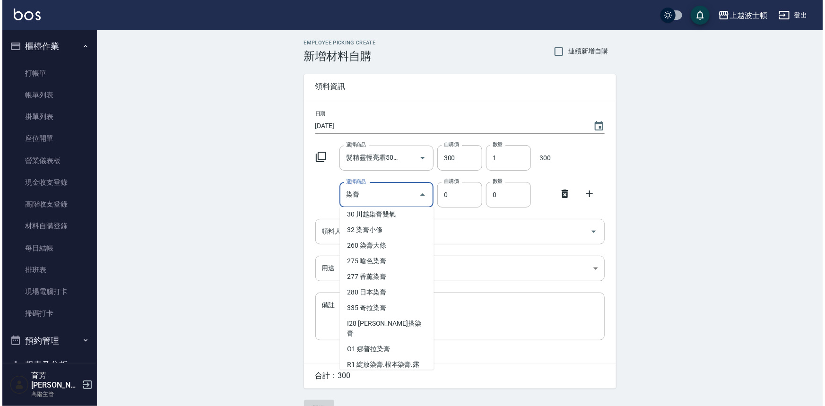
scroll to position [57, 0]
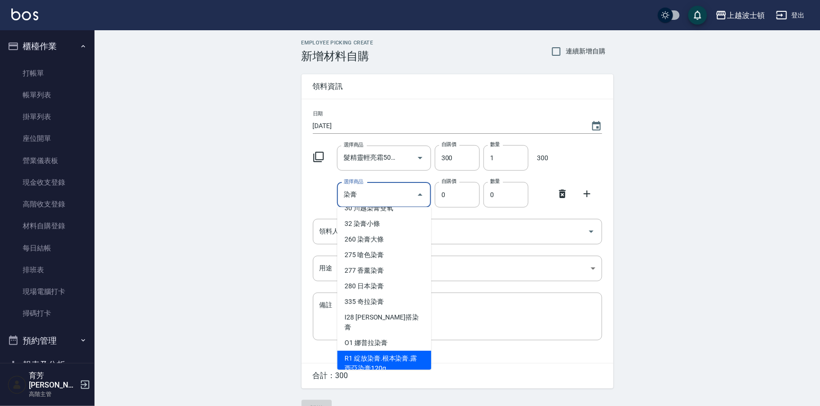
click at [386, 359] on li "R1 綻放染膏.根本染膏.露西亞染膏120g" at bounding box center [384, 364] width 94 height 26
type input "綻放染膏.根本染膏.露西亞染膏120g"
type input "188"
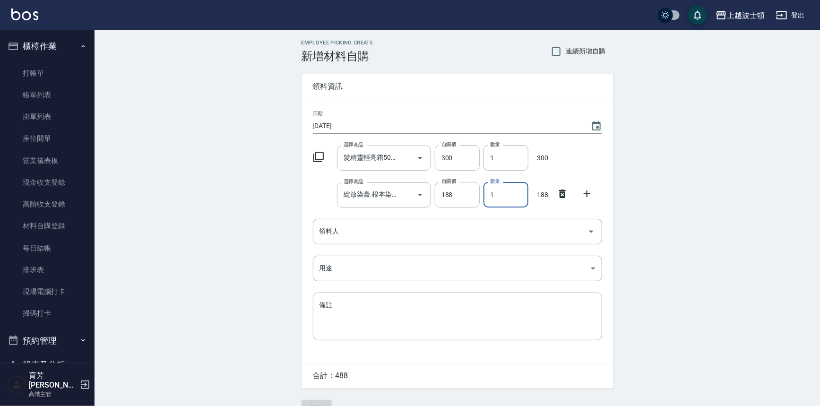
drag, startPoint x: 505, startPoint y: 200, endPoint x: 483, endPoint y: 203, distance: 22.3
click at [484, 203] on input "1" at bounding box center [506, 195] width 45 height 26
type input "2"
click at [590, 194] on icon at bounding box center [587, 193] width 7 height 7
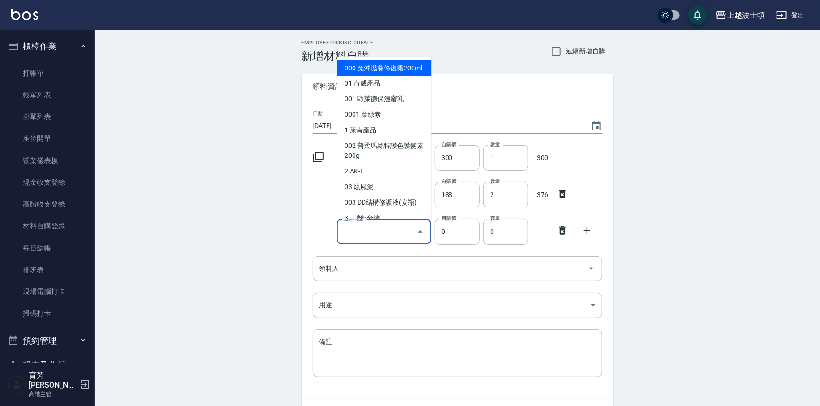
click at [359, 237] on input "選擇商品" at bounding box center [376, 232] width 71 height 17
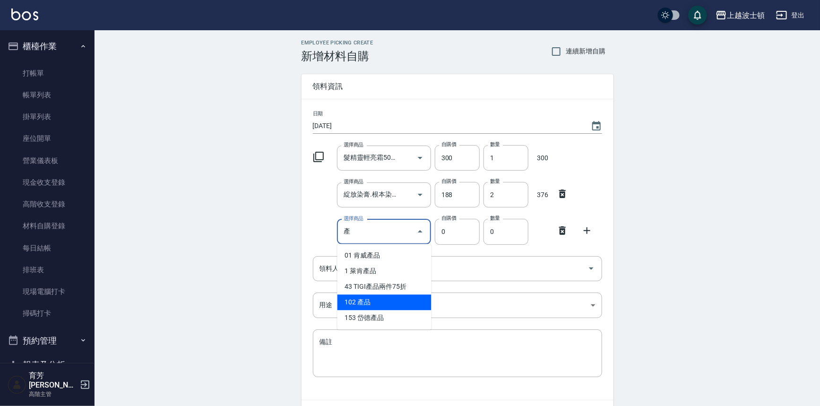
click at [384, 304] on li "102 產品" at bounding box center [384, 302] width 94 height 16
type input "產品"
type input "1"
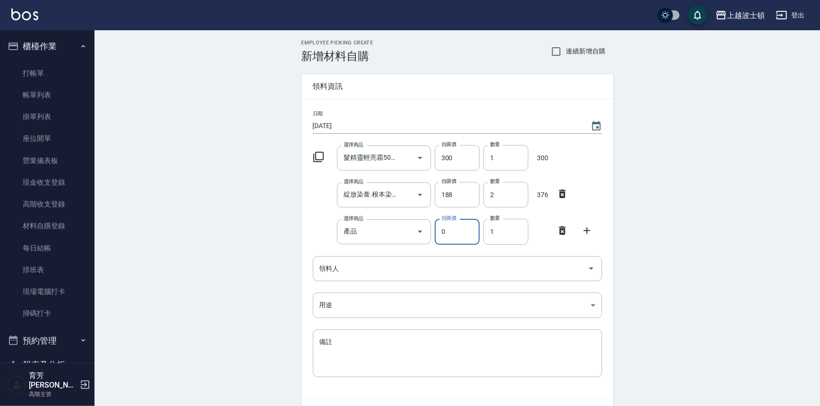
drag, startPoint x: 456, startPoint y: 233, endPoint x: 431, endPoint y: 234, distance: 25.1
click at [431, 234] on div "自購價 0 自購價" at bounding box center [455, 229] width 49 height 29
type input "343"
click at [587, 230] on icon at bounding box center [587, 230] width 7 height 7
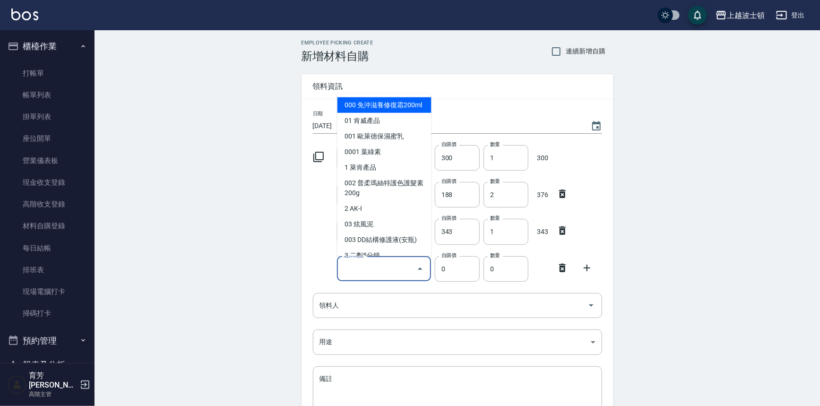
click at [373, 268] on input "選擇商品" at bounding box center [376, 268] width 71 height 17
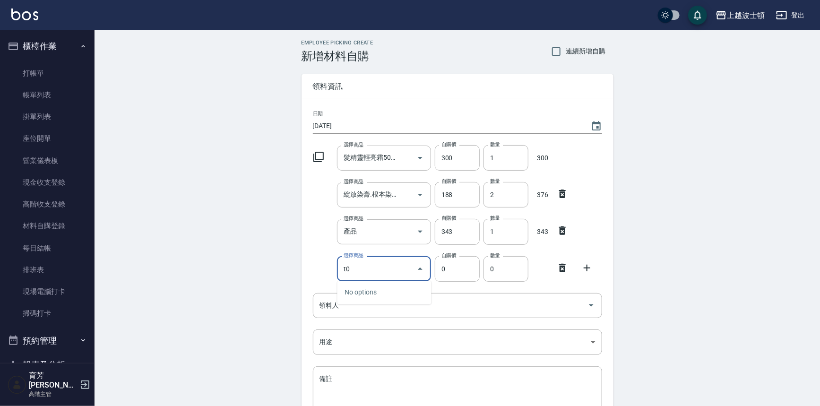
type input "t"
type input "禪"
click at [371, 341] on li "102 產品" at bounding box center [384, 340] width 94 height 16
type input "產品"
type input "1"
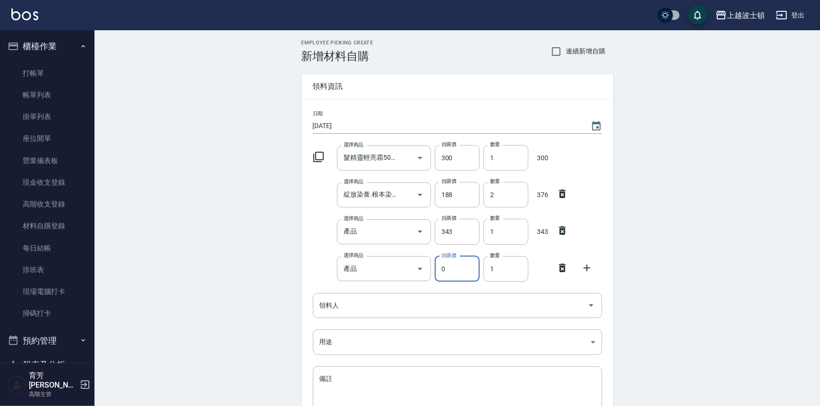
drag, startPoint x: 449, startPoint y: 268, endPoint x: 436, endPoint y: 274, distance: 14.0
click at [436, 274] on input "0" at bounding box center [457, 269] width 45 height 26
type input "385"
click at [589, 268] on icon at bounding box center [587, 268] width 7 height 7
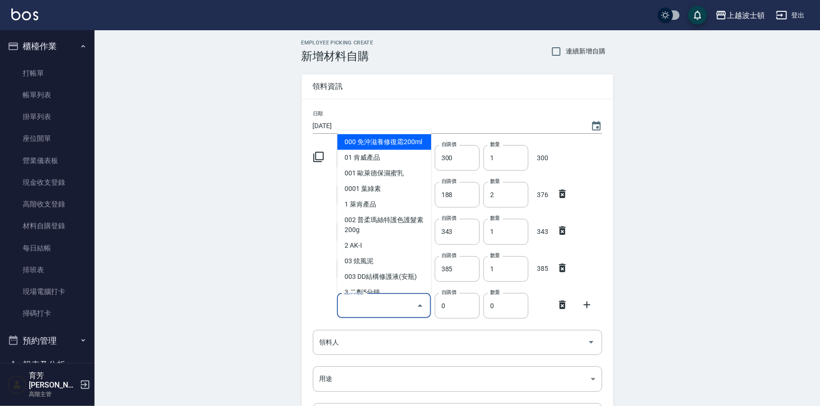
click at [398, 301] on input "選擇商品" at bounding box center [376, 305] width 71 height 17
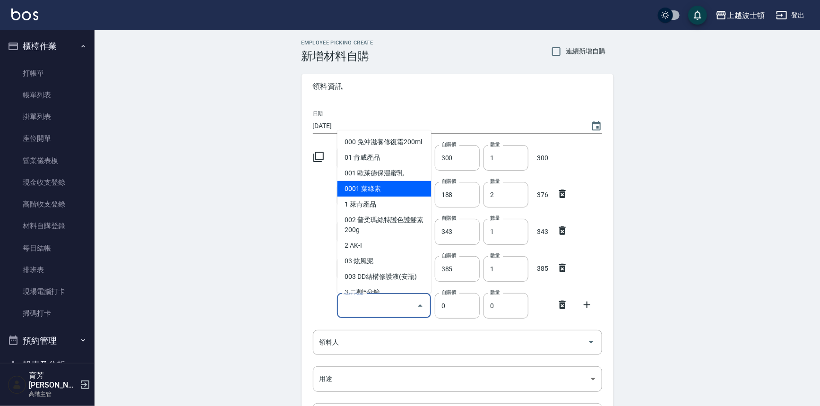
type input "川越染膏雙氧"
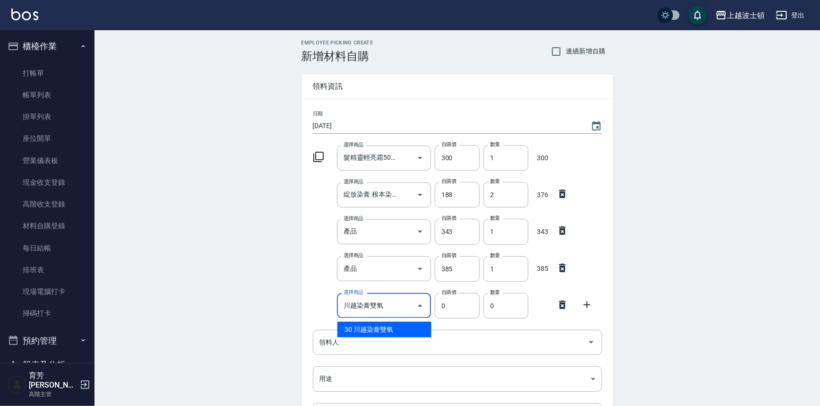
click at [406, 331] on li "30 川越染膏雙氧" at bounding box center [384, 330] width 94 height 16
type input "137"
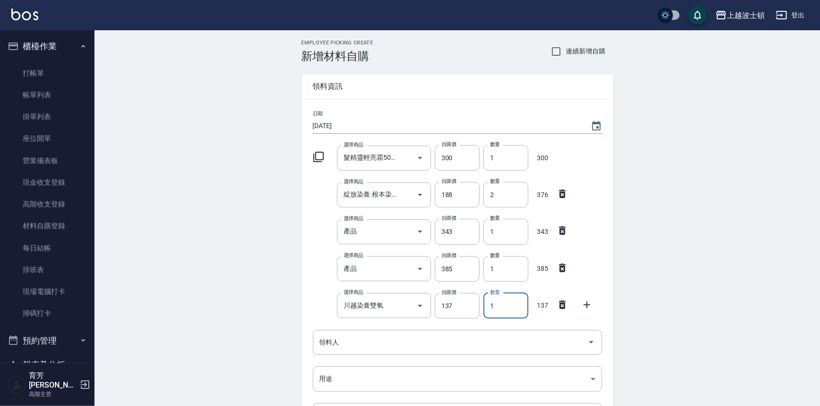
drag, startPoint x: 492, startPoint y: 308, endPoint x: 496, endPoint y: 308, distance: 4.8
click at [496, 308] on input "1" at bounding box center [506, 306] width 45 height 26
type input "7"
drag, startPoint x: 376, startPoint y: 323, endPoint x: 358, endPoint y: 336, distance: 21.8
click at [372, 326] on div "日期 [DATE] 選擇商品 髮精靈輕亮霜500ML 選擇商品 自購價 300 自購價 數量 1 數量 300 選擇商品 綻放染膏.根本染膏.露西亞染膏120…" at bounding box center [458, 286] width 312 height 374
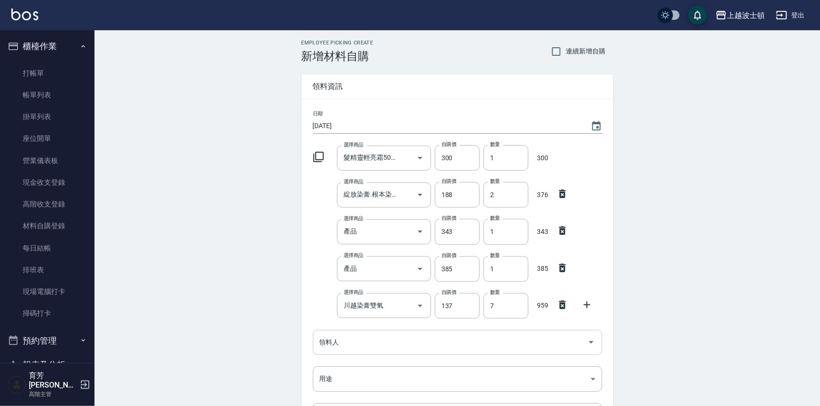
click at [355, 337] on input "領料人" at bounding box center [450, 342] width 267 height 17
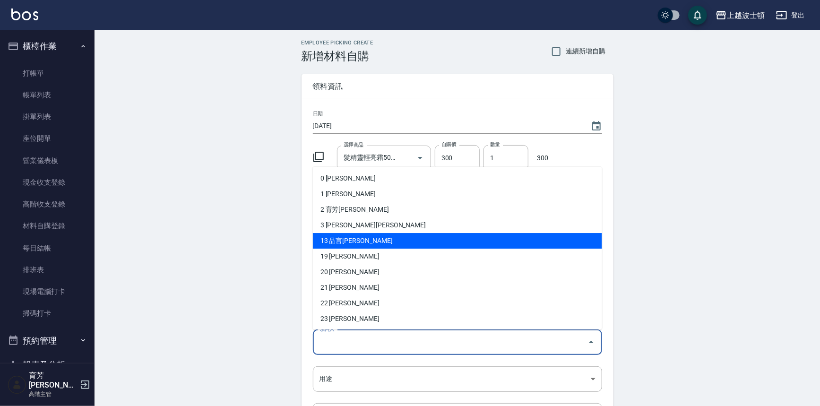
click at [335, 241] on li "13 品言[PERSON_NAME]" at bounding box center [457, 241] width 289 height 16
type input "品言陳"
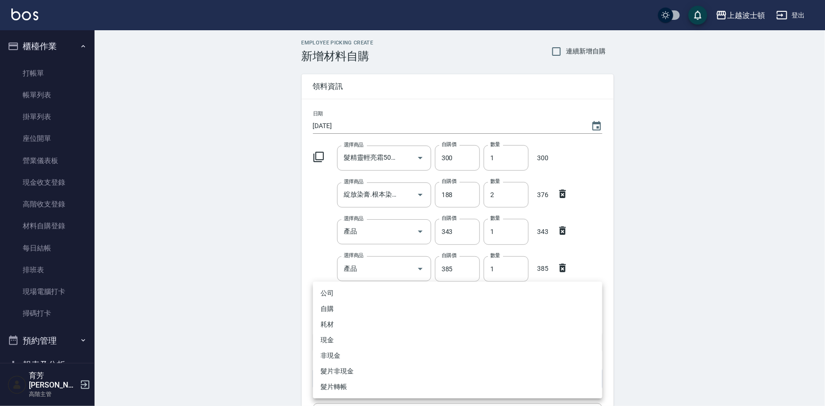
click at [330, 386] on body "上越波士頓 登出 櫃檯作業 打帳單 帳單列表 掛單列表 座位開單 營業儀表板 現金收支登錄 高階收支登錄 材料自購登錄 每日結帳 排班表 現場電腦打卡 掃碼打…" at bounding box center [412, 268] width 825 height 537
click at [326, 312] on li "自購" at bounding box center [457, 309] width 289 height 16
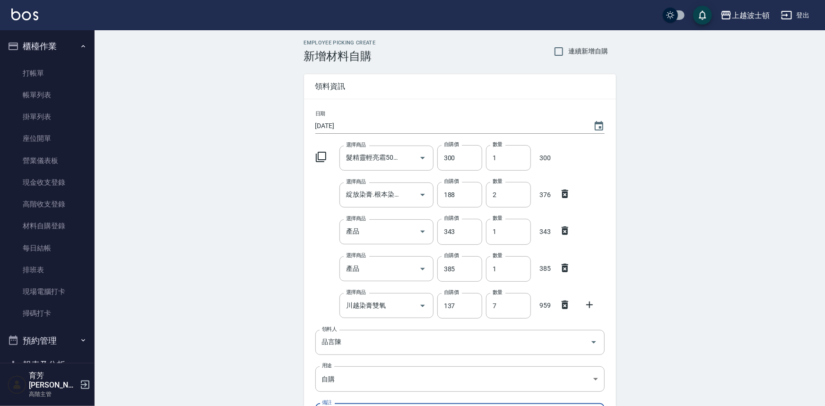
type input "自購"
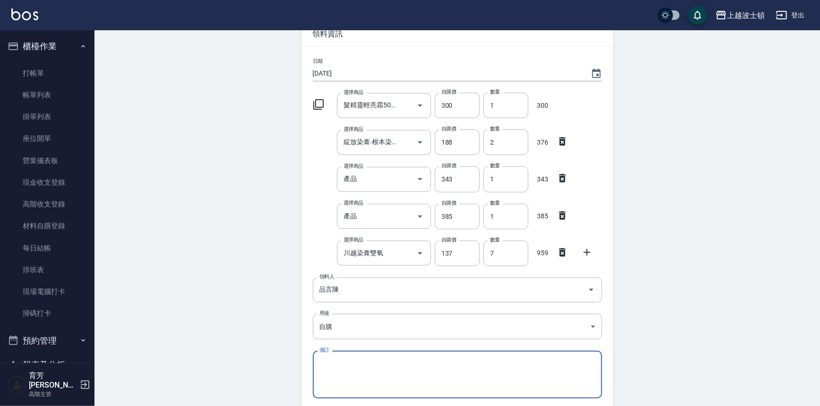
scroll to position [48, 0]
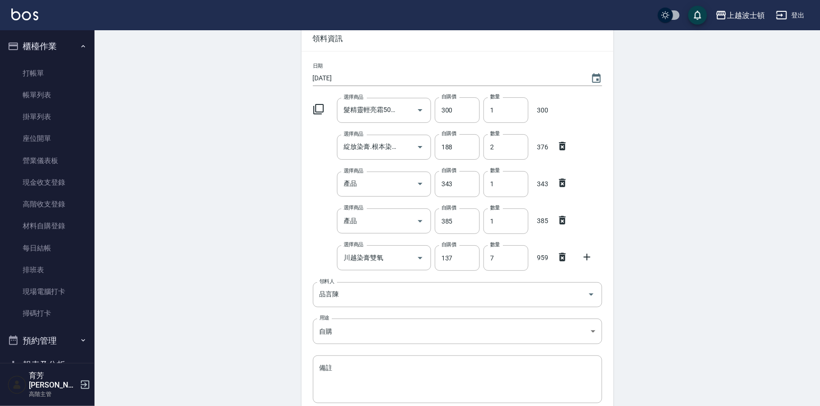
click at [585, 257] on icon at bounding box center [587, 257] width 7 height 7
click at [356, 291] on div "選擇商品 選擇商品" at bounding box center [384, 294] width 94 height 25
type input "b"
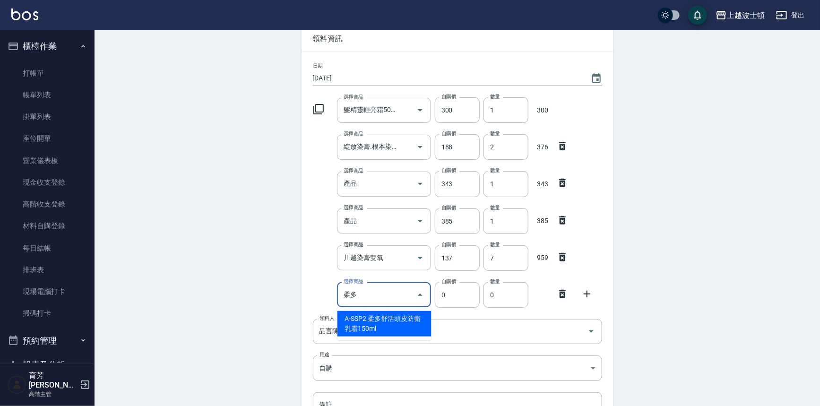
click at [353, 317] on li "A-SSP2 柔多舒活頭皮防衛乳霜150ml" at bounding box center [384, 324] width 94 height 26
type input "柔多舒活頭皮防衛乳霜150ml"
type input "160"
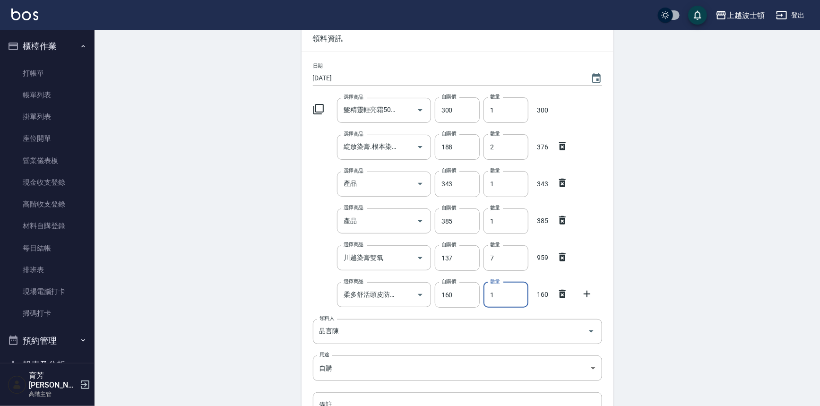
drag, startPoint x: 499, startPoint y: 297, endPoint x: 487, endPoint y: 297, distance: 11.8
click at [487, 297] on input "1" at bounding box center [506, 295] width 45 height 26
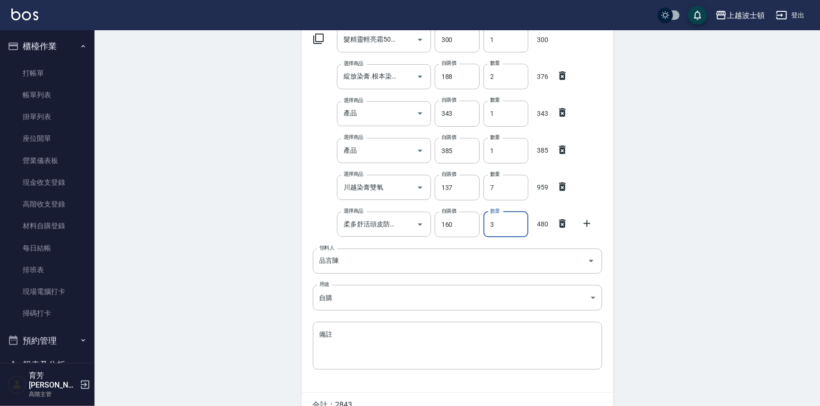
scroll to position [145, 0]
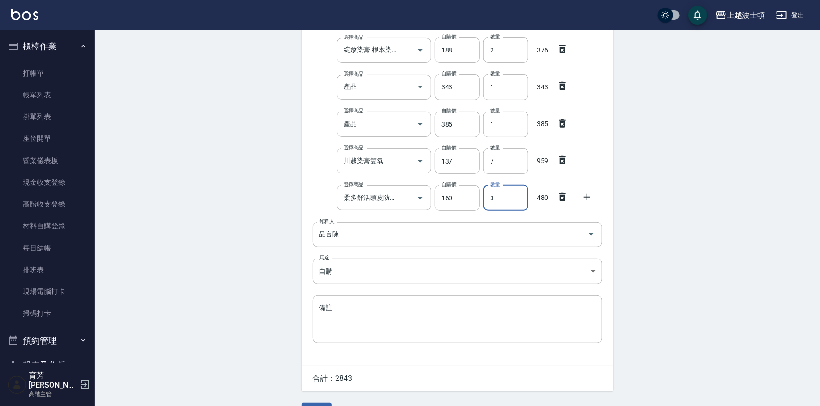
type input "3"
click at [712, 284] on div "Employee Picking Create 新增材料自購 連續新增自購 領料資訊 日期 [DATE] 選擇商品 髮精靈輕亮霜500ML 選擇商品 自購價 …" at bounding box center [458, 158] width 726 height 544
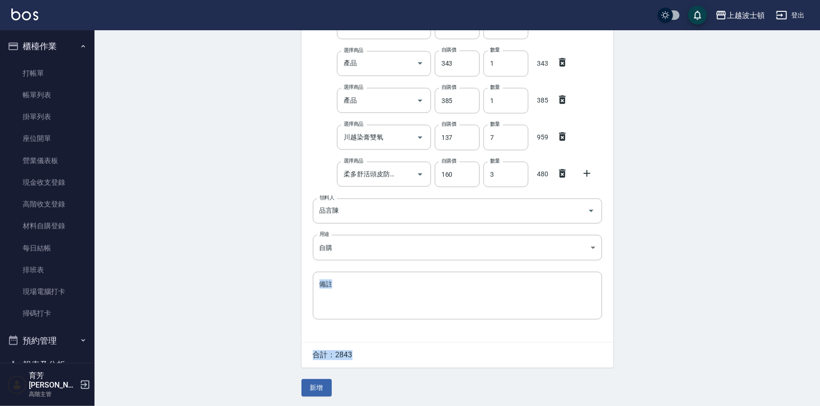
drag, startPoint x: 809, startPoint y: 268, endPoint x: 824, endPoint y: 407, distance: 139.4
click at [820, 406] on html "上越波士頓 登出 櫃檯作業 打帳單 帳單列表 掛單列表 座位開單 營業儀表板 現金收支登錄 高階收支登錄 材料自購登錄 每日結帳 排班表 現場電腦打卡 掃碼打…" at bounding box center [410, 119] width 820 height 574
click at [315, 385] on button "新增" at bounding box center [317, 387] width 30 height 17
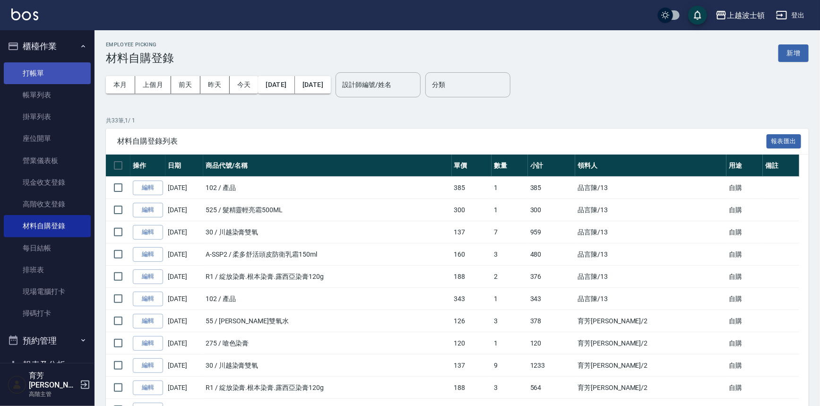
click at [40, 66] on link "打帳單" at bounding box center [47, 73] width 87 height 22
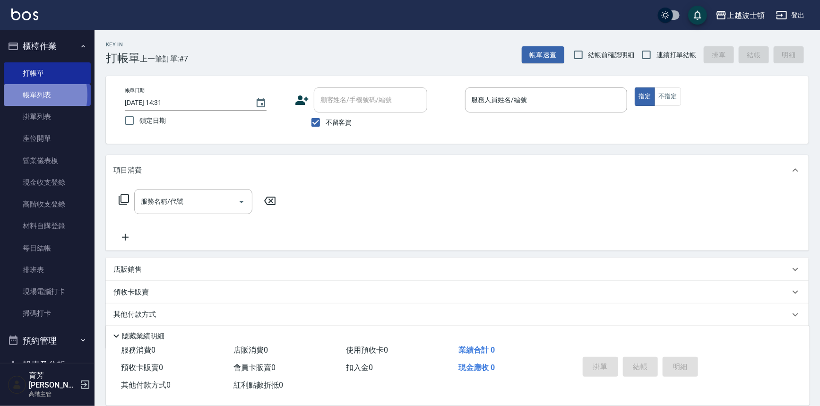
click at [26, 95] on link "帳單列表" at bounding box center [47, 95] width 87 height 22
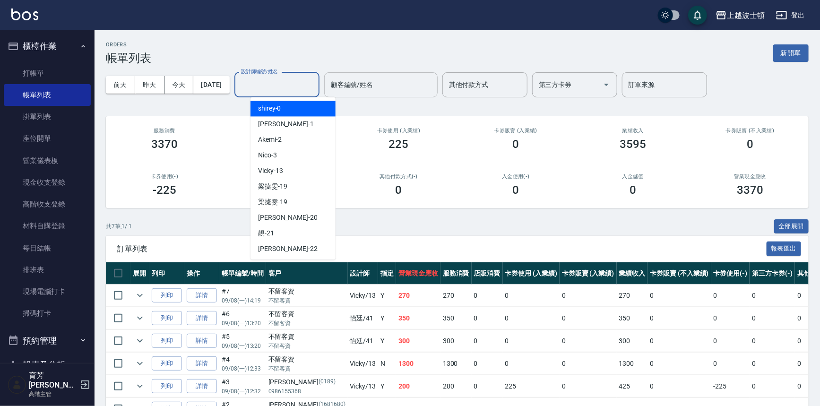
click at [277, 80] on input "設計師編號/姓名" at bounding box center [277, 85] width 77 height 17
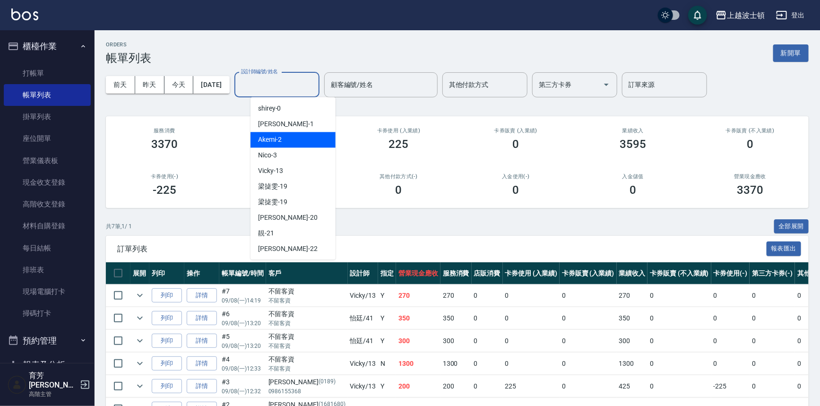
click at [283, 144] on div "Akemi -2" at bounding box center [293, 140] width 85 height 16
type input "Akemi-2"
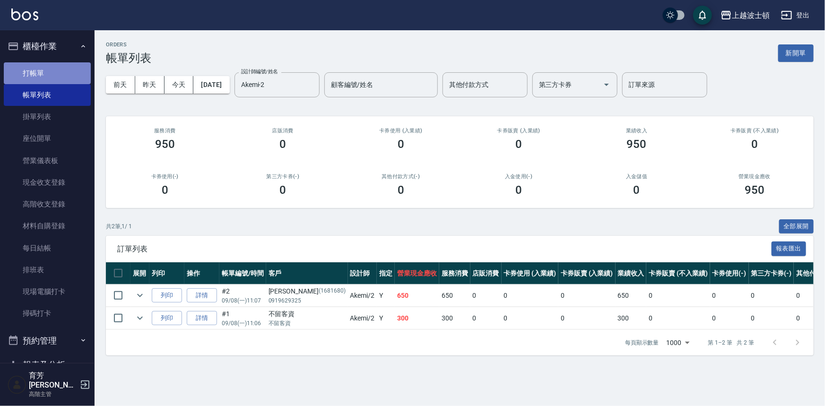
click at [52, 75] on link "打帳單" at bounding box center [47, 73] width 87 height 22
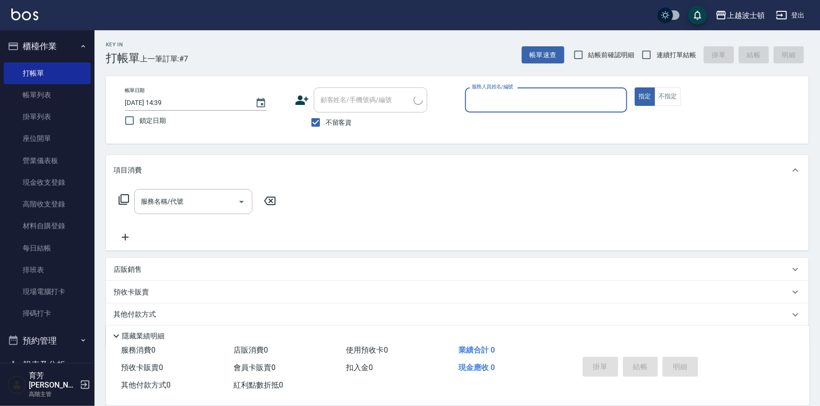
click at [502, 104] on input "服務人員姓名/編號" at bounding box center [546, 100] width 154 height 17
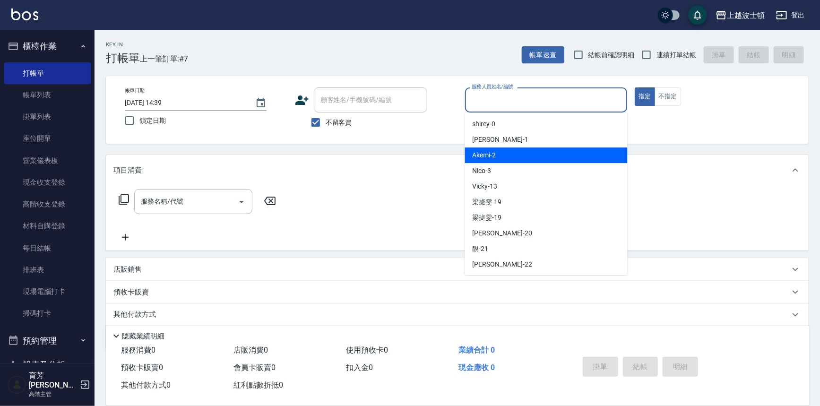
click at [530, 156] on div "Akemi -2" at bounding box center [546, 155] width 163 height 16
type input "Akemi-2"
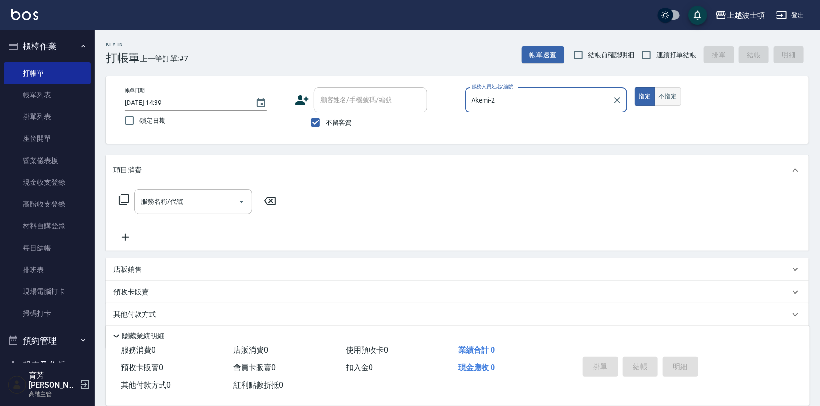
click at [662, 95] on button "不指定" at bounding box center [668, 96] width 26 height 18
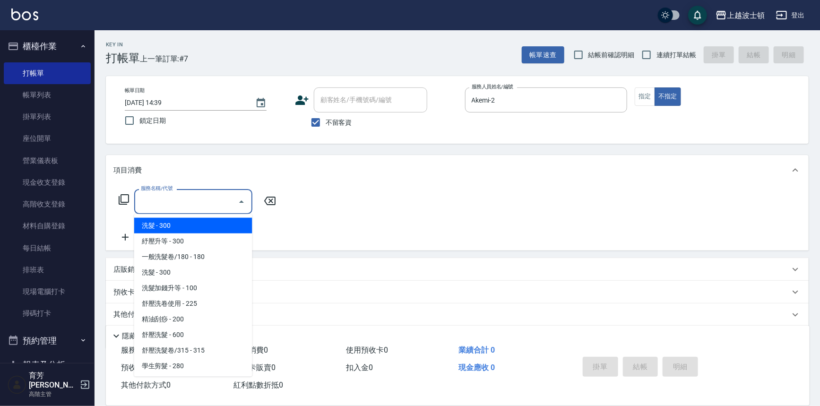
click at [209, 199] on input "服務名稱/代號" at bounding box center [185, 201] width 95 height 17
click at [216, 226] on span "洗髮 - 300" at bounding box center [193, 226] width 118 height 16
type input "洗髮(201)"
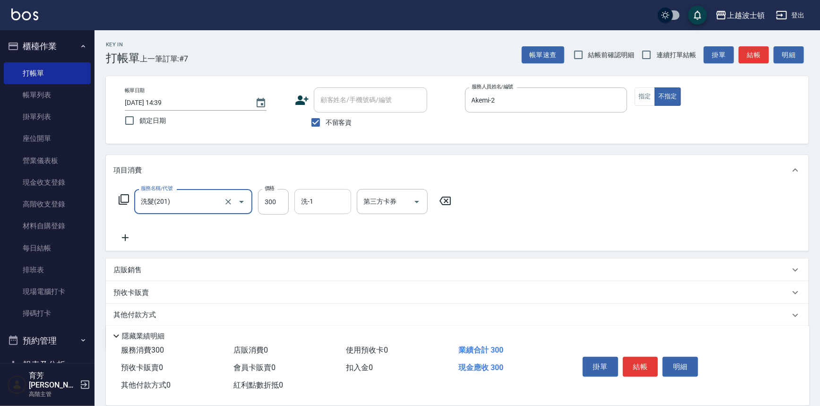
click at [323, 199] on input "洗-1" at bounding box center [323, 201] width 48 height 17
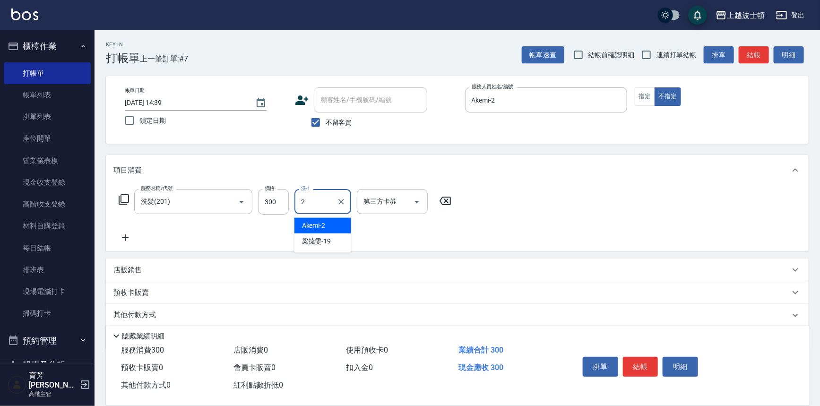
click at [322, 226] on span "Akemi -2" at bounding box center [314, 226] width 24 height 10
type input "Akemi-2"
click at [569, 175] on div "項目消費" at bounding box center [457, 170] width 703 height 30
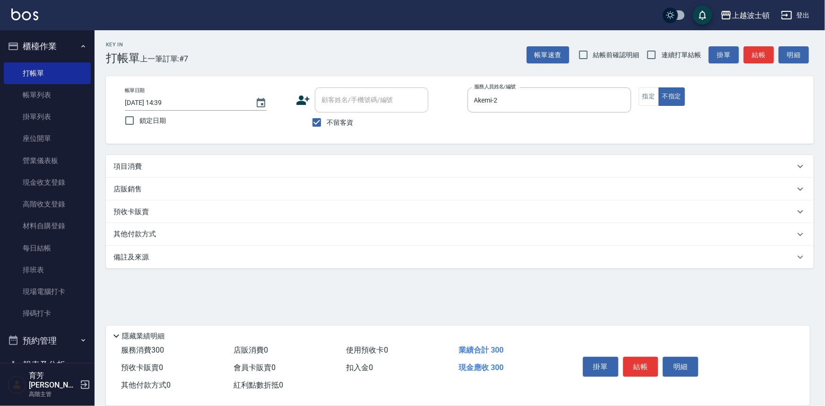
click at [311, 168] on div "項目消費" at bounding box center [453, 167] width 681 height 10
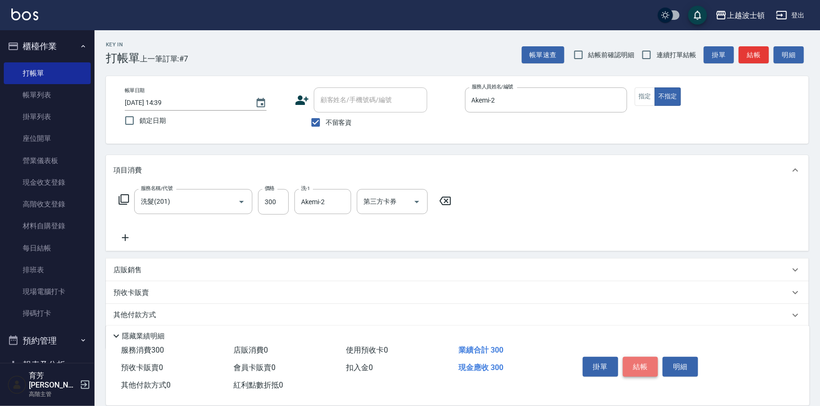
click at [641, 365] on button "結帳" at bounding box center [640, 367] width 35 height 20
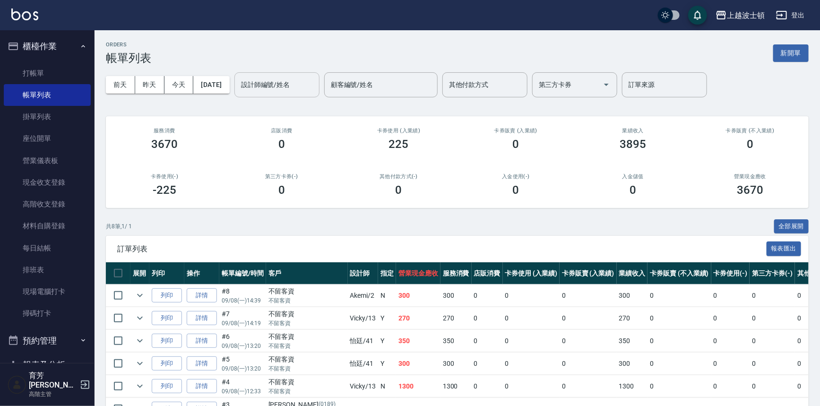
click at [310, 82] on input "設計師編號/姓名" at bounding box center [277, 85] width 77 height 17
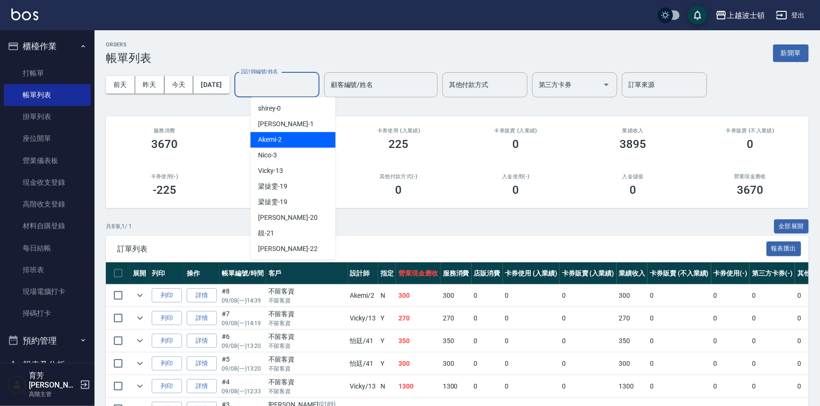
click at [319, 146] on div "Akemi -2" at bounding box center [293, 140] width 85 height 16
type input "Akemi-2"
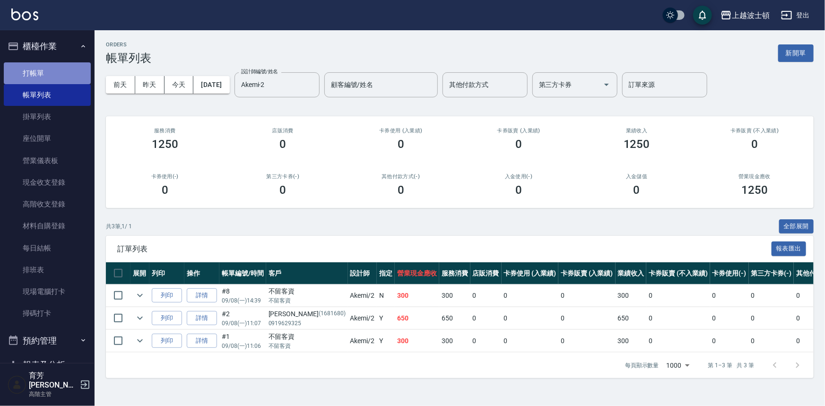
click at [61, 77] on link "打帳單" at bounding box center [47, 73] width 87 height 22
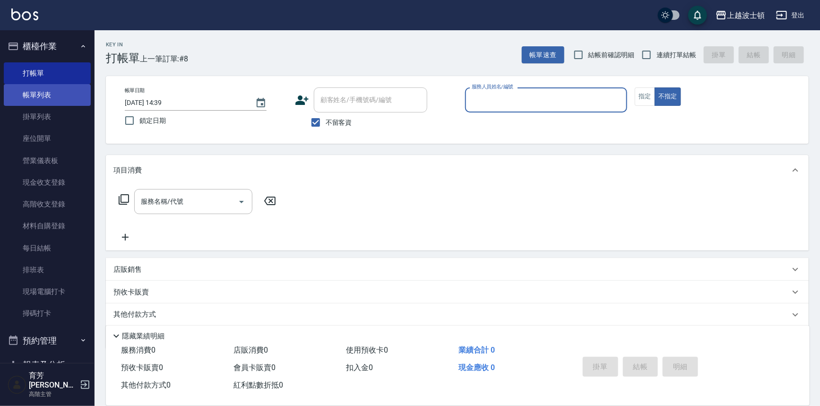
click at [52, 91] on link "帳單列表" at bounding box center [47, 95] width 87 height 22
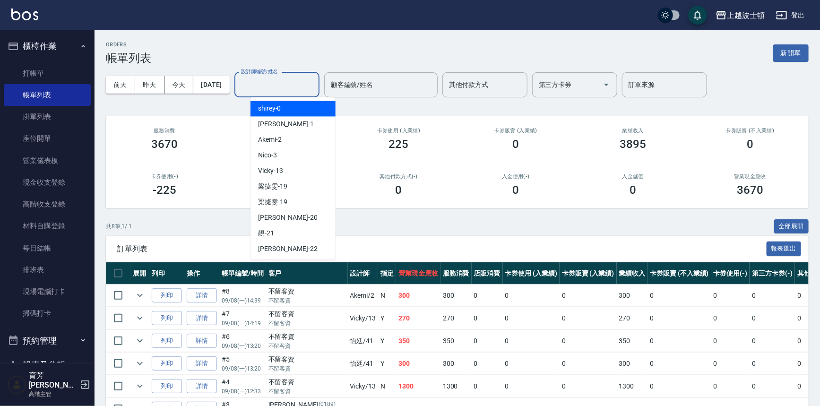
click at [296, 88] on input "設計師編號/姓名" at bounding box center [277, 85] width 77 height 17
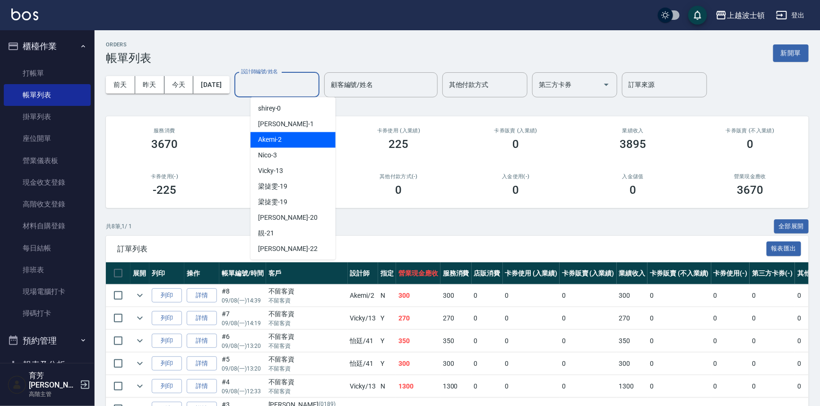
click at [311, 144] on div "Akemi -2" at bounding box center [293, 140] width 85 height 16
type input "Akemi-2"
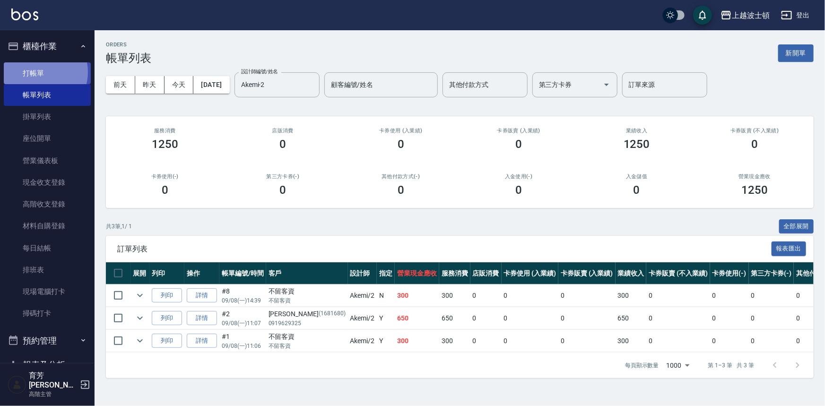
click at [39, 72] on link "打帳單" at bounding box center [47, 73] width 87 height 22
